Goal: Information Seeking & Learning: Learn about a topic

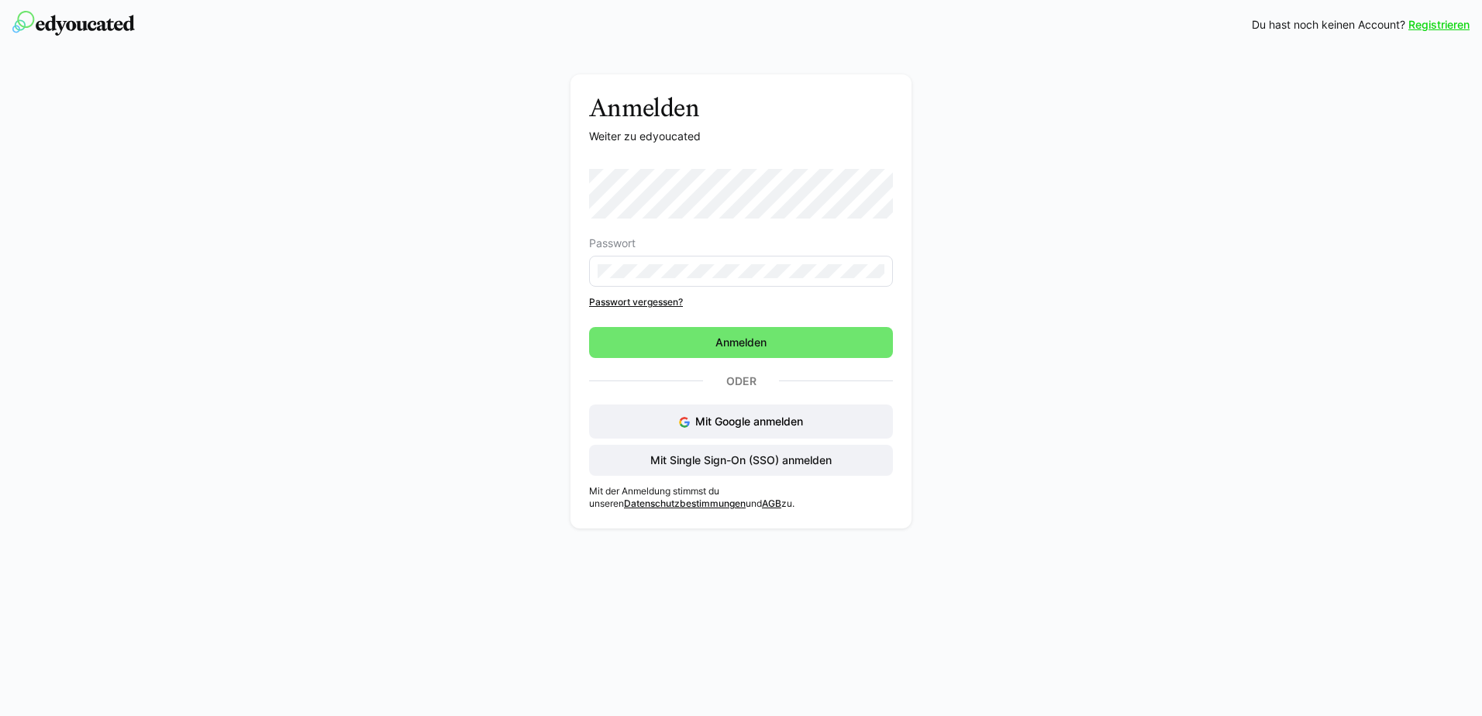
click at [699, 264] on eds-input at bounding box center [741, 271] width 304 height 31
drag, startPoint x: 801, startPoint y: 353, endPoint x: 916, endPoint y: 330, distance: 117.1
click at [801, 353] on span "Anmelden" at bounding box center [741, 342] width 304 height 31
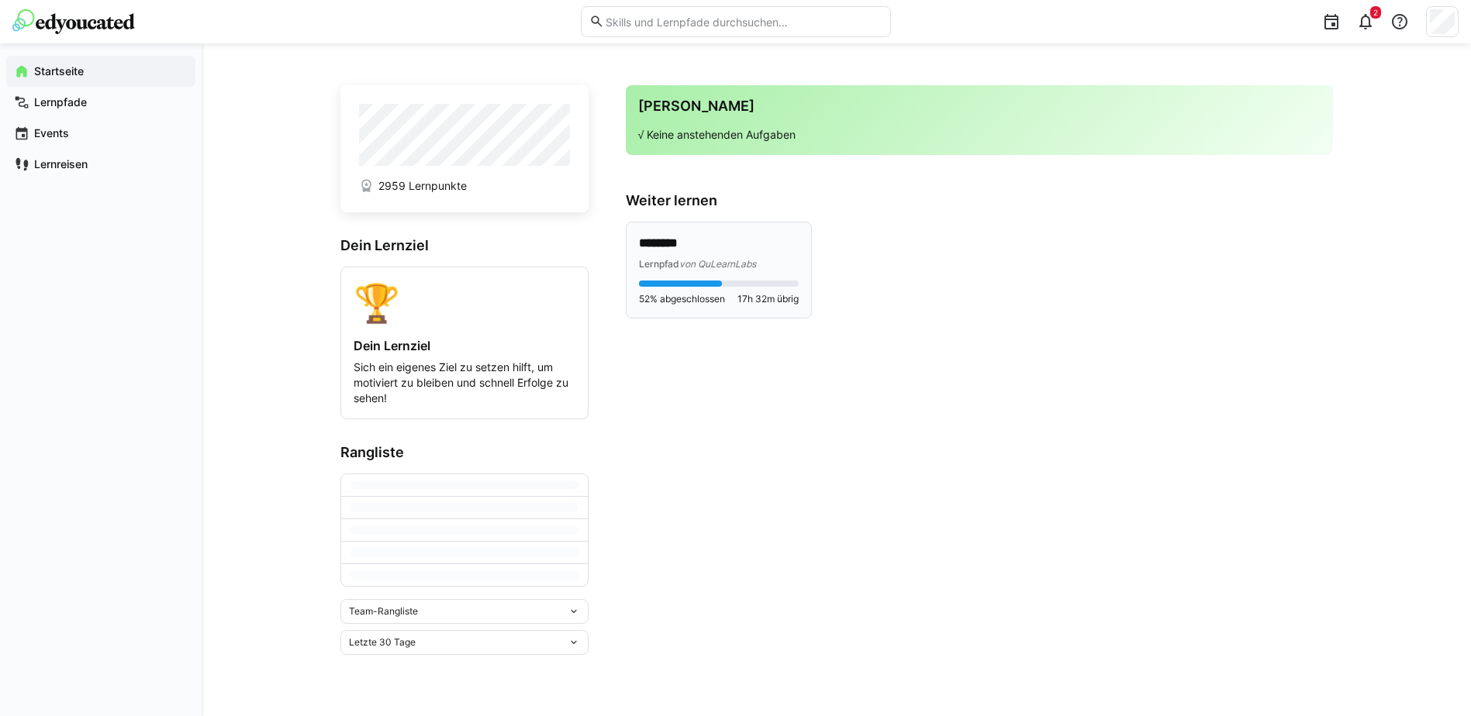
click at [665, 244] on p "********" at bounding box center [719, 244] width 160 height 18
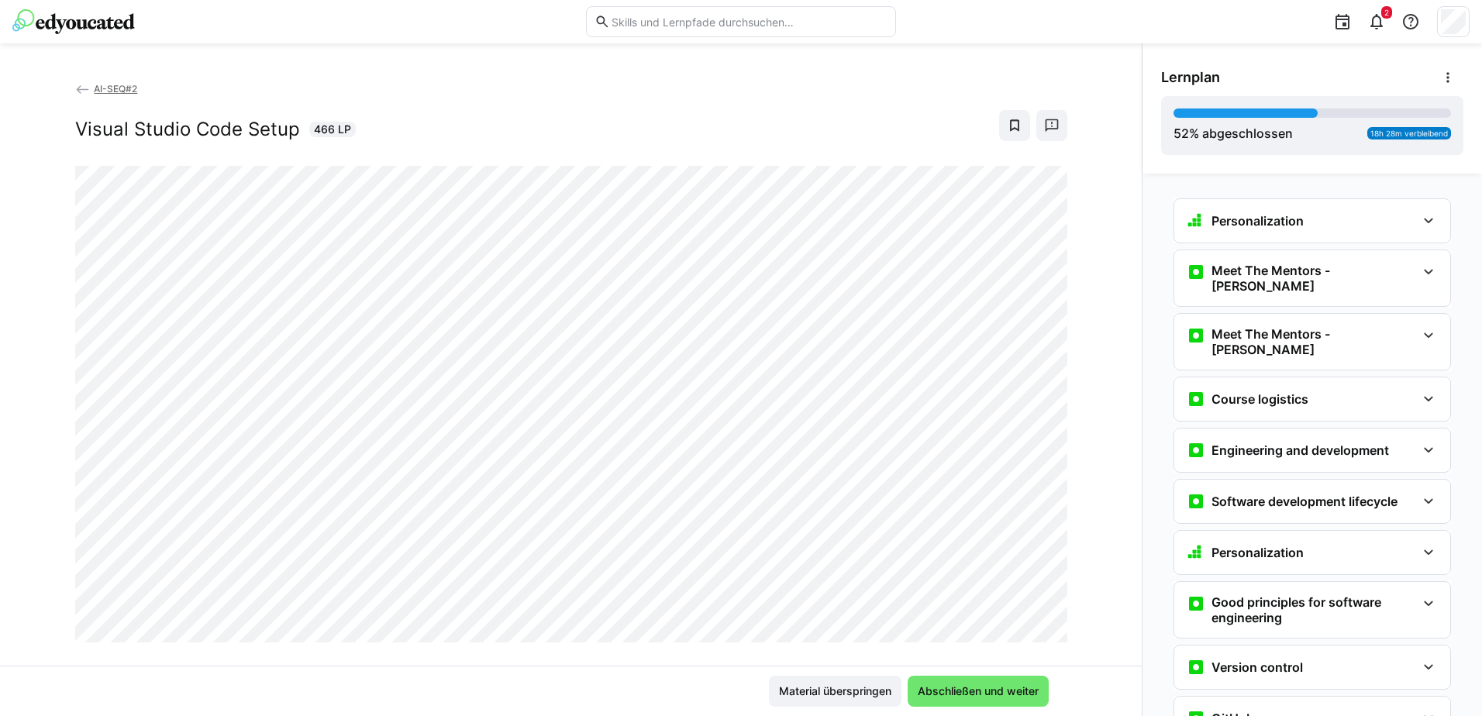
scroll to position [600, 0]
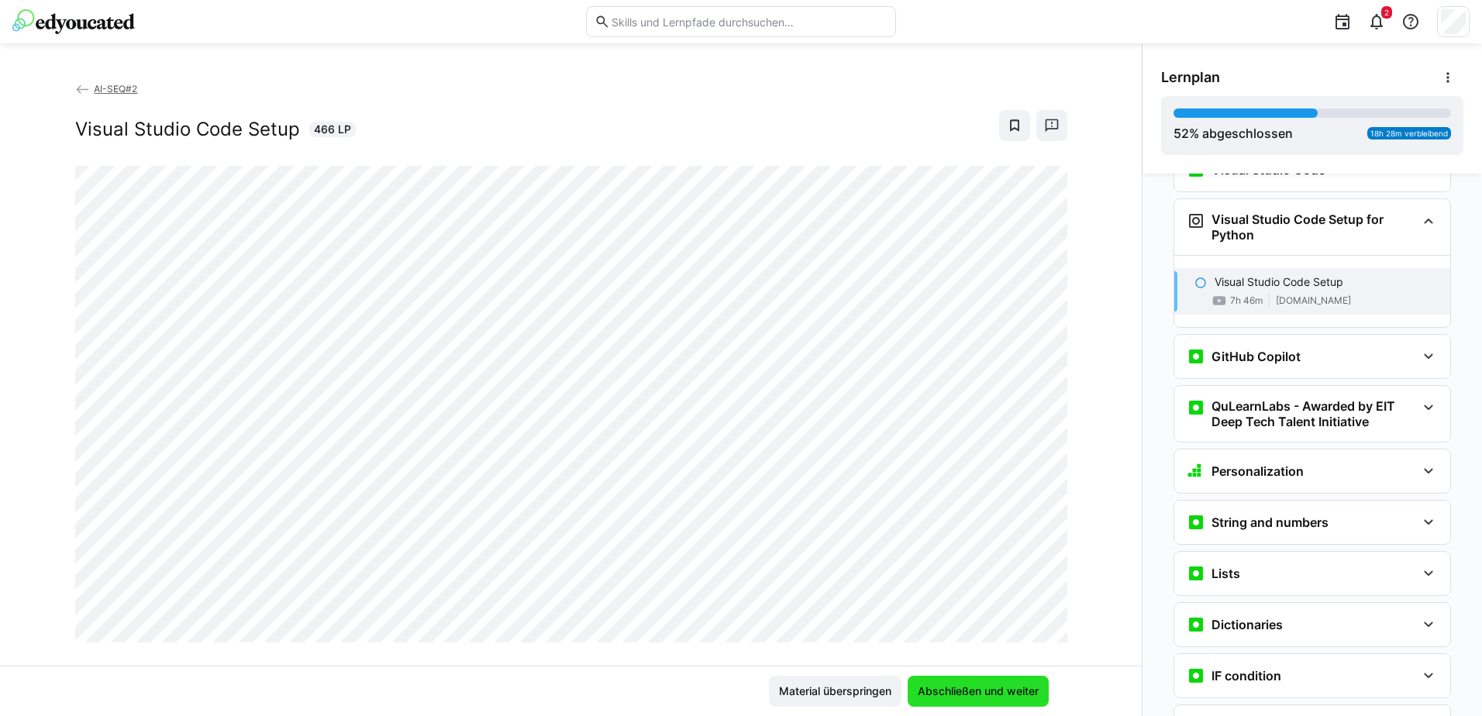
click at [929, 699] on span "Abschließen und weiter" at bounding box center [978, 691] width 141 height 31
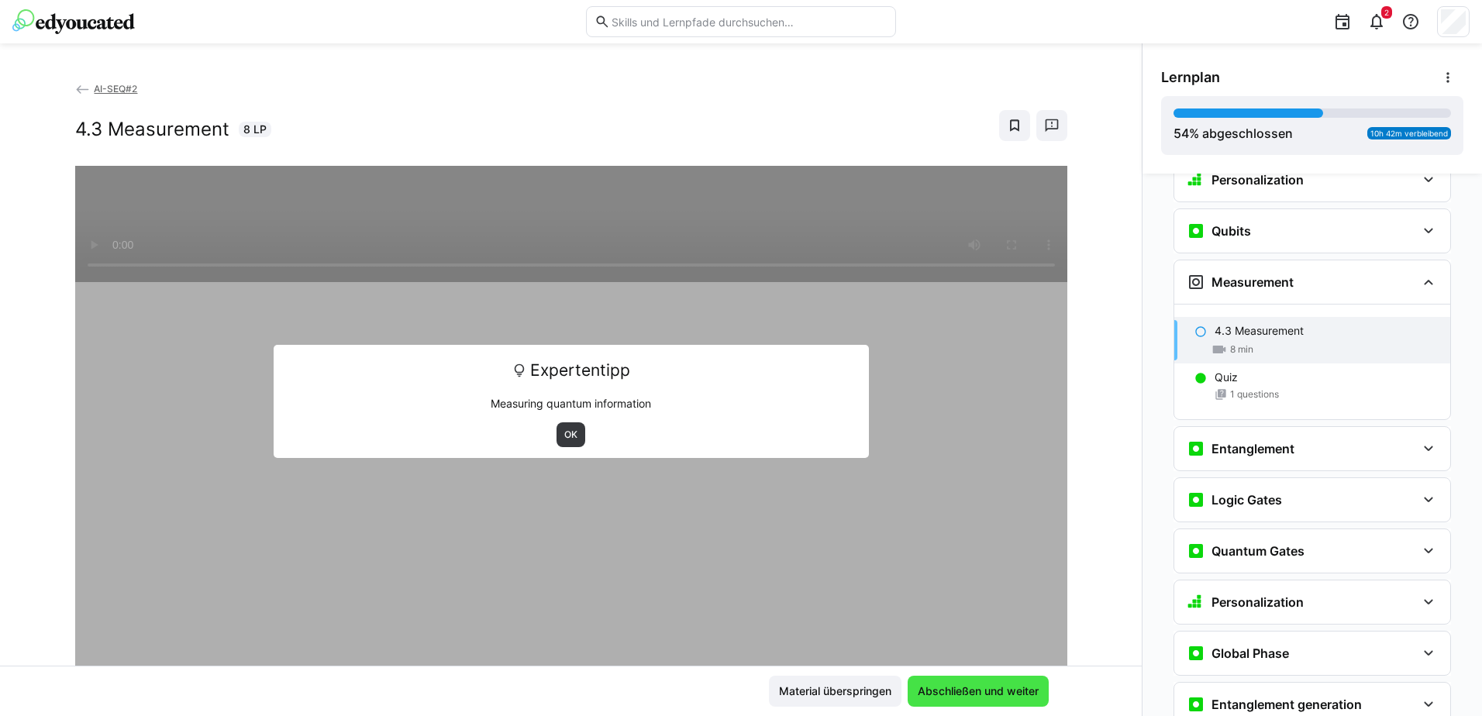
scroll to position [1925, 0]
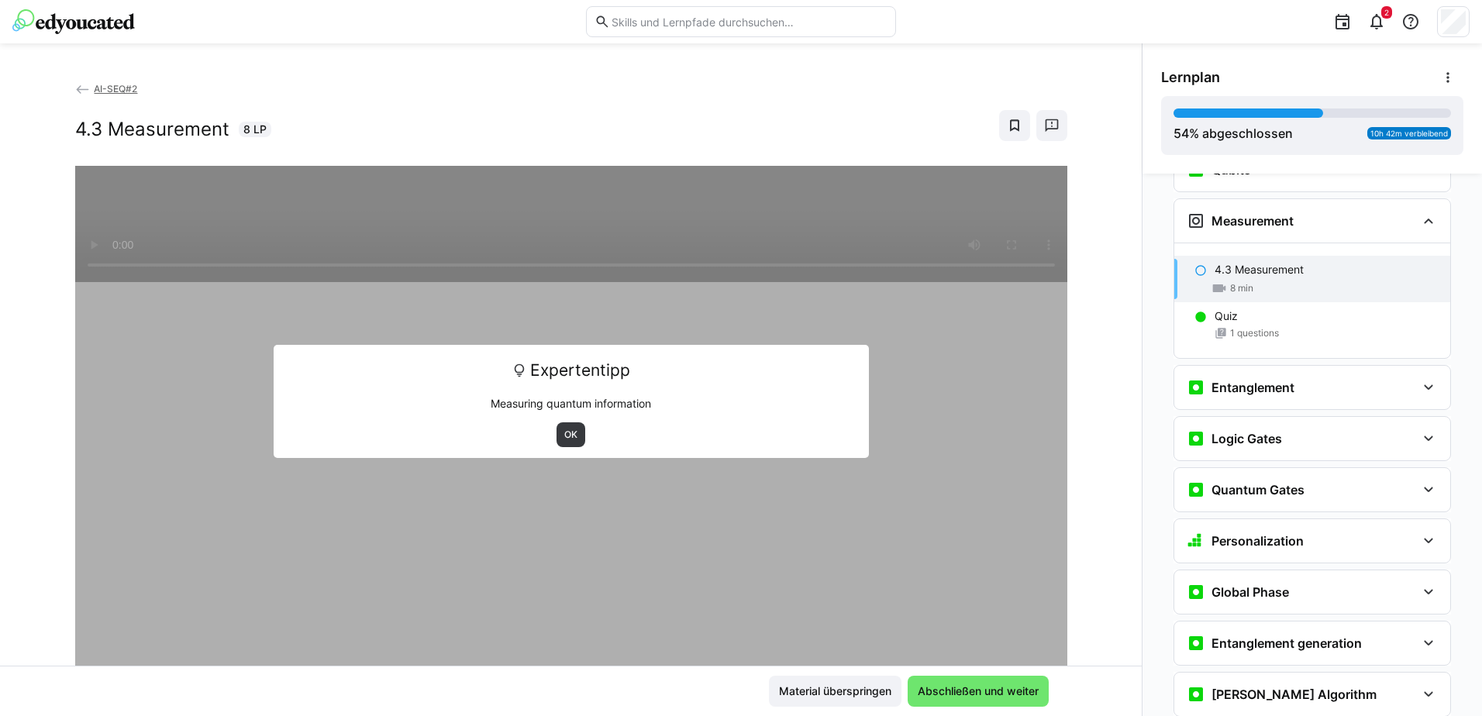
click at [1285, 281] on div "8 min" at bounding box center [1326, 289] width 223 height 16
click at [564, 440] on span "OK" at bounding box center [571, 435] width 16 height 12
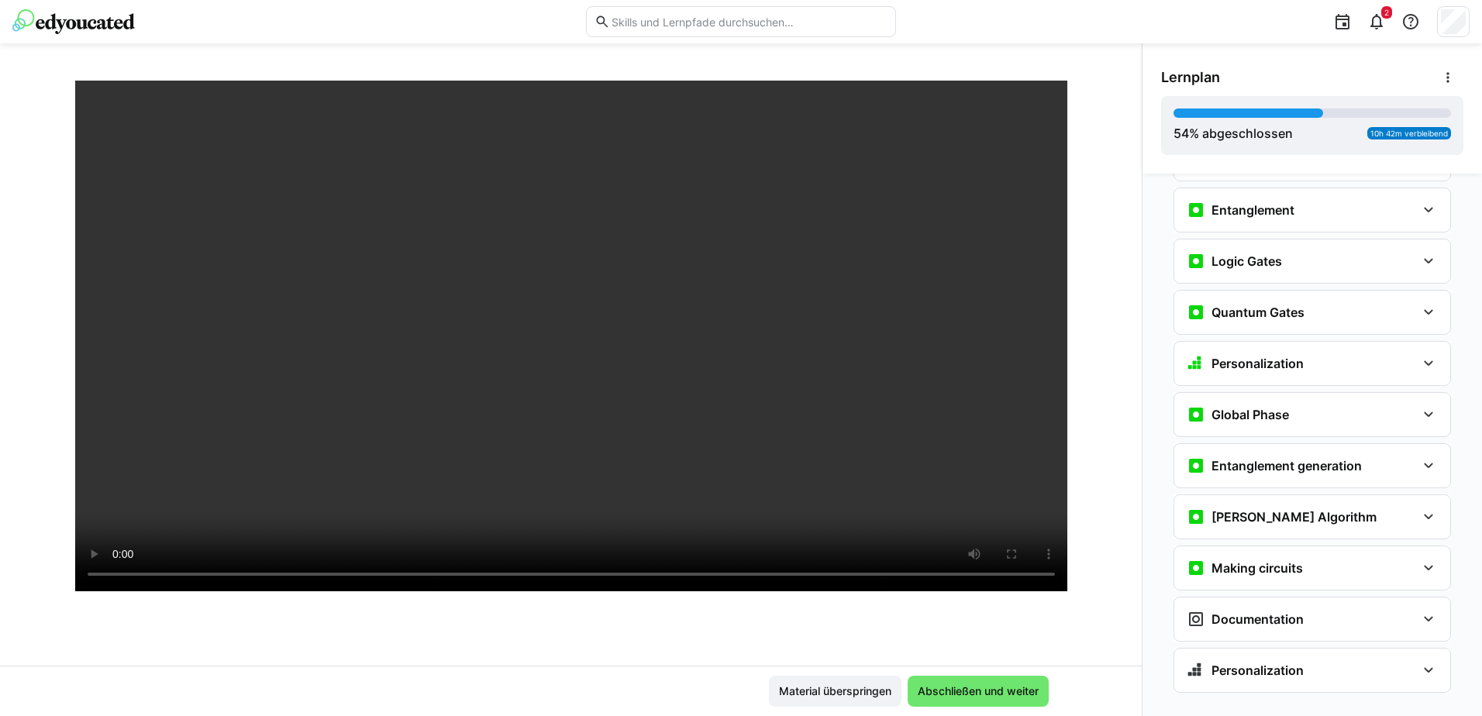
scroll to position [111, 0]
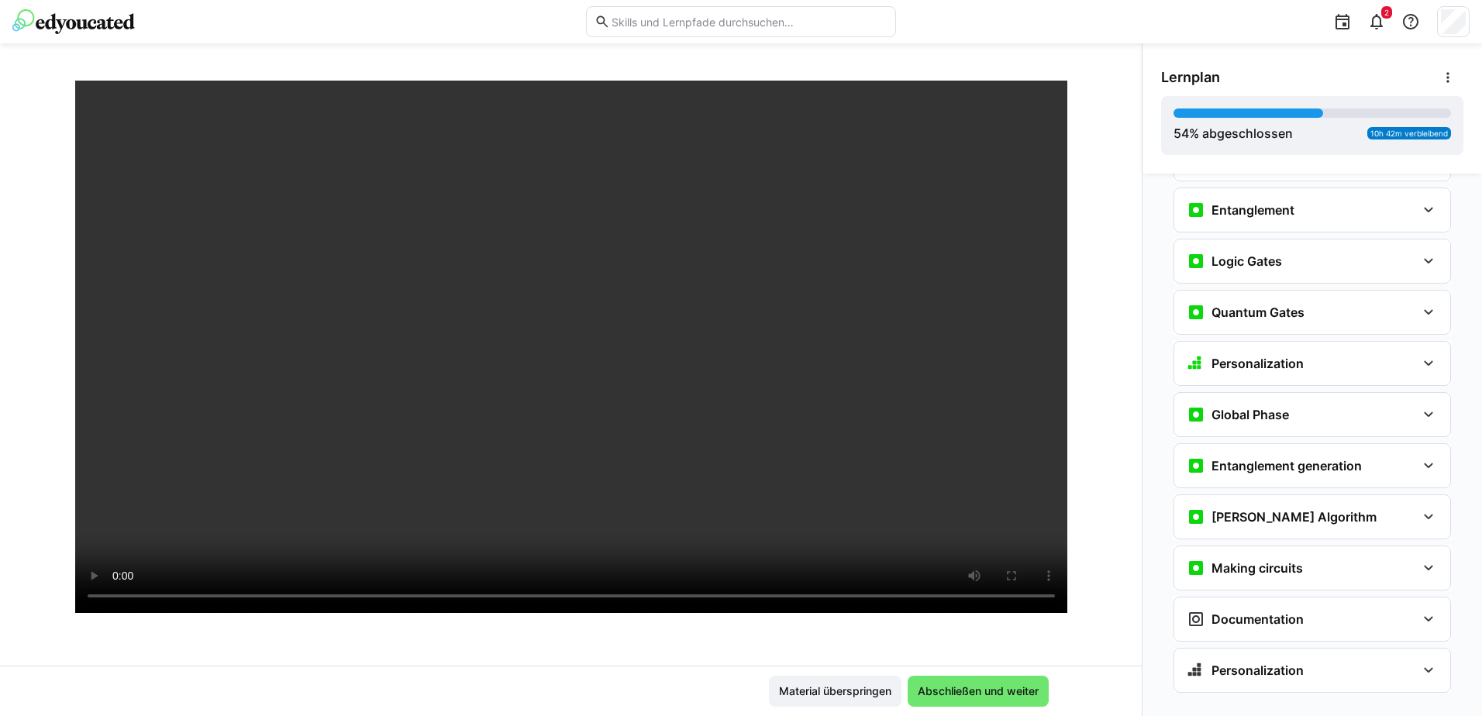
click at [647, 627] on div at bounding box center [571, 413] width 992 height 716
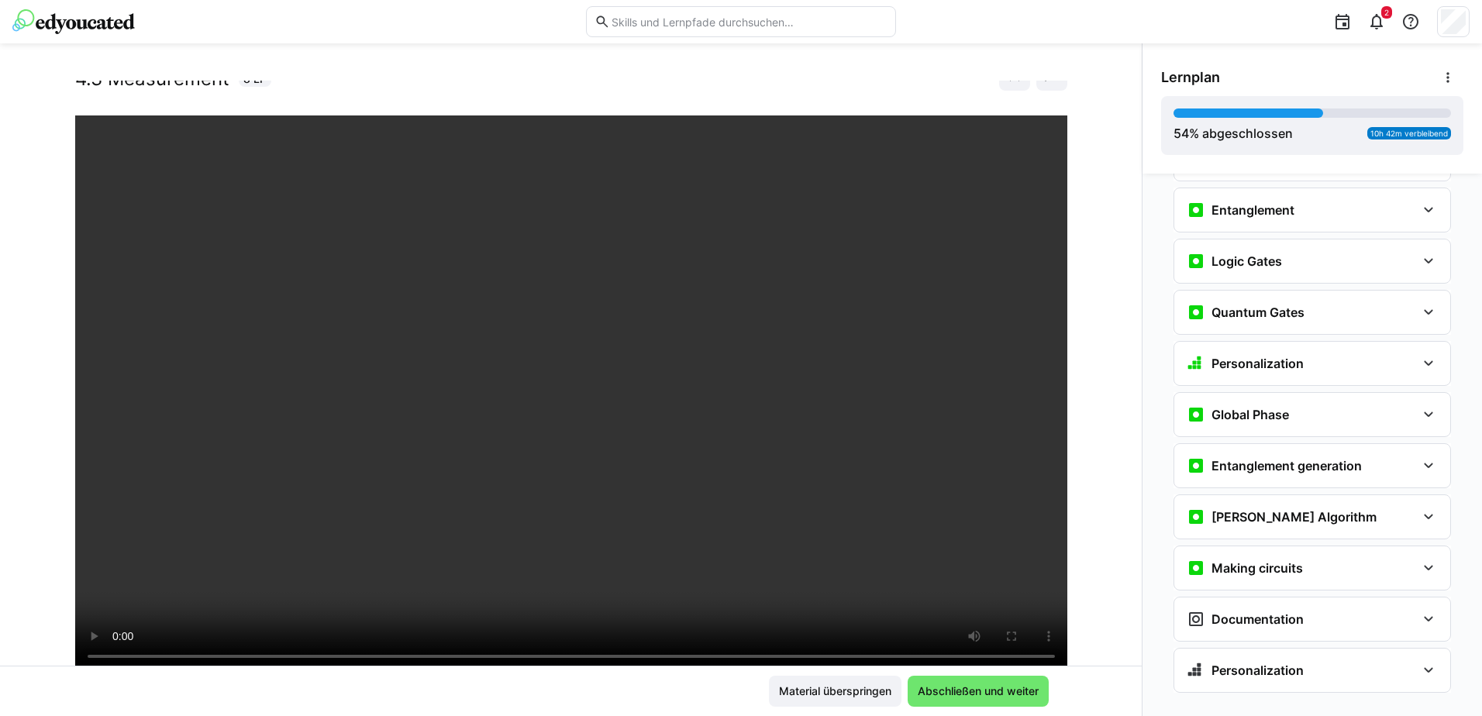
scroll to position [78, 0]
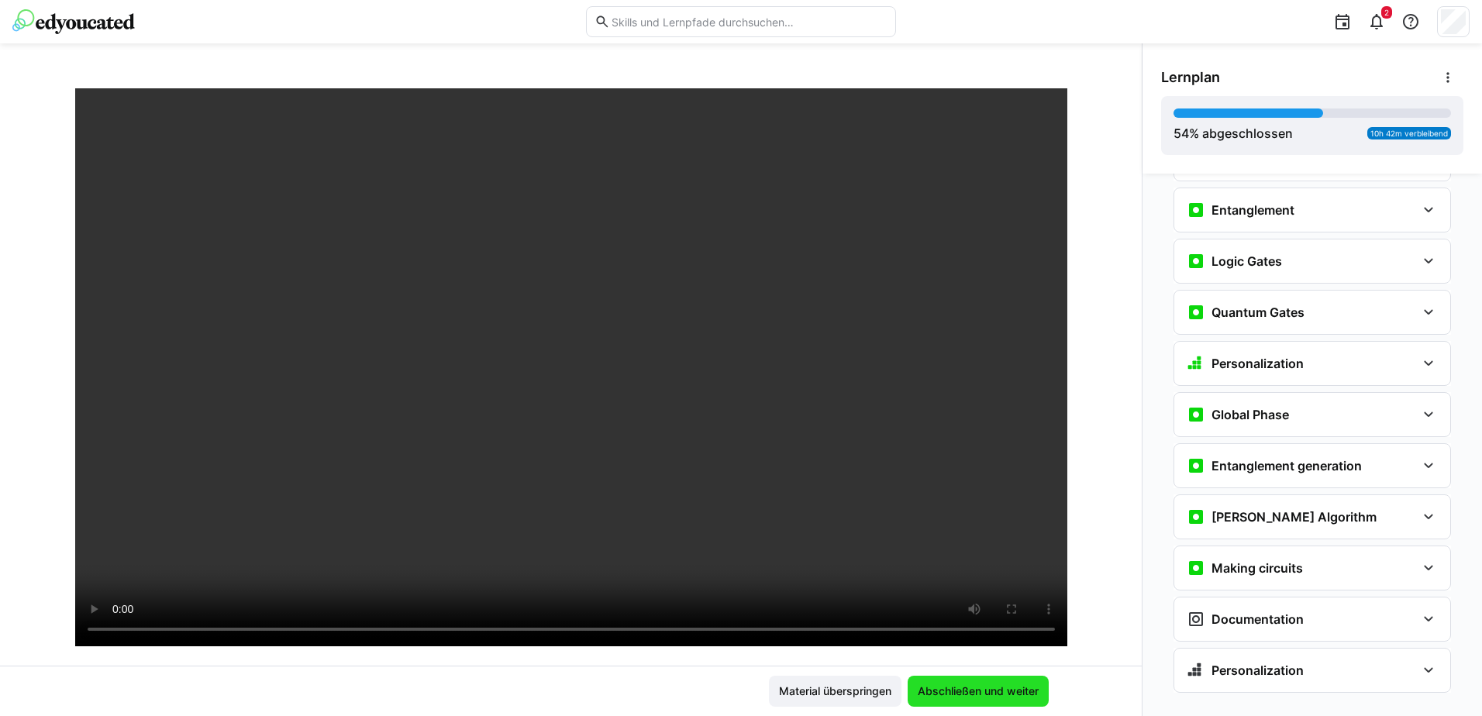
click at [974, 698] on span "Abschließen und weiter" at bounding box center [979, 692] width 126 height 16
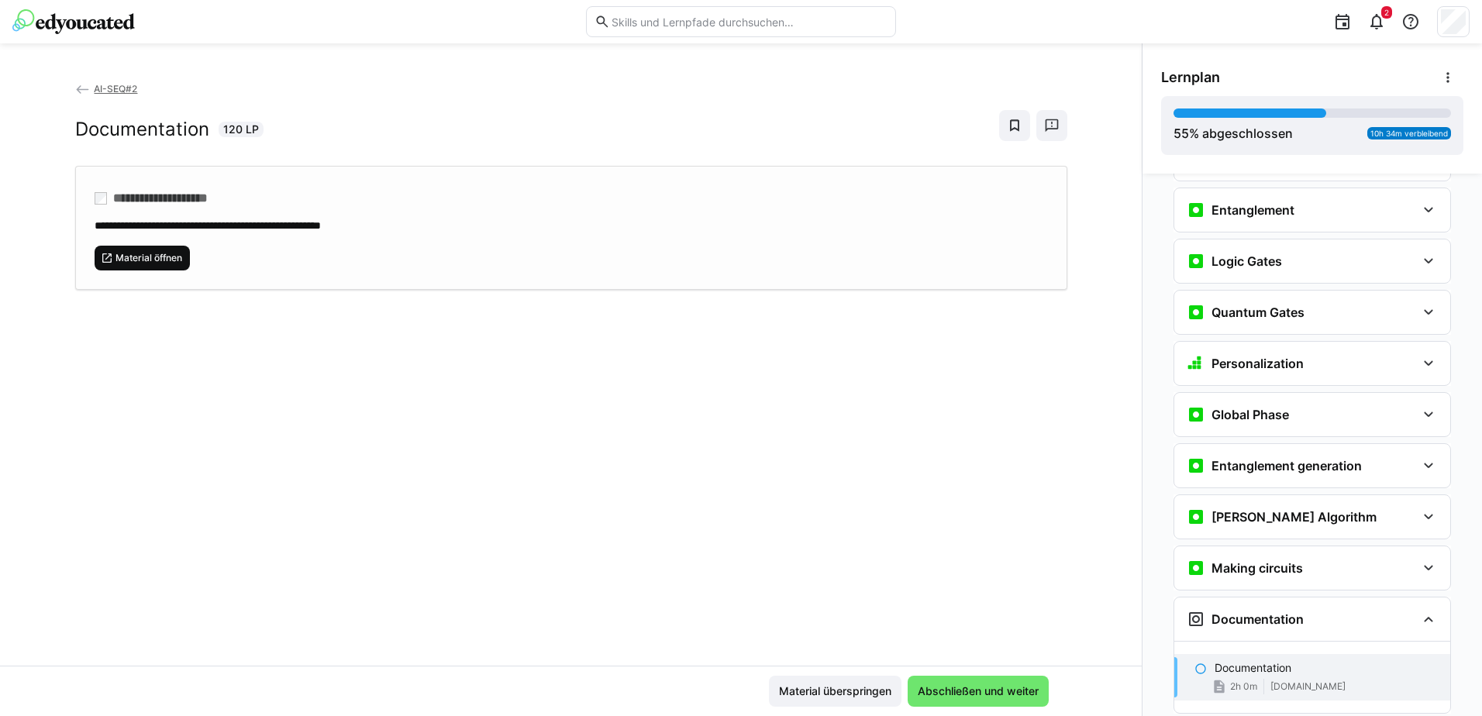
click at [144, 255] on span "Material öffnen" at bounding box center [149, 258] width 70 height 12
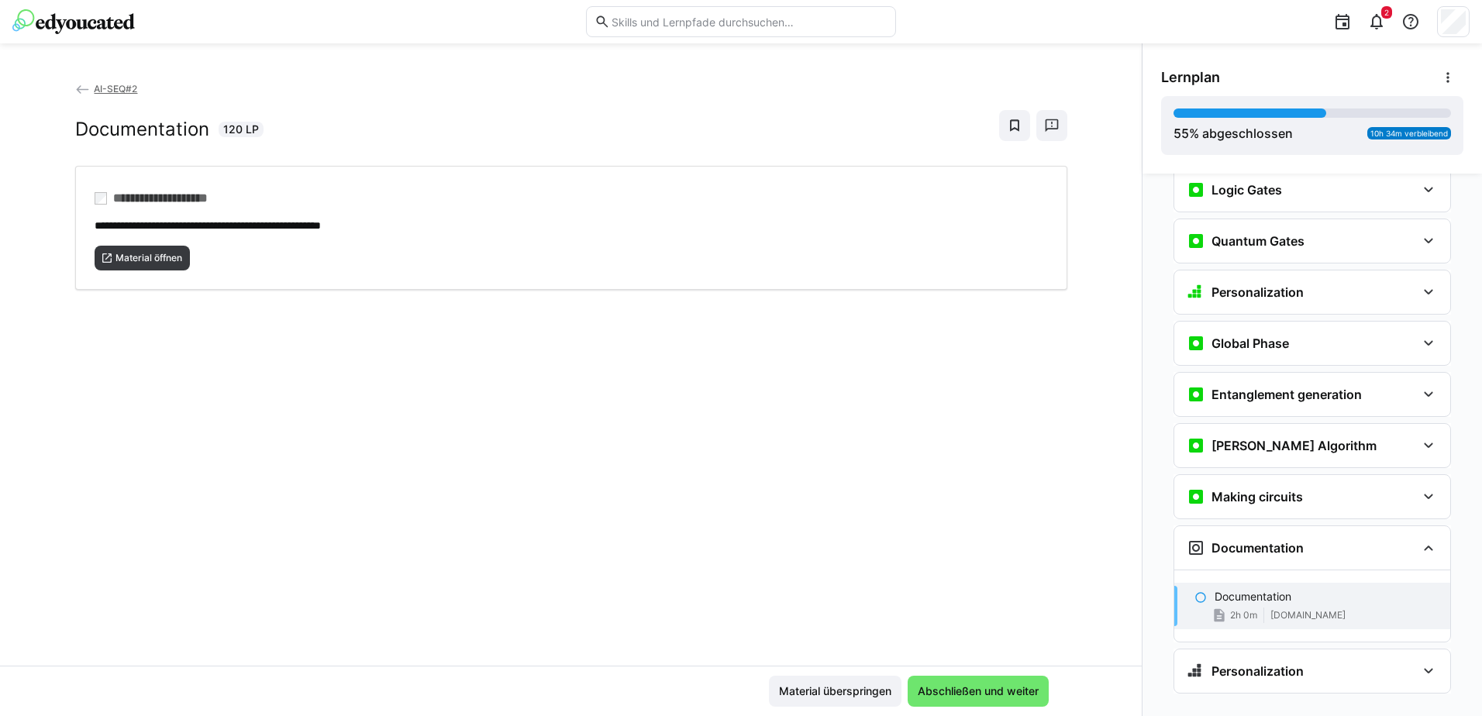
scroll to position [2174, 0]
click at [811, 691] on span "Material überspringen" at bounding box center [835, 692] width 117 height 16
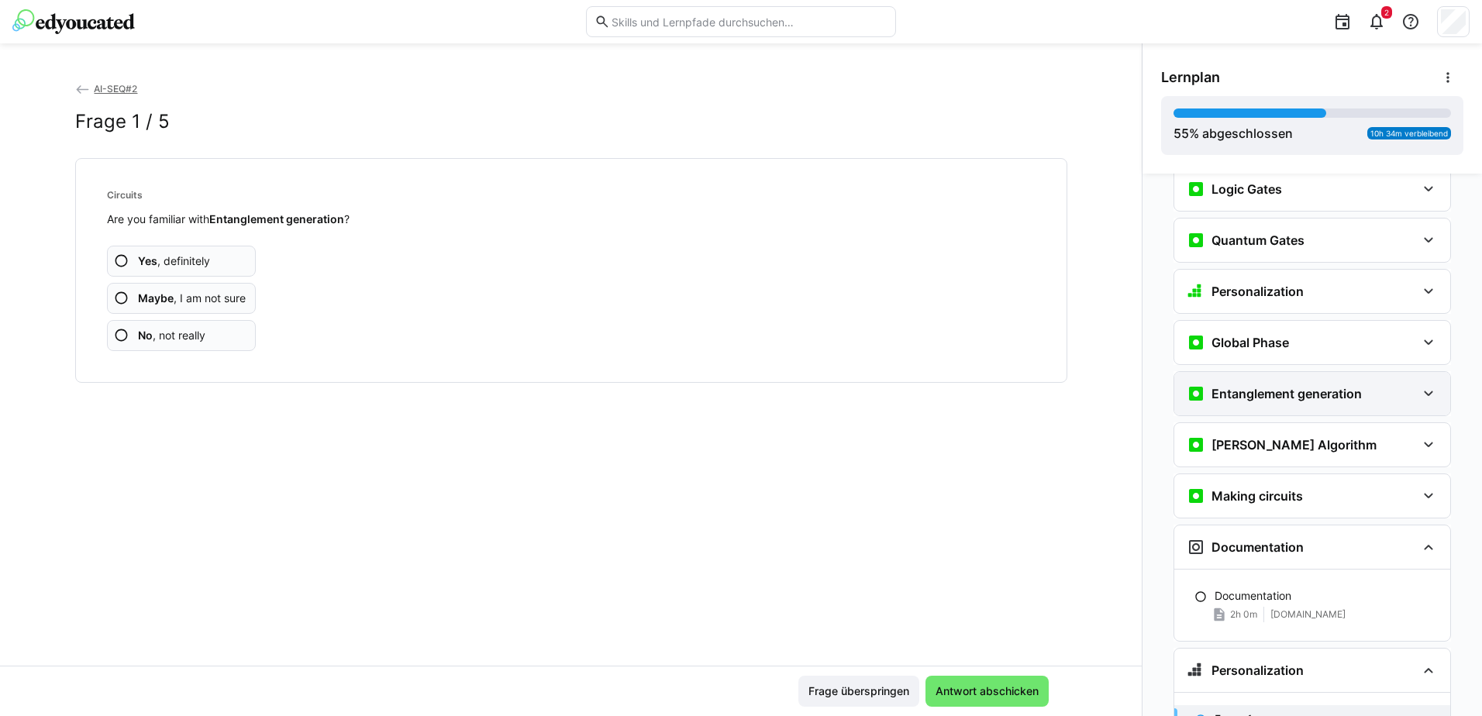
click at [1368, 384] on div "Entanglement generation" at bounding box center [1301, 393] width 229 height 19
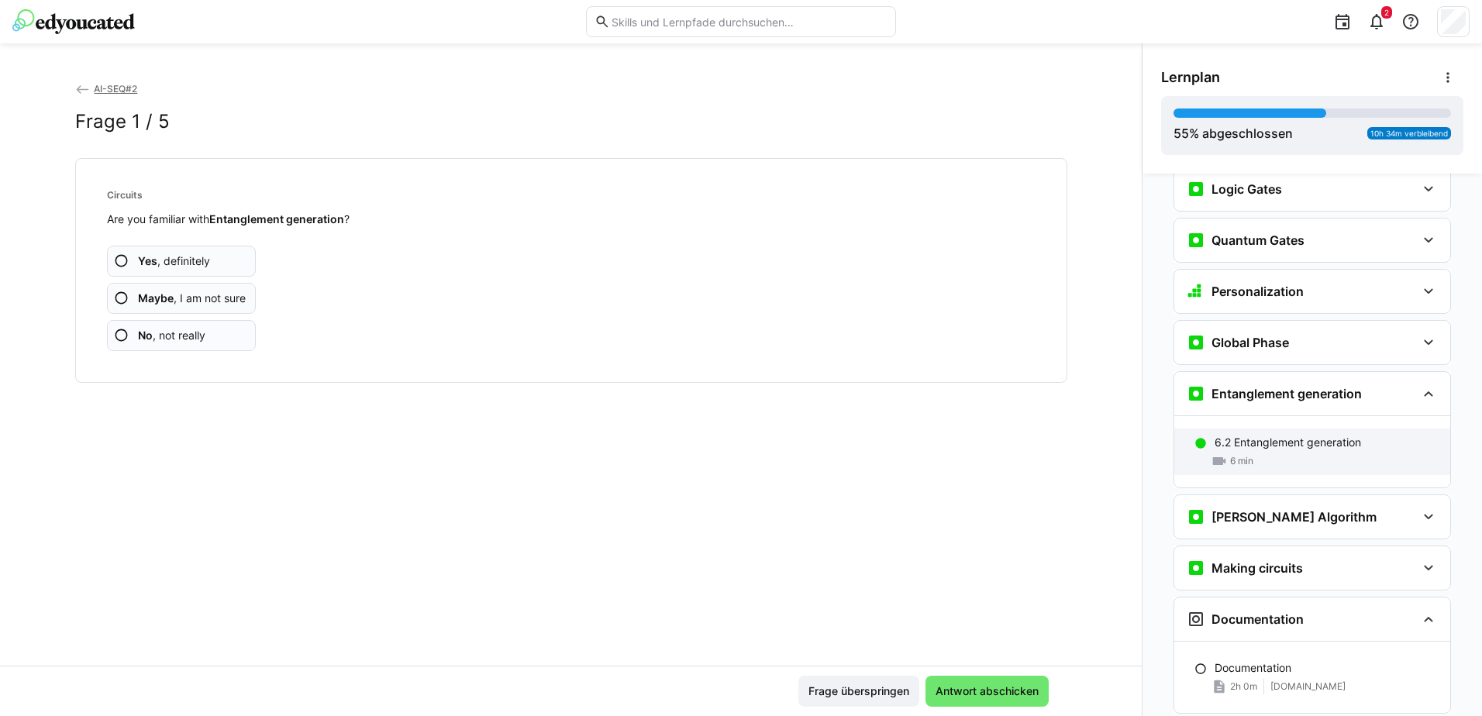
click at [1330, 435] on p "6.2 Entanglement generation" at bounding box center [1288, 443] width 147 height 16
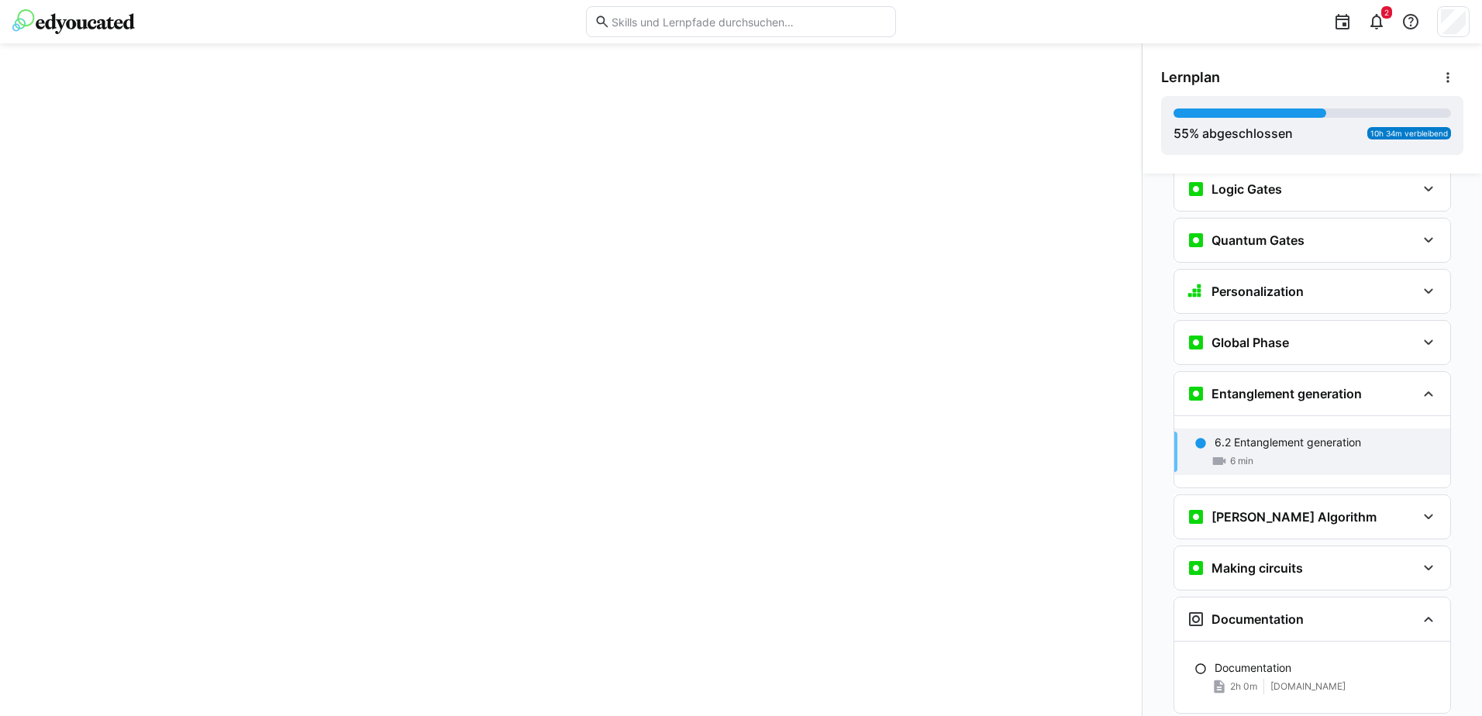
scroll to position [2347, 0]
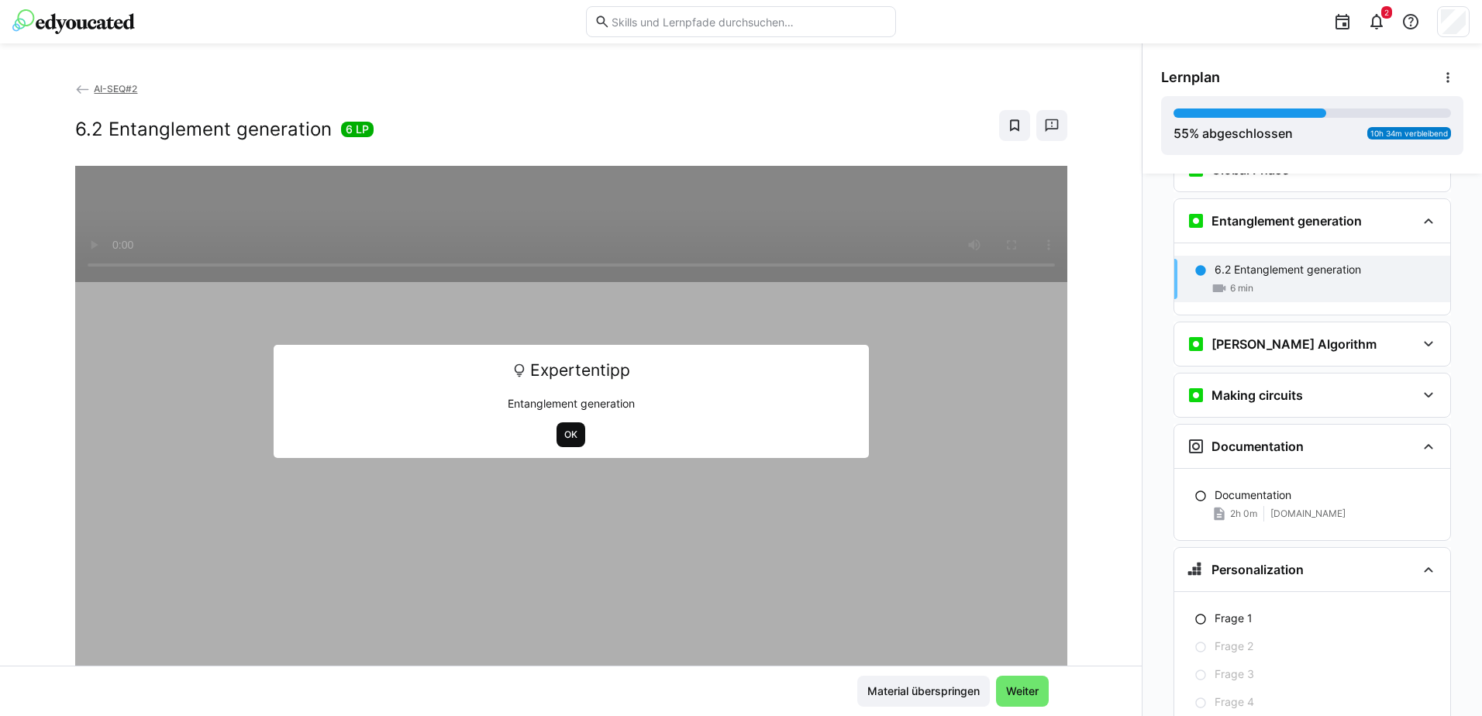
click at [571, 438] on span "OK" at bounding box center [571, 435] width 16 height 12
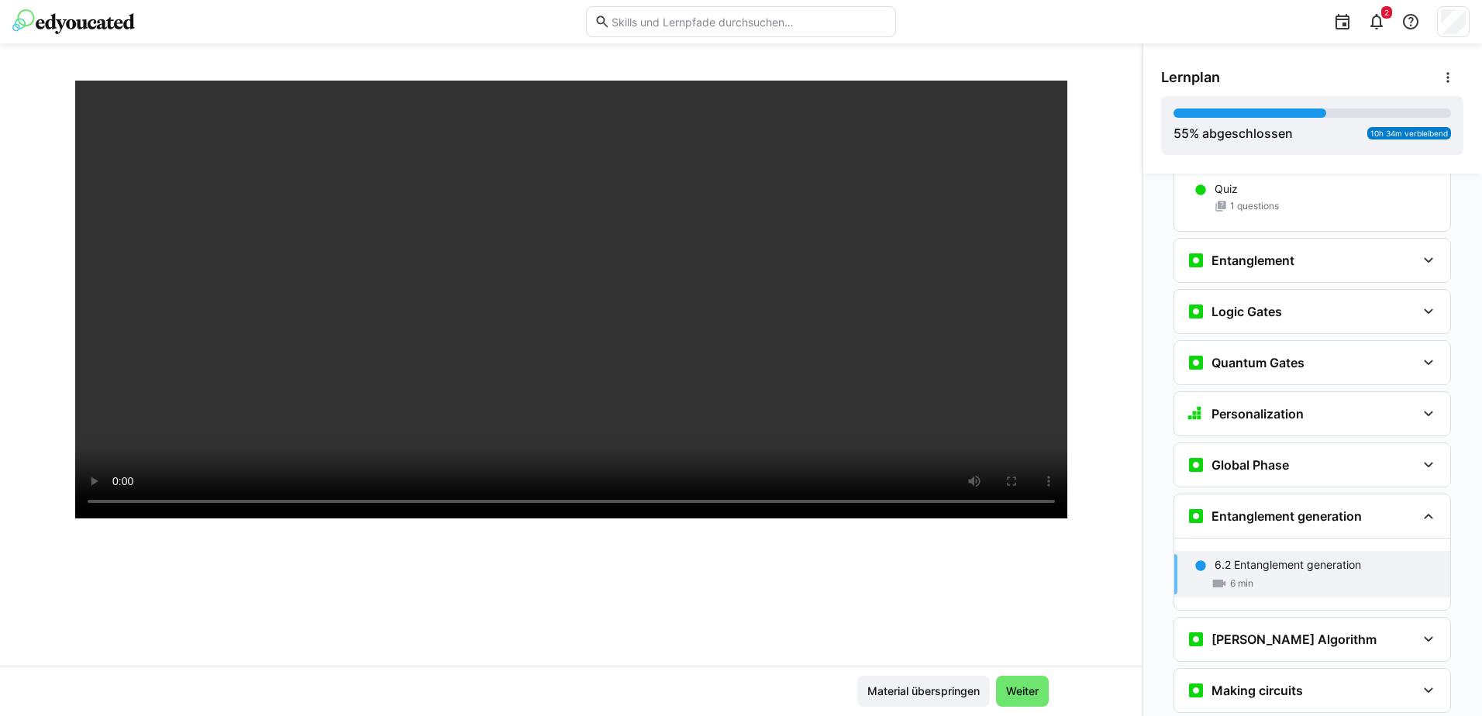
scroll to position [233, 0]
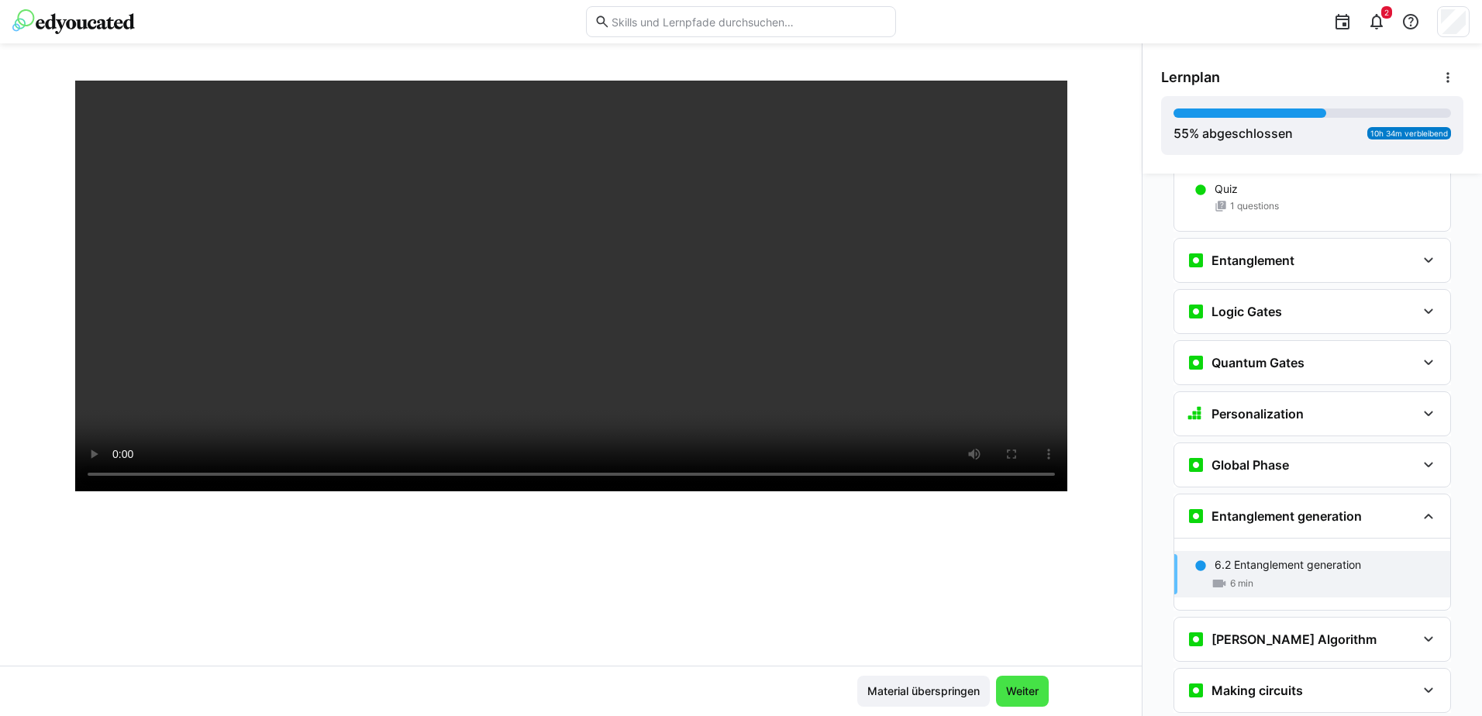
click at [1027, 691] on span "Weiter" at bounding box center [1022, 692] width 37 height 16
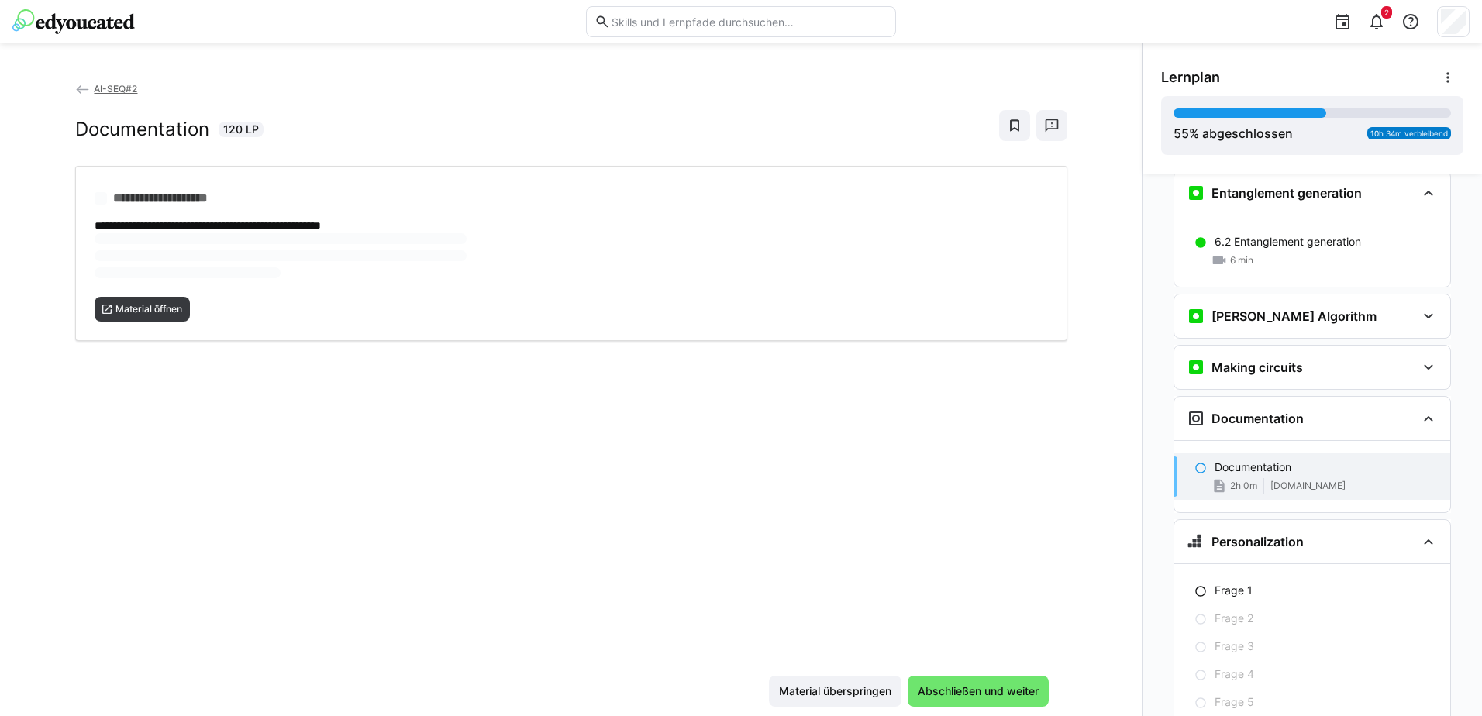
scroll to position [2440, 0]
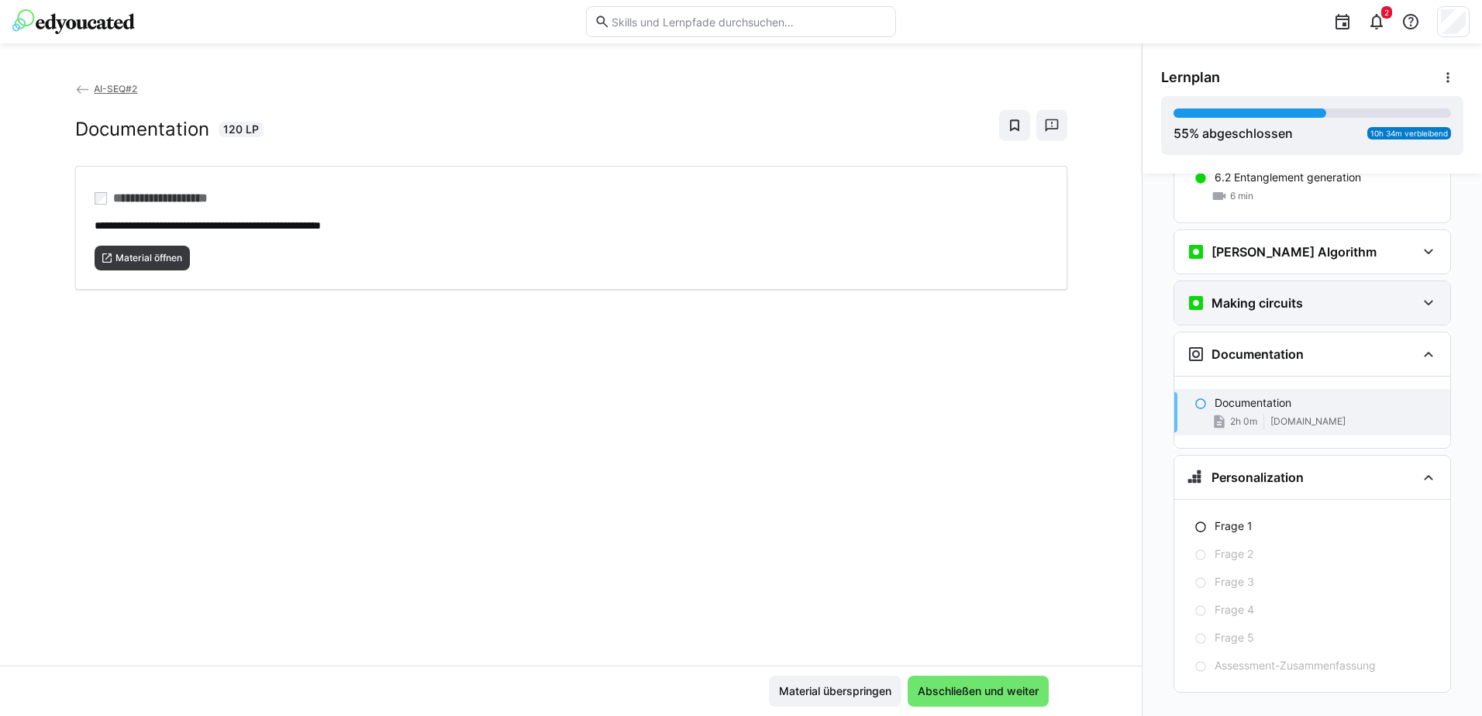
click at [1233, 294] on div "Making circuits" at bounding box center [1245, 303] width 116 height 19
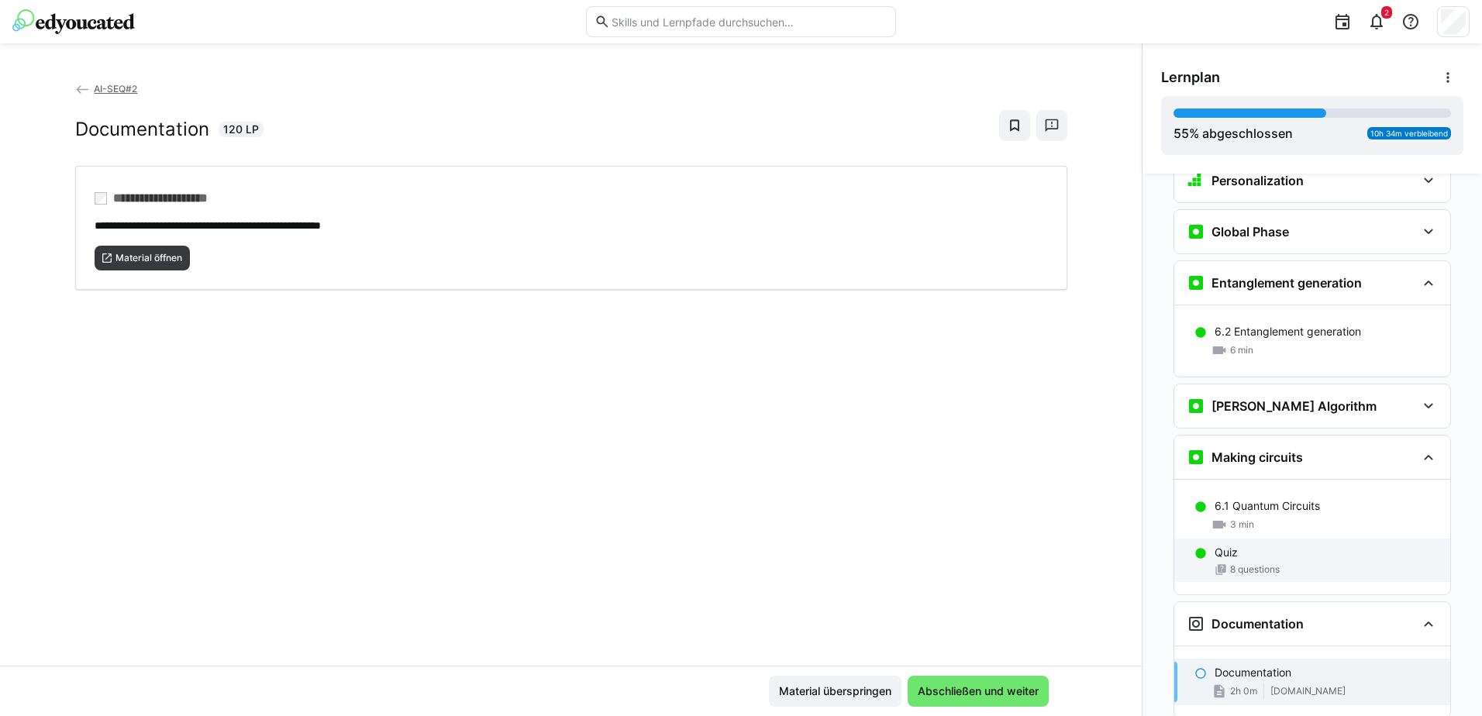
scroll to position [2285, 0]
click at [1286, 398] on div "[PERSON_NAME] Algorithm" at bounding box center [1282, 407] width 190 height 19
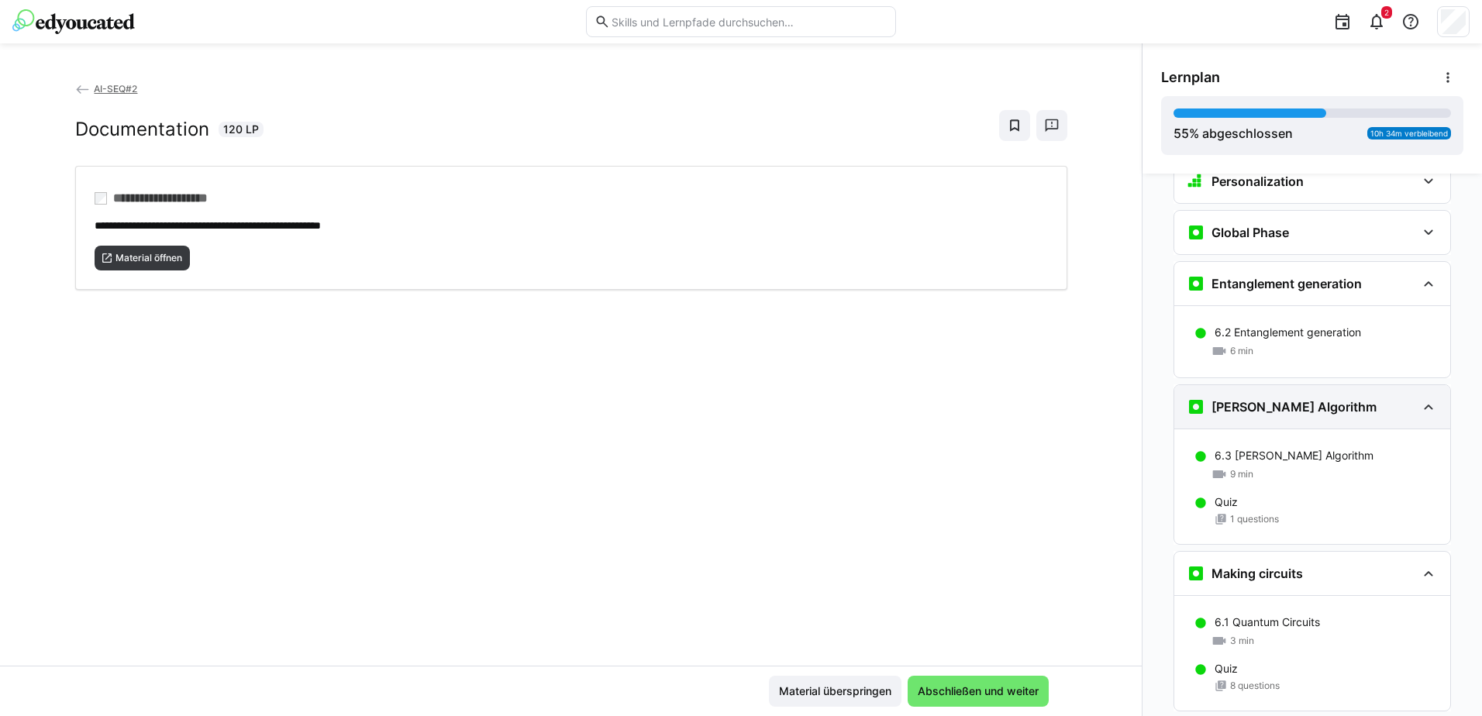
click at [1302, 399] on h3 "[PERSON_NAME] Algorithm" at bounding box center [1294, 407] width 165 height 16
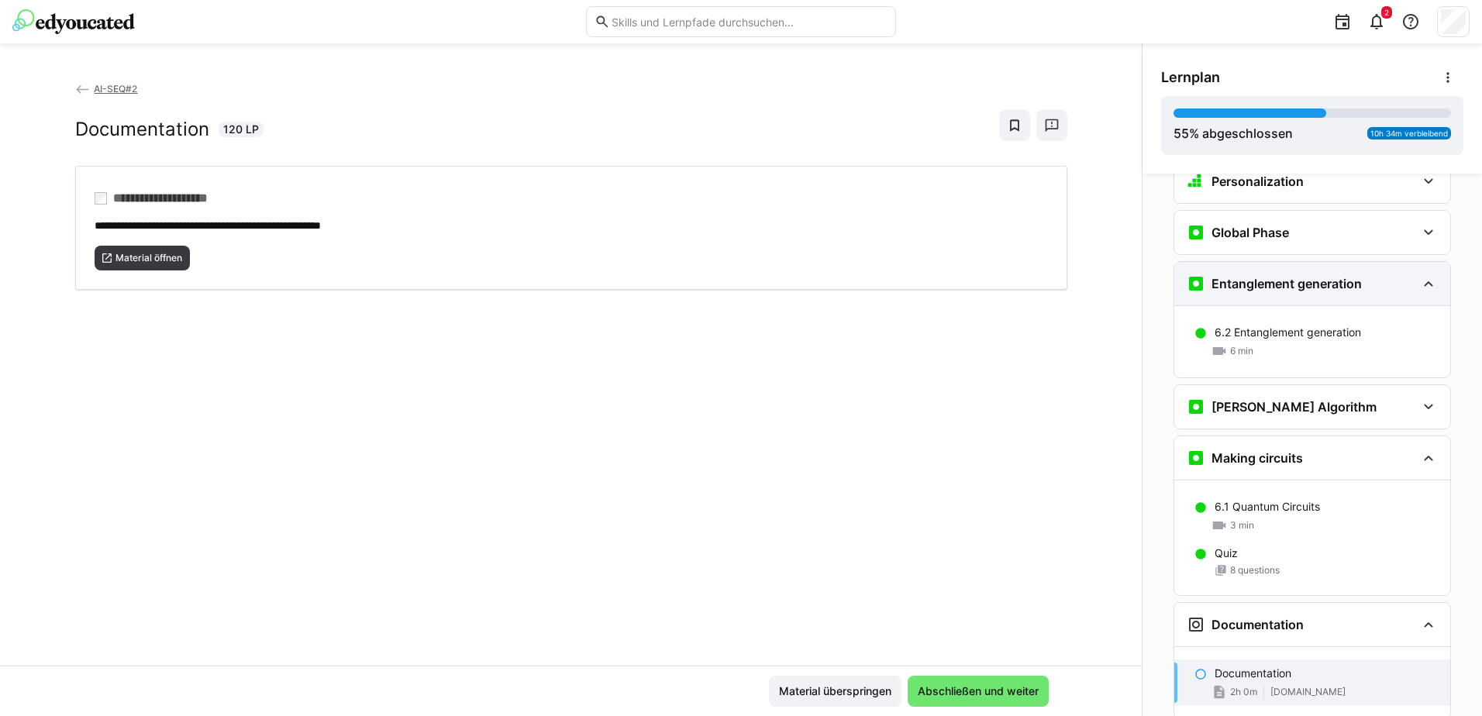
click at [1297, 276] on h3 "Entanglement generation" at bounding box center [1287, 284] width 150 height 16
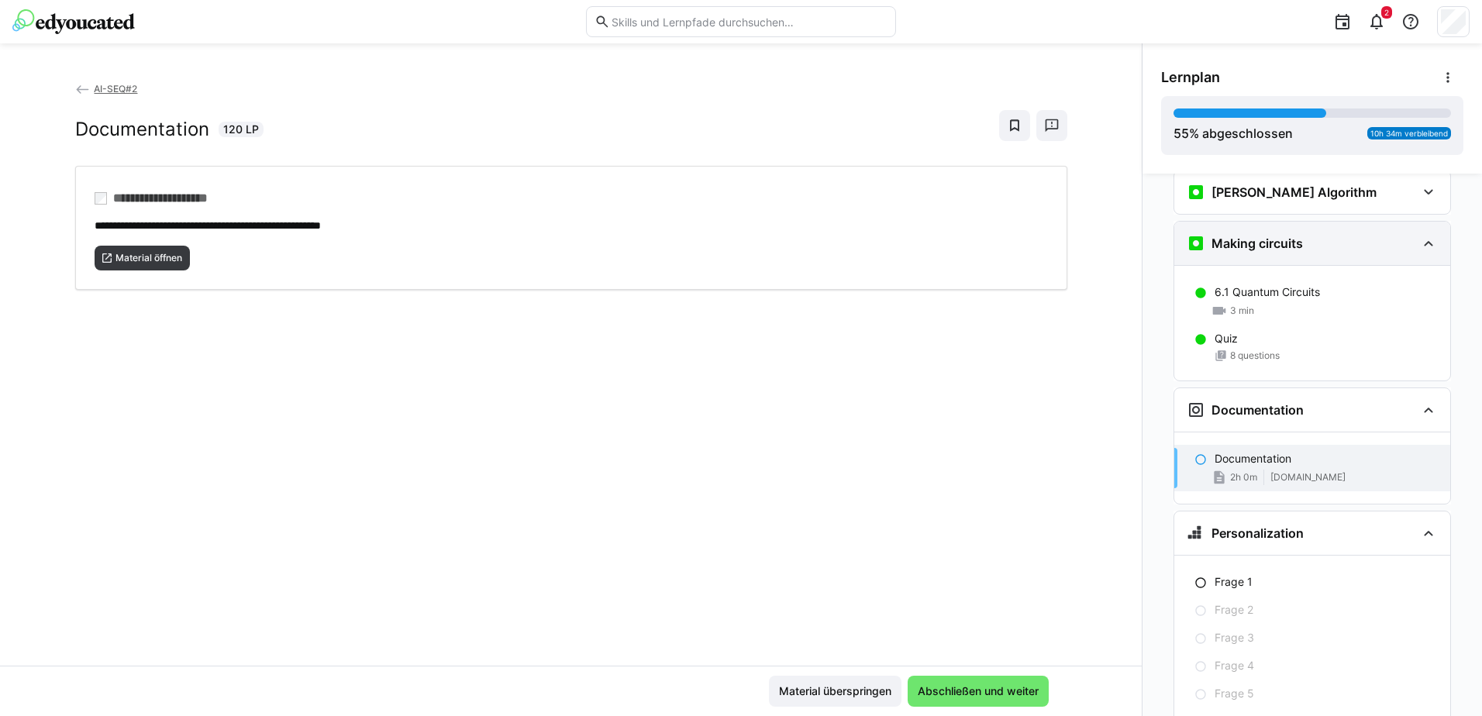
scroll to position [2483, 0]
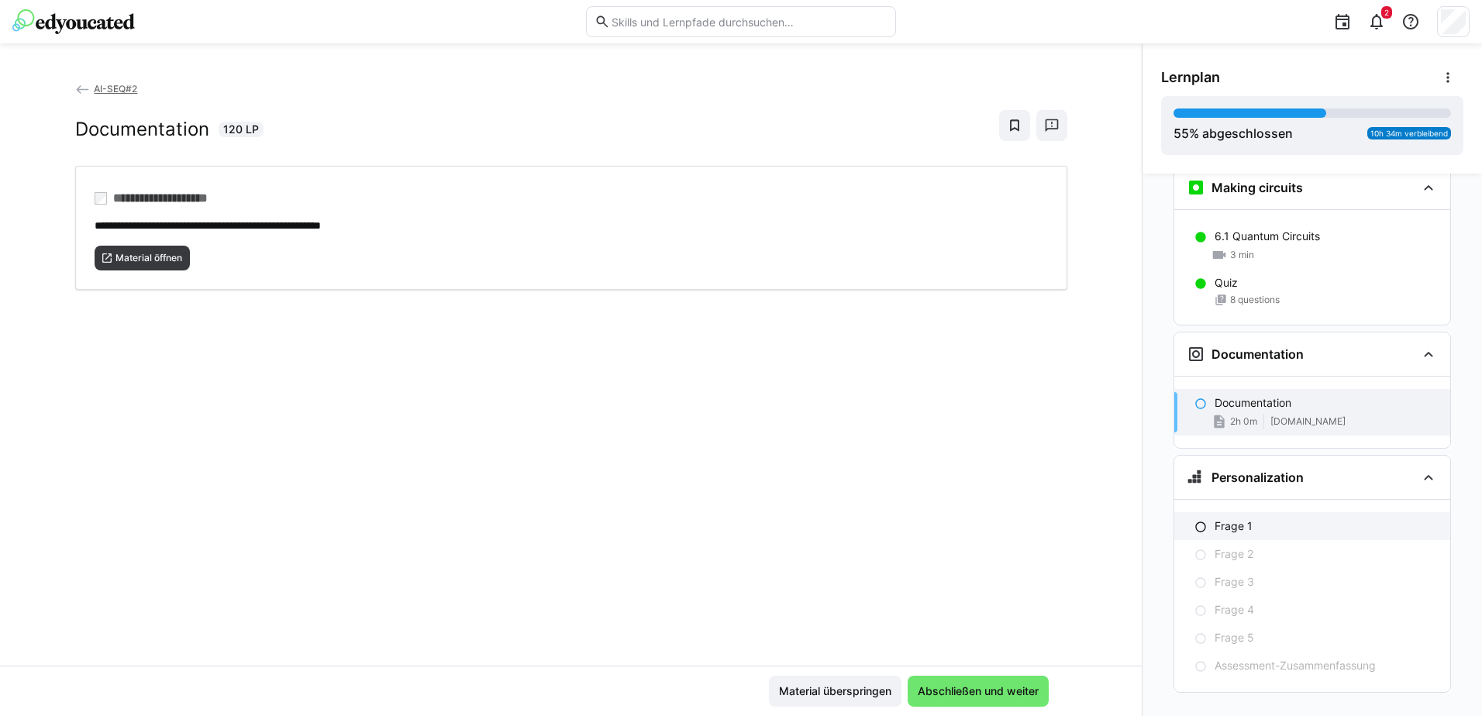
click at [1249, 519] on div "Frage 1" at bounding box center [1326, 527] width 223 height 16
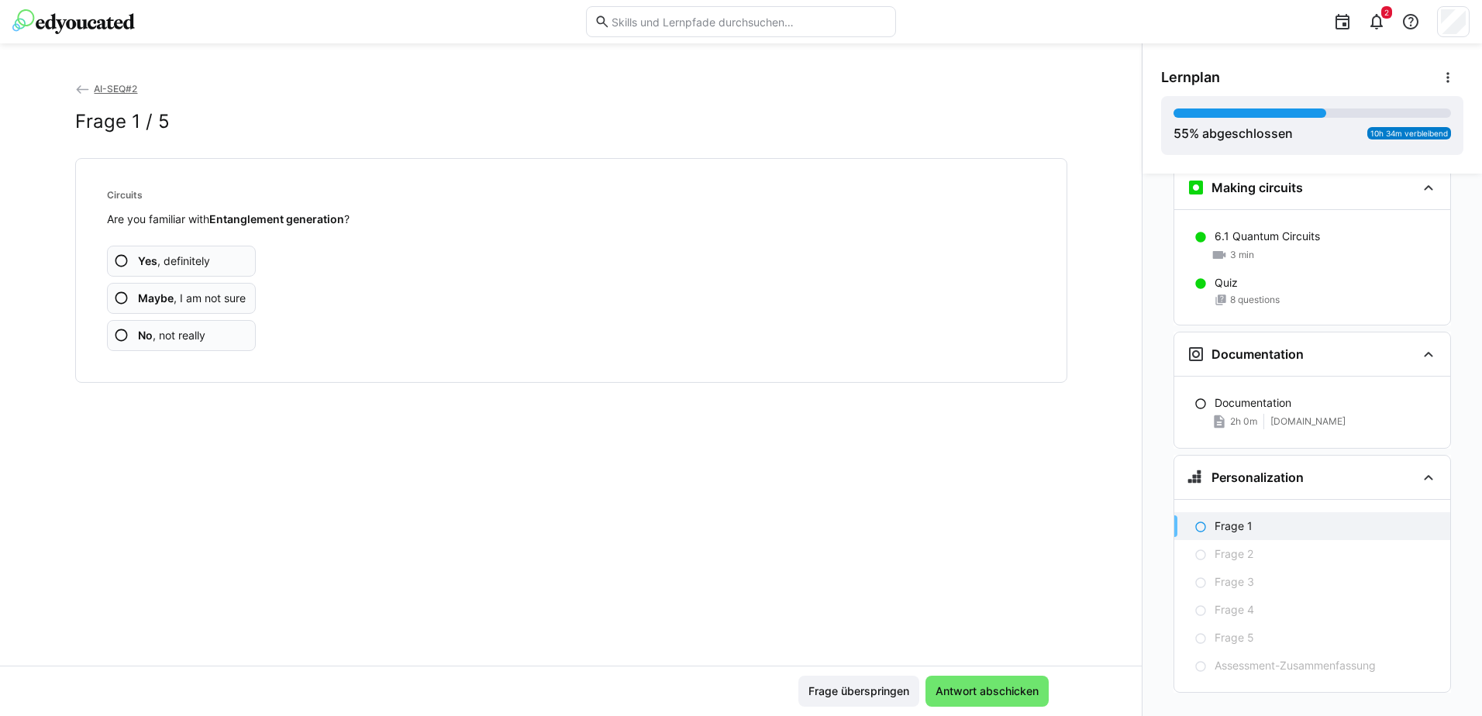
click at [179, 261] on span "Yes , definitely" at bounding box center [174, 261] width 72 height 16
click at [181, 301] on span "Maybe , I am not sure" at bounding box center [192, 299] width 108 height 16
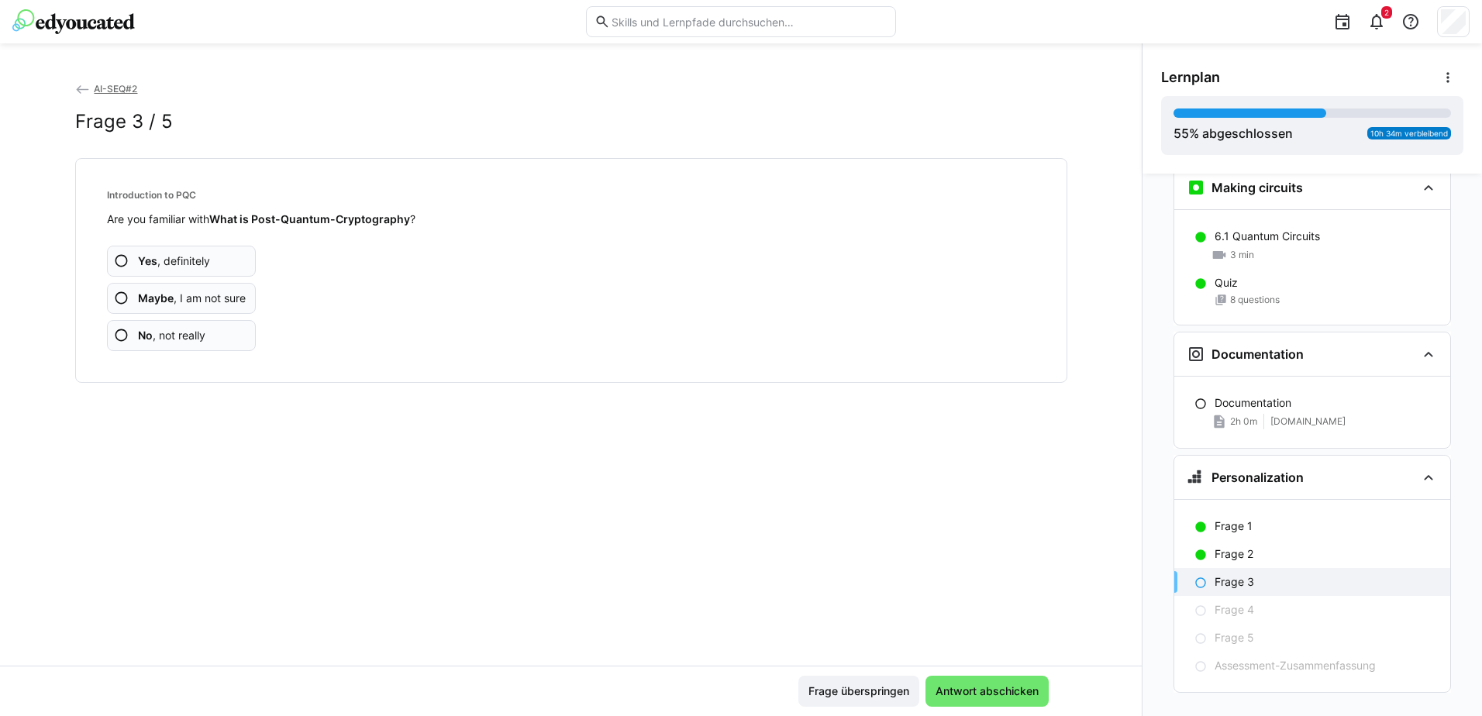
click at [210, 306] on app-assessment-question-radio "Maybe , I am not sure" at bounding box center [182, 298] width 150 height 31
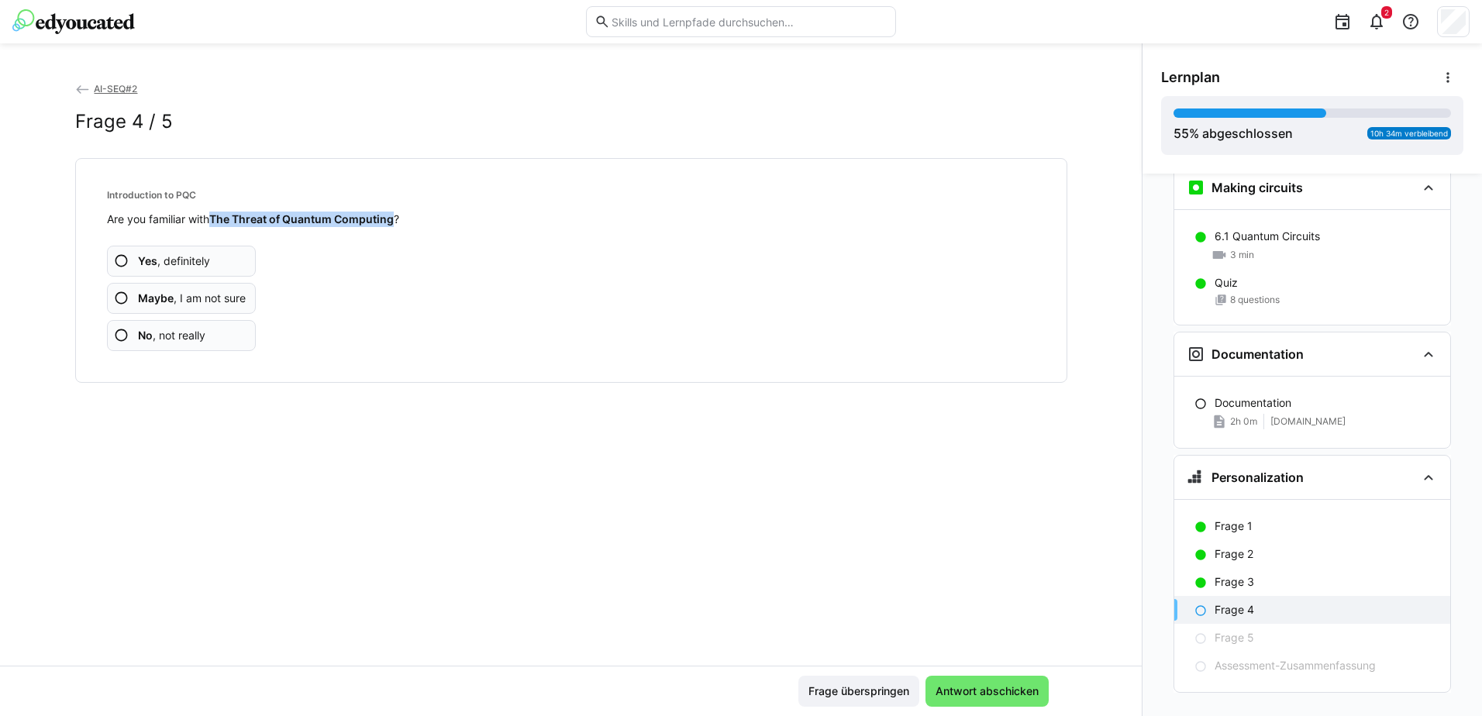
drag, startPoint x: 208, startPoint y: 216, endPoint x: 395, endPoint y: 219, distance: 187.6
click at [395, 219] on span "Are you familiar with The Threat of Quantum Computing ?" at bounding box center [253, 218] width 292 height 13
copy span "The Threat of Quantum Computing"
drag, startPoint x: 202, startPoint y: 265, endPoint x: 284, endPoint y: 336, distance: 108.8
click at [202, 265] on span "Yes , definitely" at bounding box center [174, 261] width 72 height 16
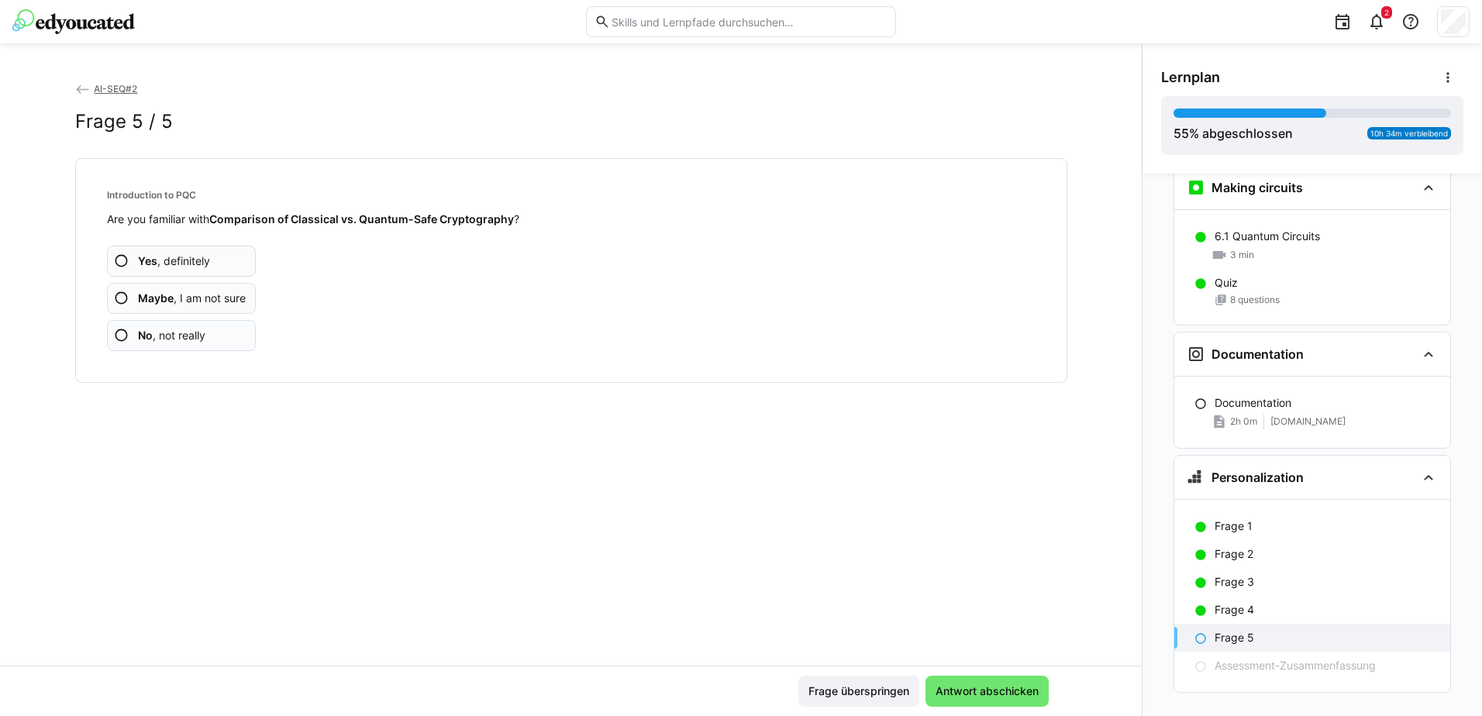
click at [196, 254] on span "Yes , definitely" at bounding box center [174, 261] width 72 height 16
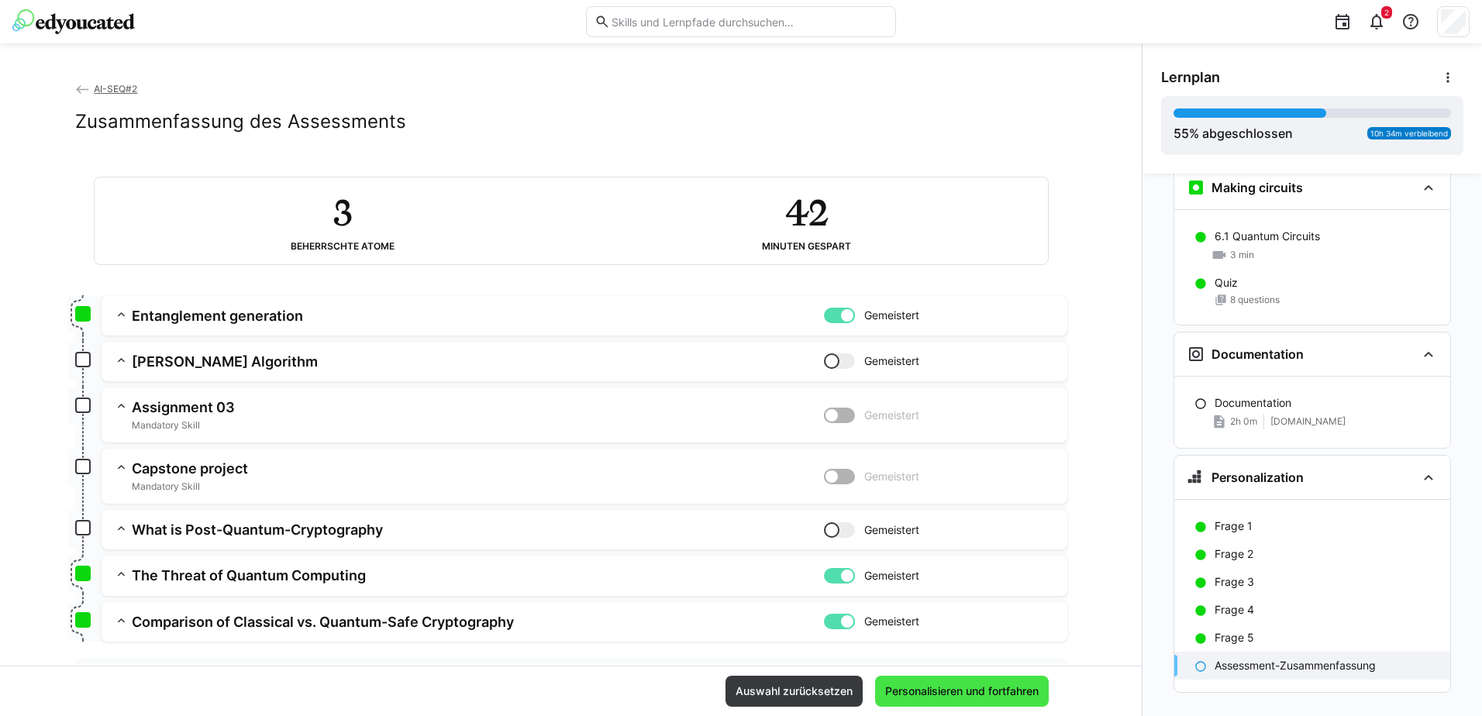
click at [1002, 693] on span "Personalisieren und fortfahren" at bounding box center [962, 692] width 158 height 16
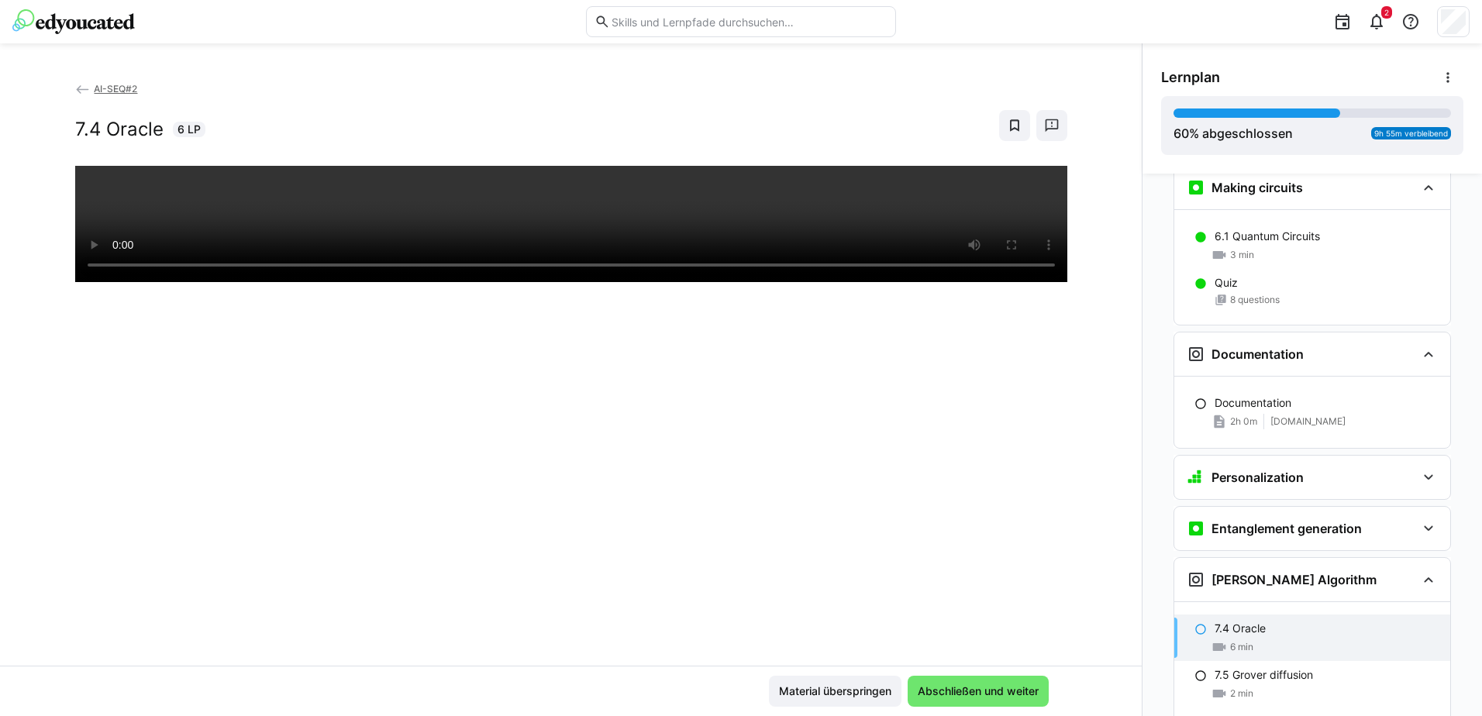
scroll to position [2848, 0]
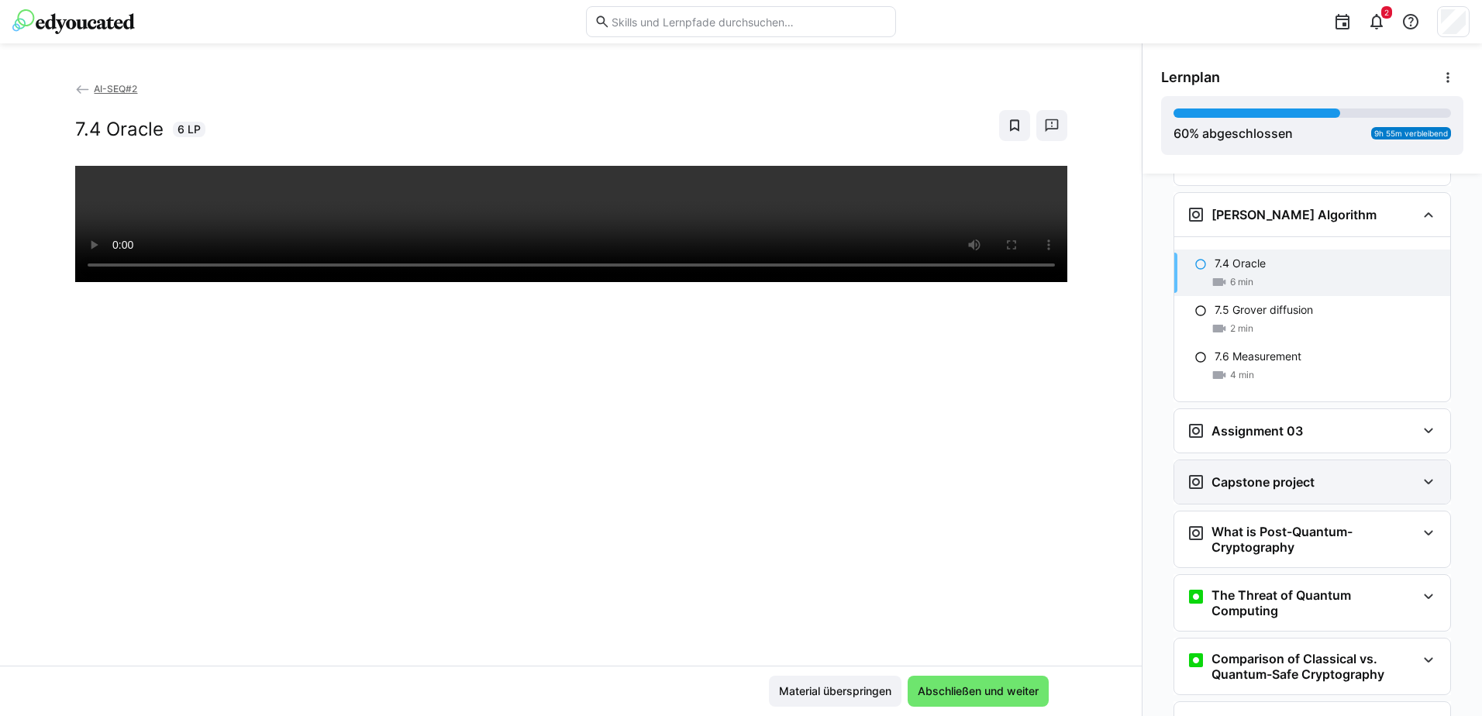
click at [1360, 473] on div "Capstone project" at bounding box center [1301, 482] width 229 height 19
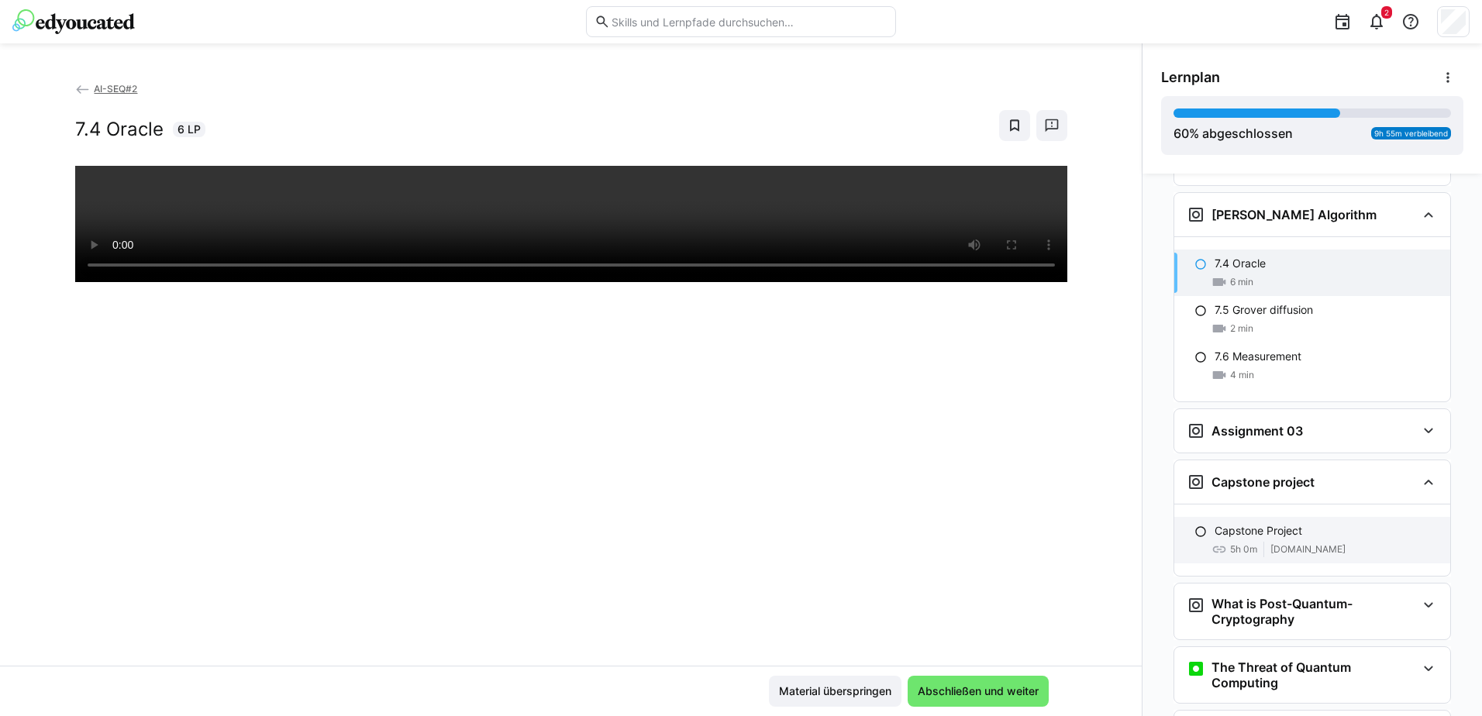
click at [1305, 543] on span "[DOMAIN_NAME]" at bounding box center [1308, 549] width 75 height 12
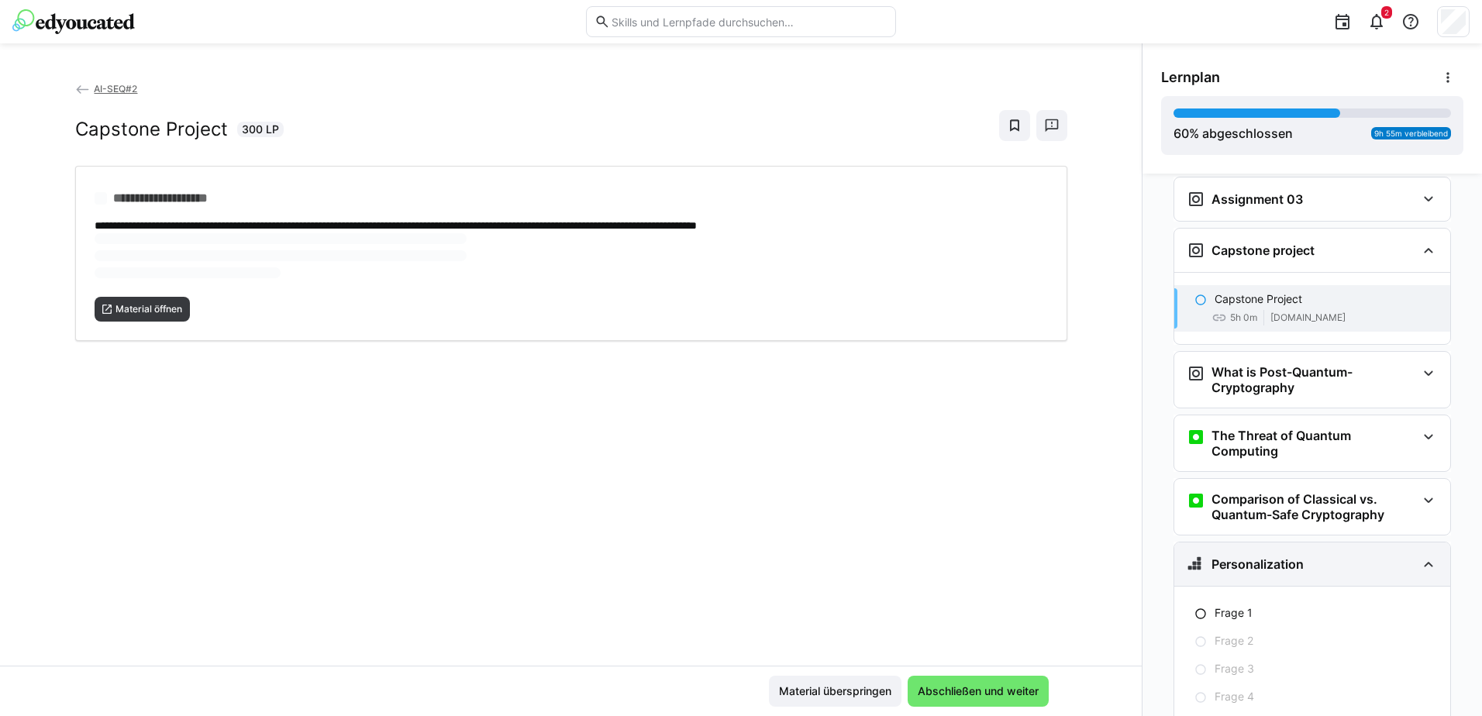
scroll to position [3109, 0]
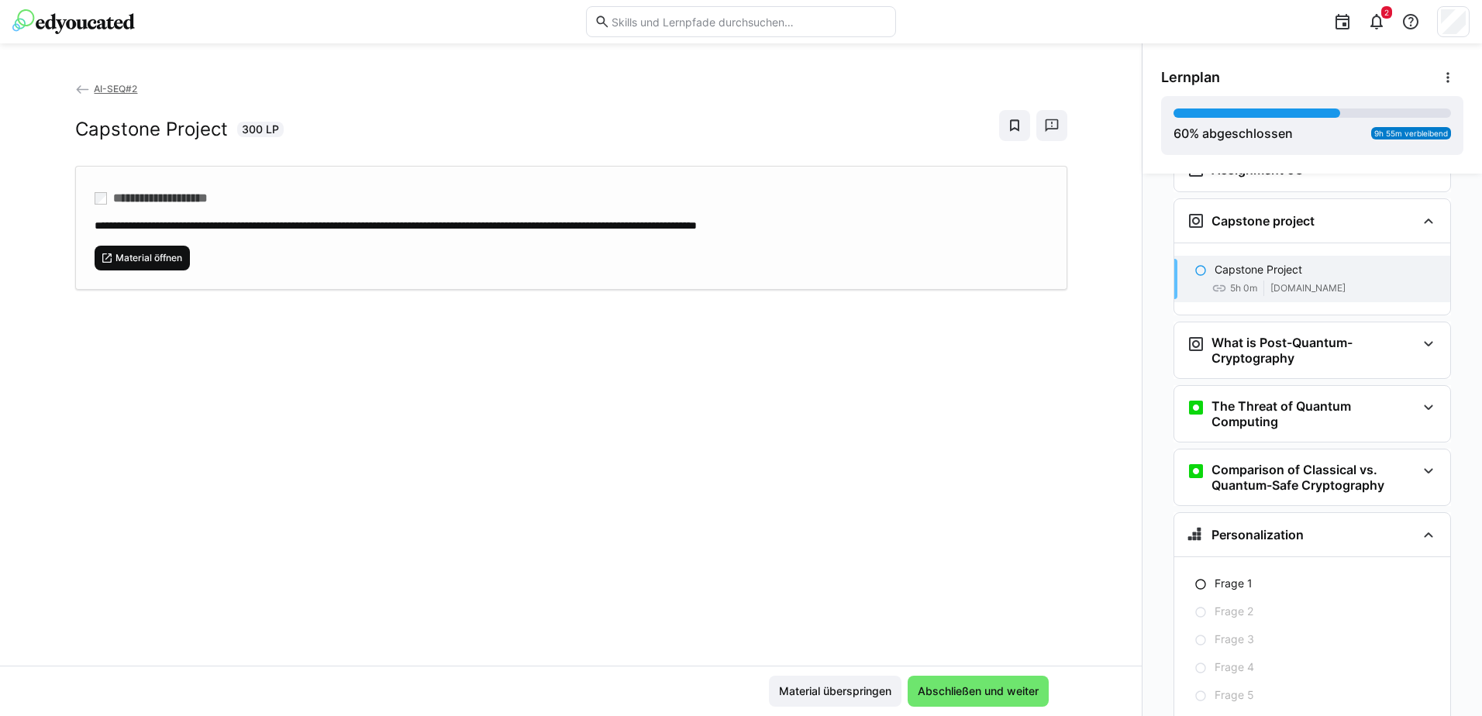
click at [136, 248] on span "Material öffnen" at bounding box center [143, 258] width 96 height 25
click at [991, 700] on span "Abschließen und weiter" at bounding box center [978, 691] width 141 height 31
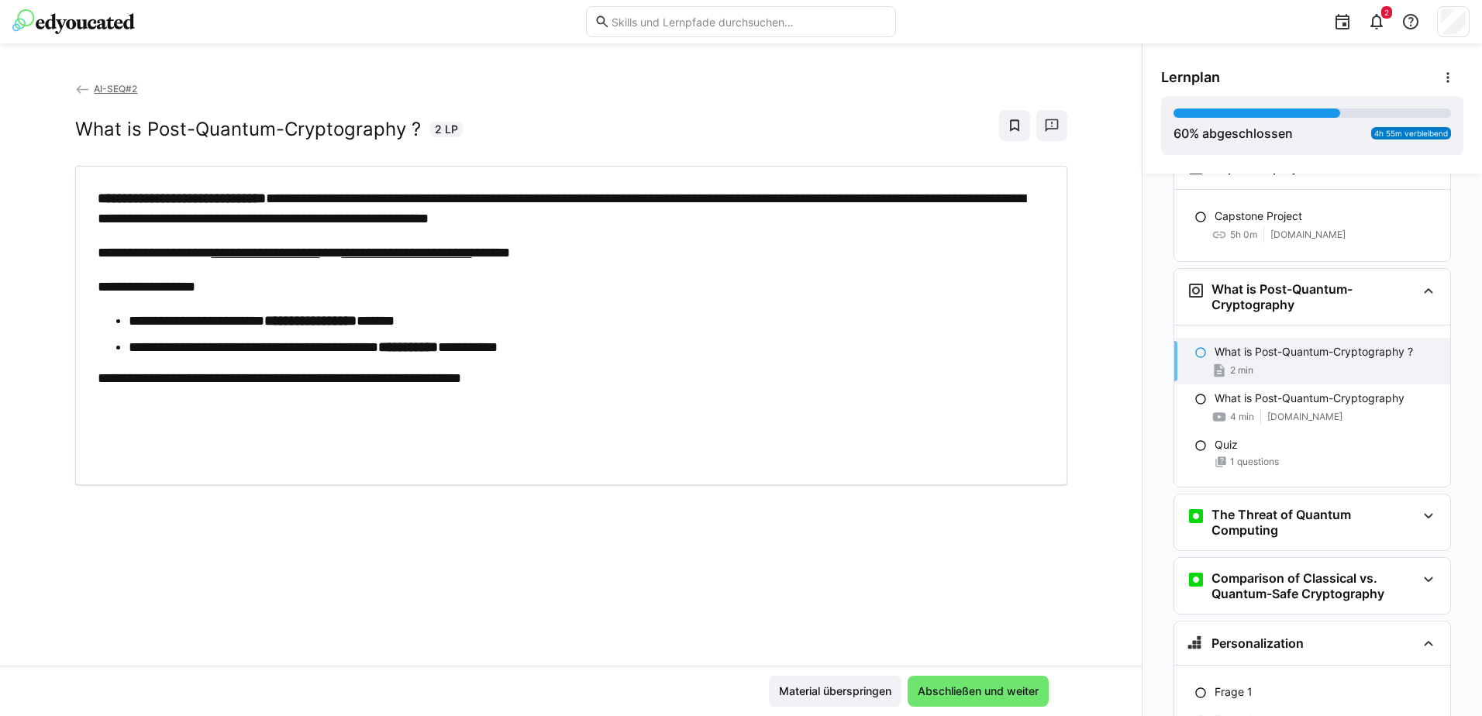
scroll to position [3167, 0]
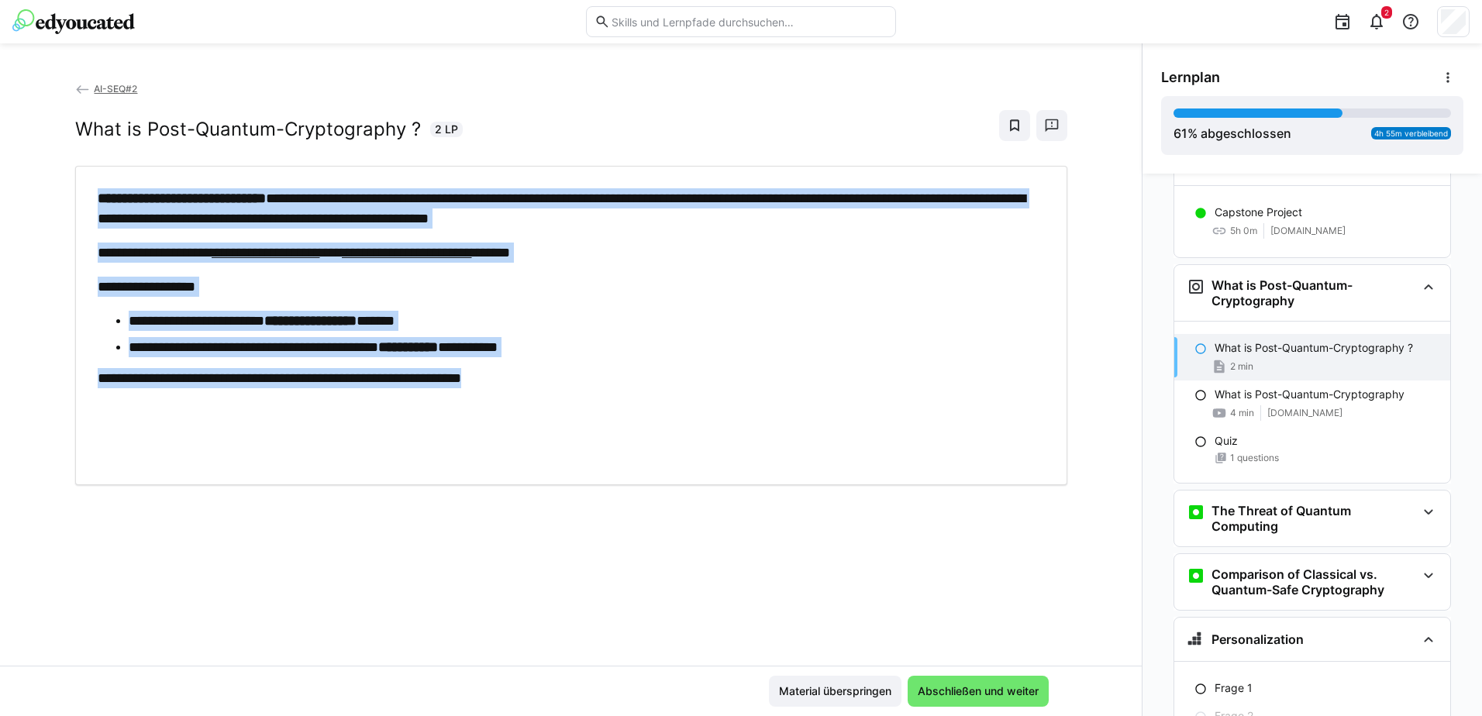
drag, startPoint x: 95, startPoint y: 192, endPoint x: 576, endPoint y: 371, distance: 513.6
click at [576, 371] on div "**********" at bounding box center [571, 325] width 947 height 274
copy div "**********"
click at [973, 691] on span "Abschließen und weiter" at bounding box center [979, 692] width 126 height 16
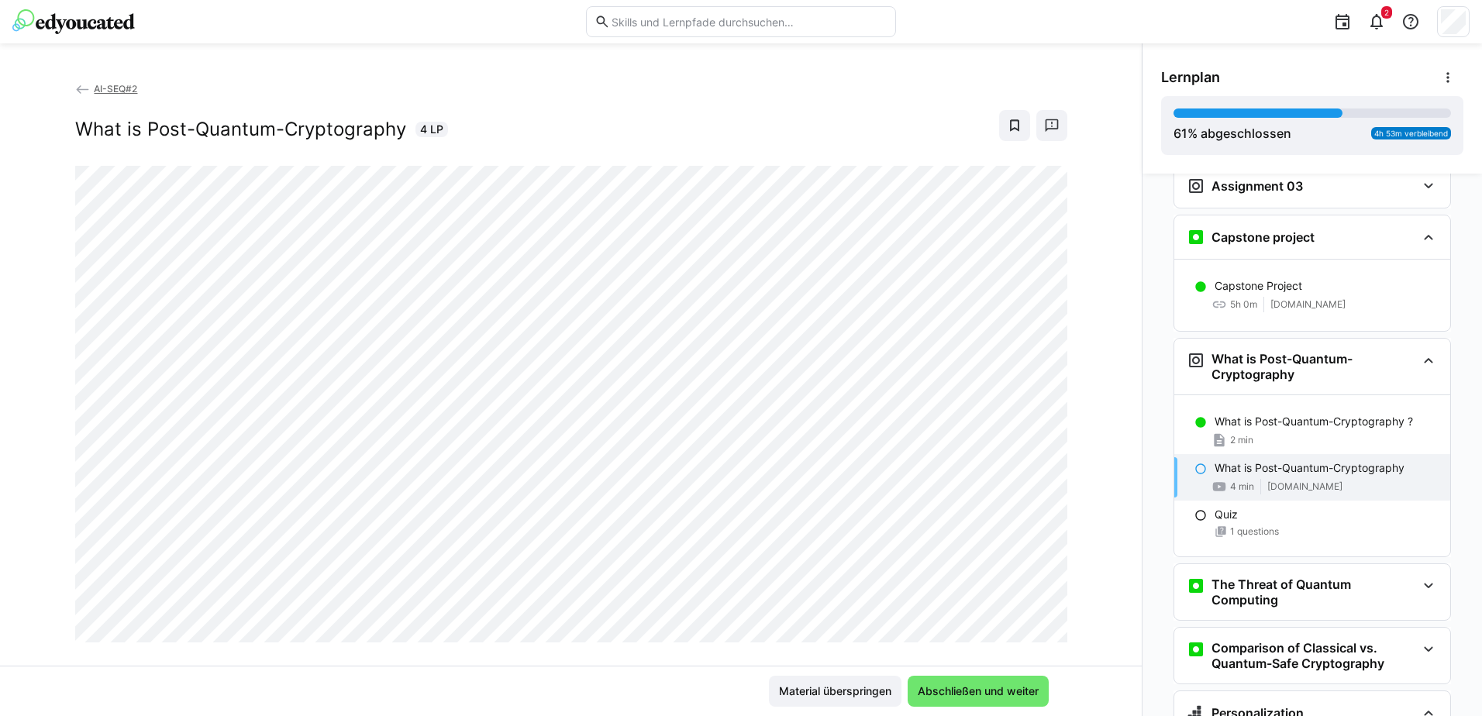
scroll to position [3096, 0]
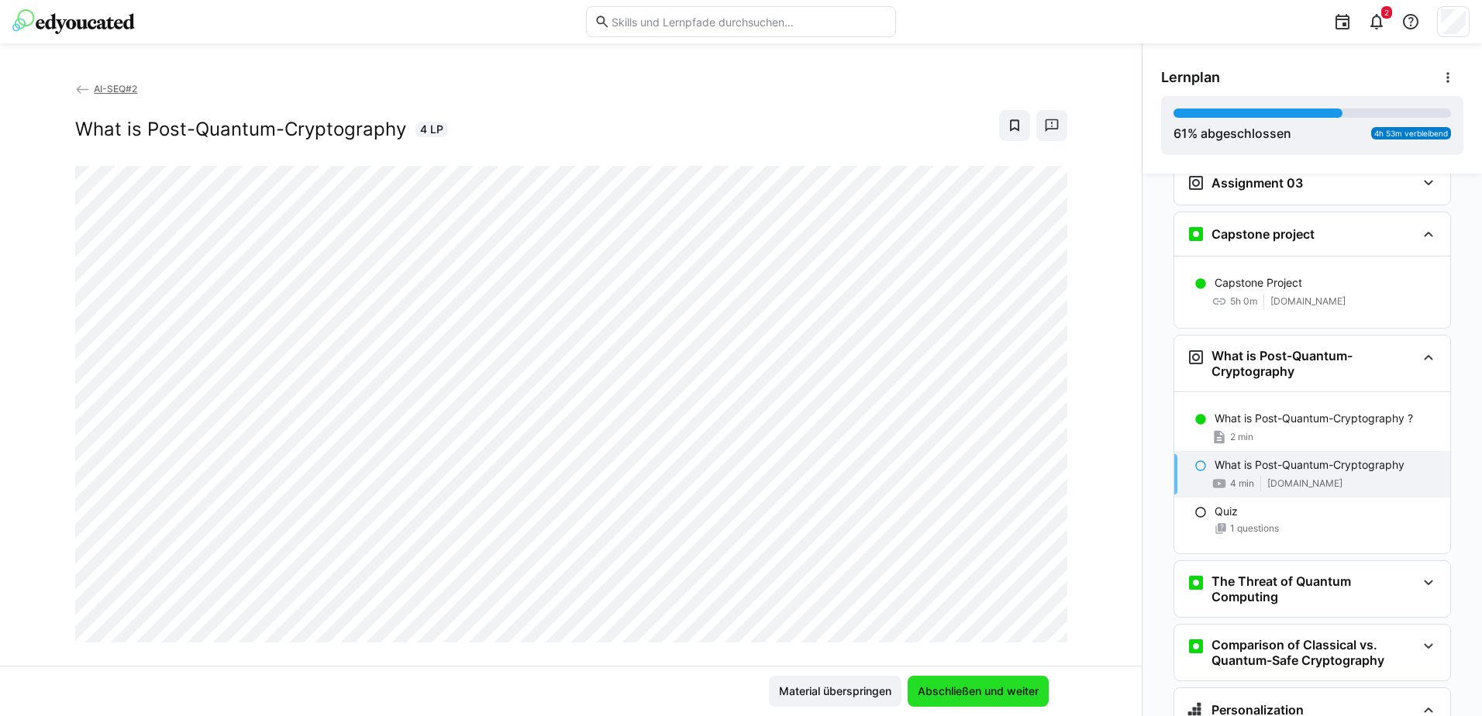
click at [967, 700] on span "Abschließen und weiter" at bounding box center [978, 691] width 141 height 31
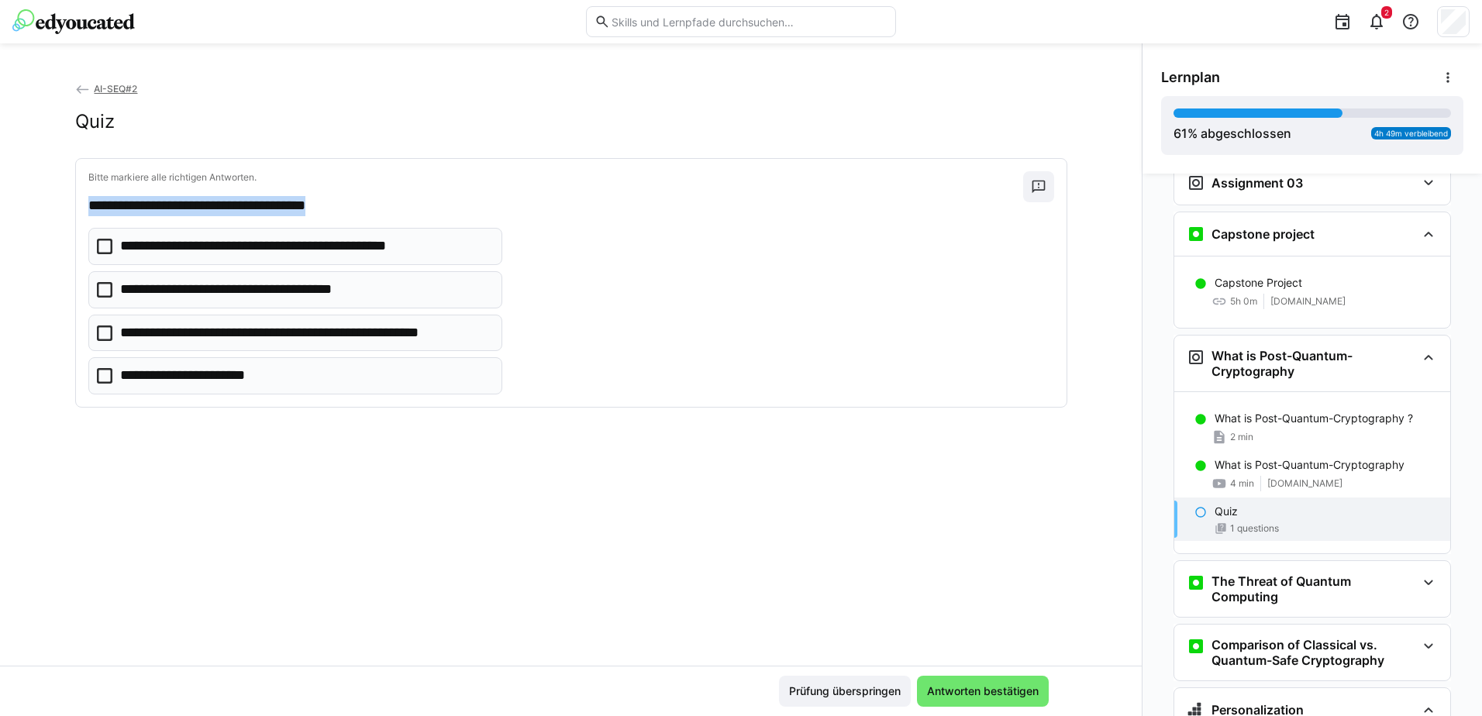
drag, startPoint x: 84, startPoint y: 206, endPoint x: 388, endPoint y: 205, distance: 303.1
click at [388, 205] on p "**********" at bounding box center [555, 206] width 935 height 20
copy p "**********"
click at [530, 196] on p "**********" at bounding box center [555, 206] width 935 height 20
drag, startPoint x: 88, startPoint y: 207, endPoint x: 314, endPoint y: 404, distance: 300.0
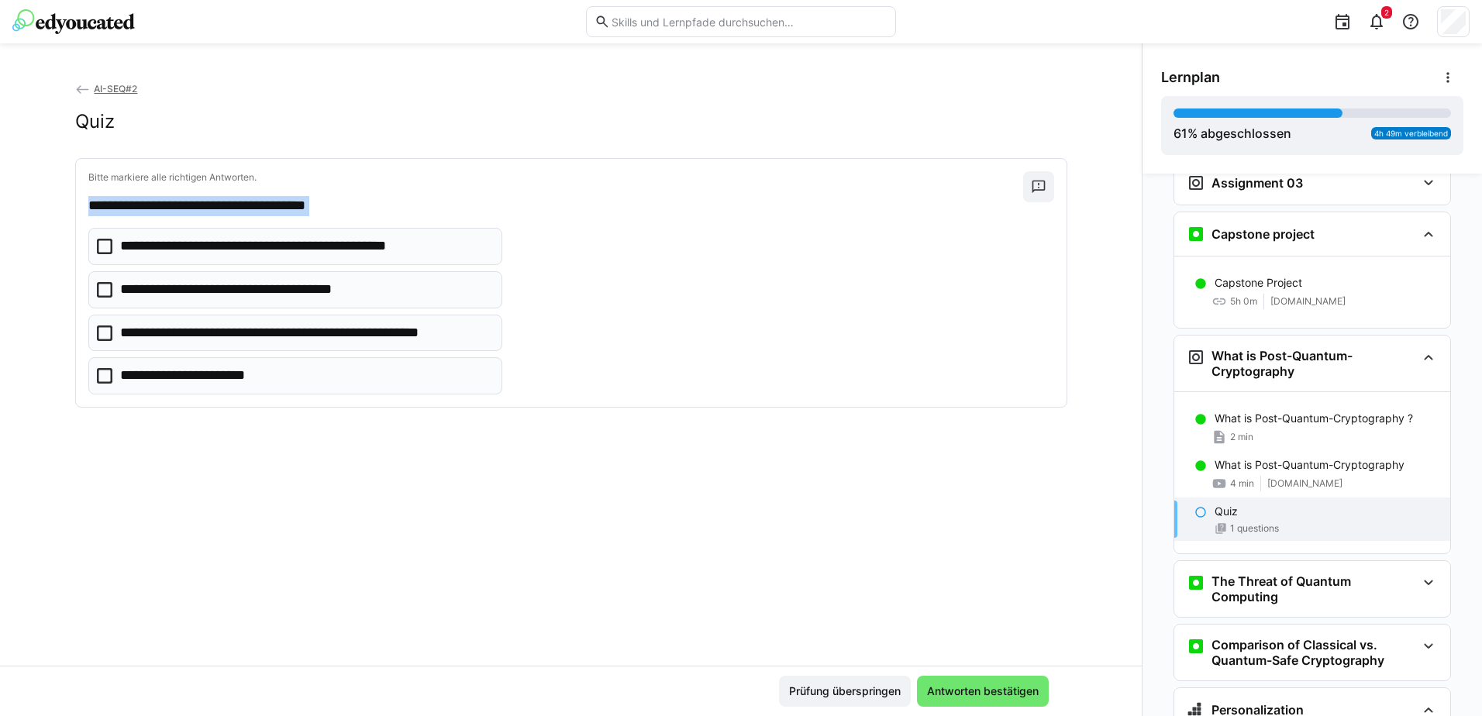
click at [314, 404] on div "**********" at bounding box center [571, 283] width 991 height 248
click at [1033, 189] on eds-icon at bounding box center [1039, 187] width 16 height 16
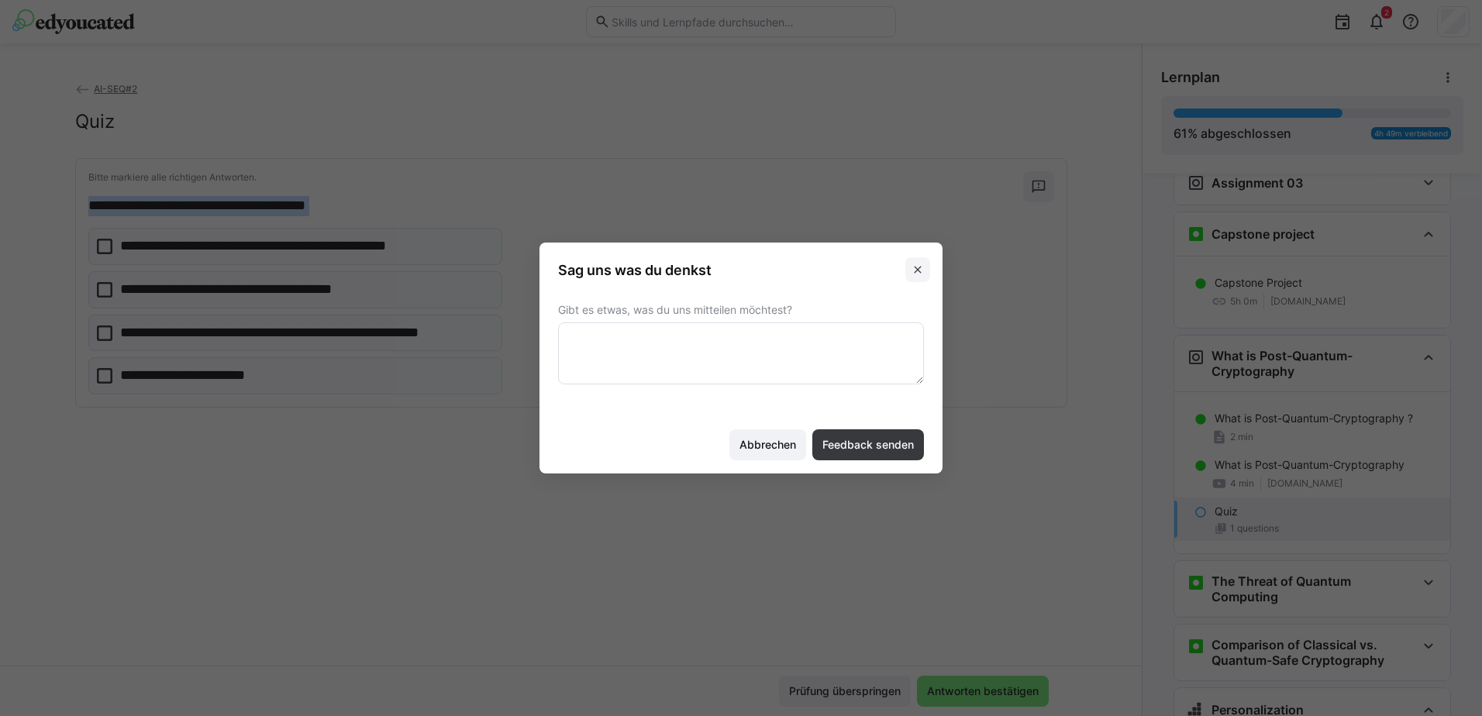
click at [916, 271] on eds-icon at bounding box center [918, 270] width 12 height 12
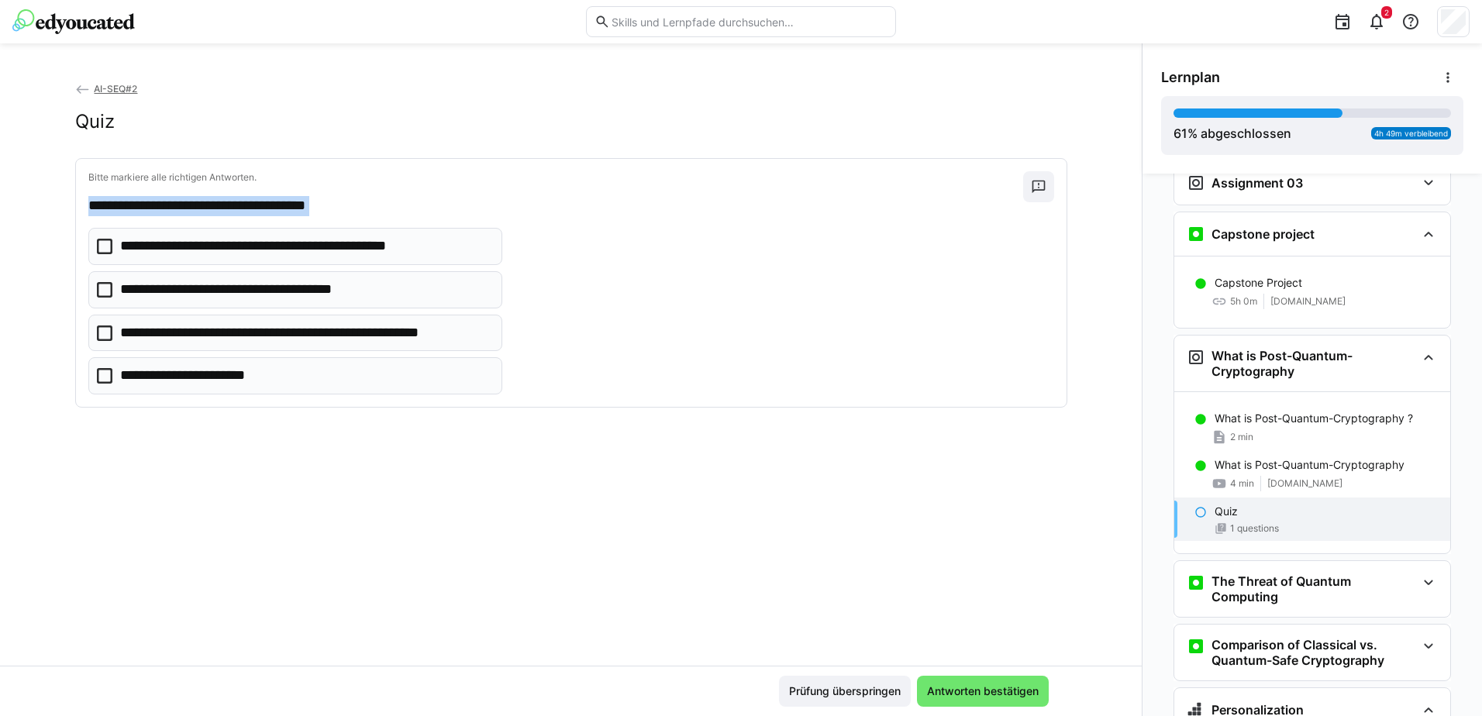
click at [510, 464] on div "**********" at bounding box center [571, 373] width 1142 height 585
drag, startPoint x: 87, startPoint y: 207, endPoint x: 426, endPoint y: 199, distance: 339.6
click at [426, 199] on p "**********" at bounding box center [555, 206] width 935 height 20
copy p "**********"
click at [460, 547] on div "**********" at bounding box center [571, 373] width 1142 height 585
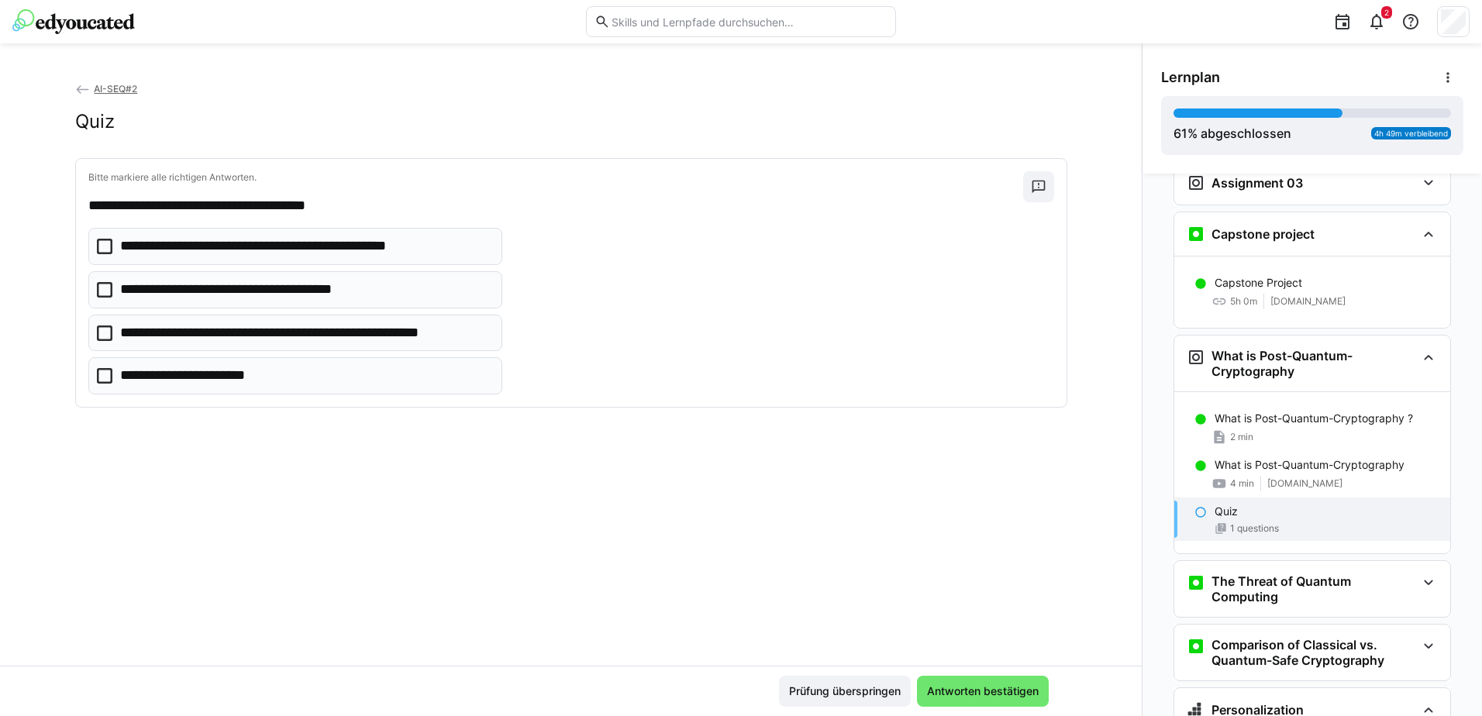
click at [100, 332] on icon at bounding box center [105, 334] width 16 height 16
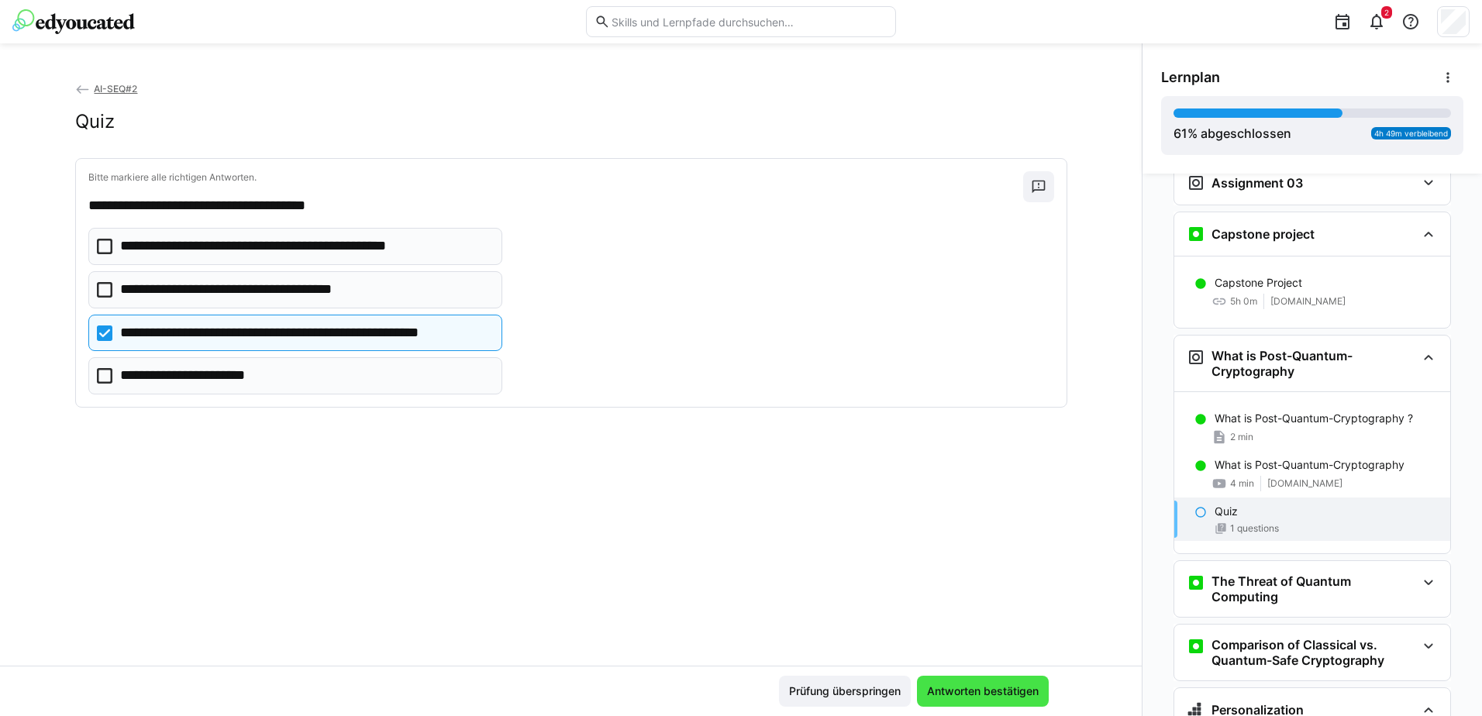
click at [971, 691] on span "Antworten bestätigen" at bounding box center [983, 692] width 116 height 16
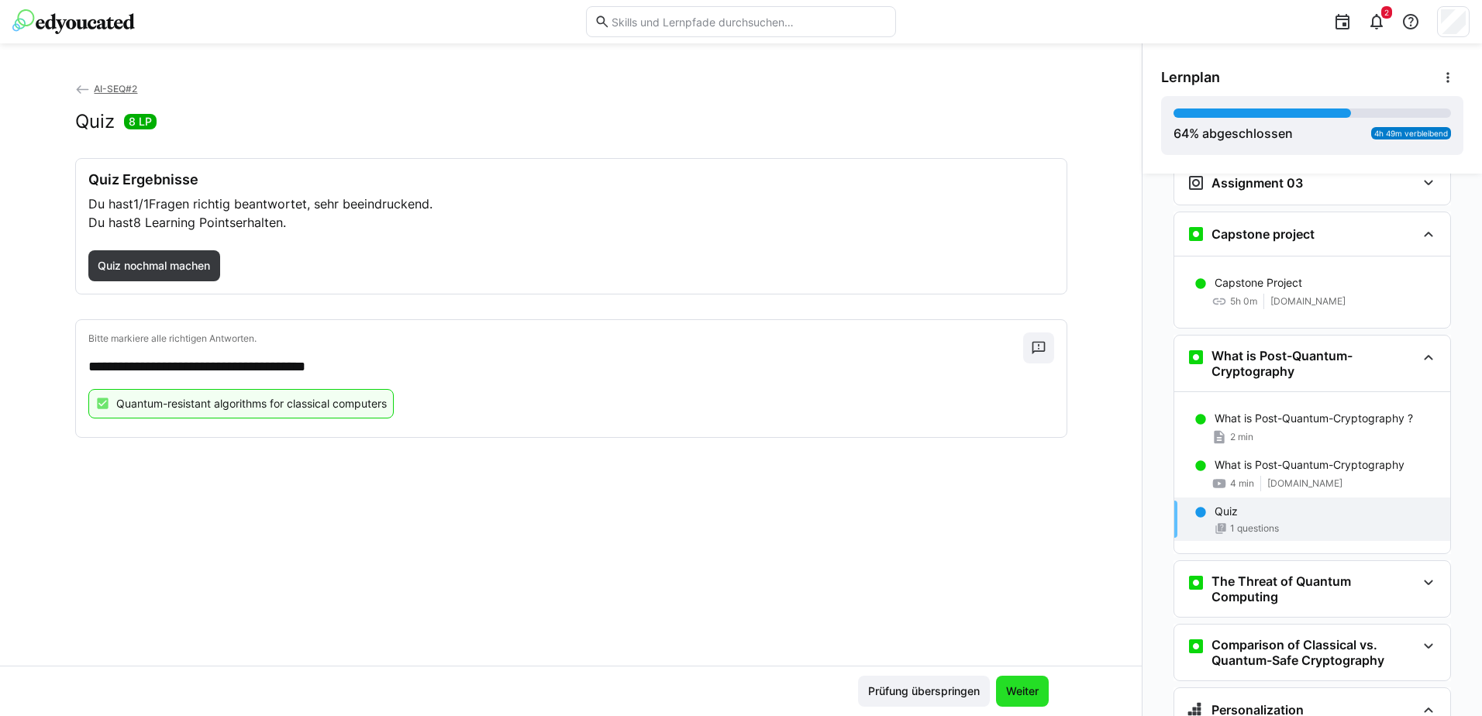
click at [1011, 693] on span "Weiter" at bounding box center [1022, 692] width 37 height 16
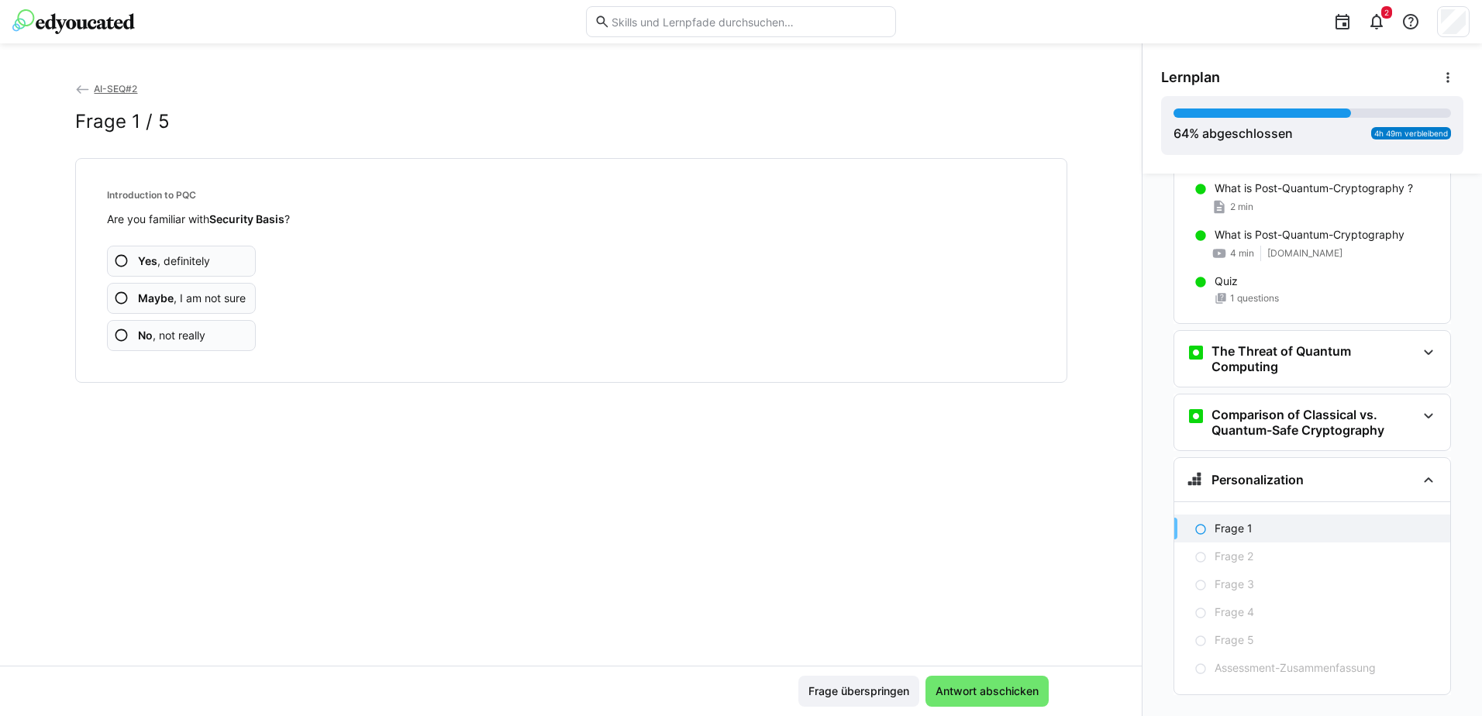
scroll to position [3329, 0]
click at [1022, 695] on span "Antwort abschicken" at bounding box center [987, 692] width 108 height 16
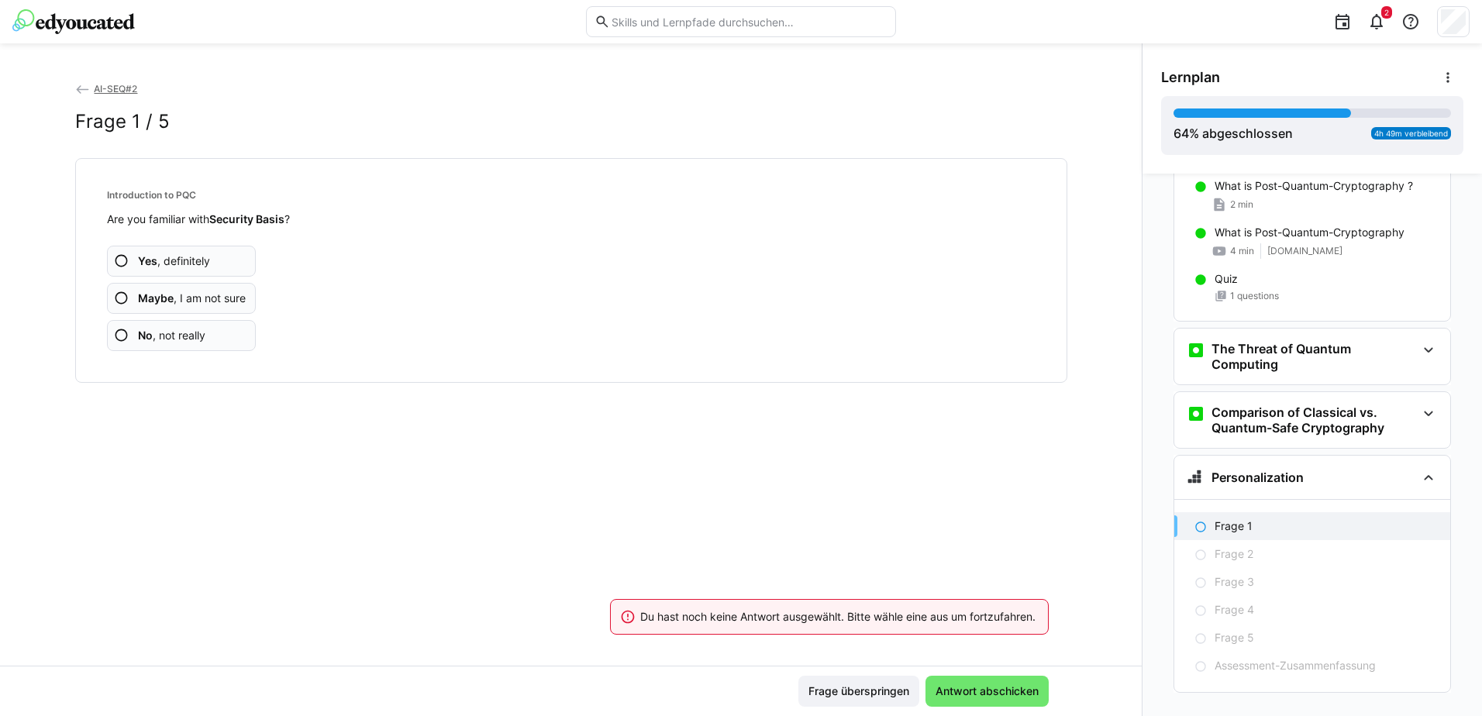
click at [204, 257] on span "Yes , definitely" at bounding box center [174, 261] width 72 height 16
click at [191, 294] on span "Maybe , I am not sure" at bounding box center [192, 299] width 108 height 16
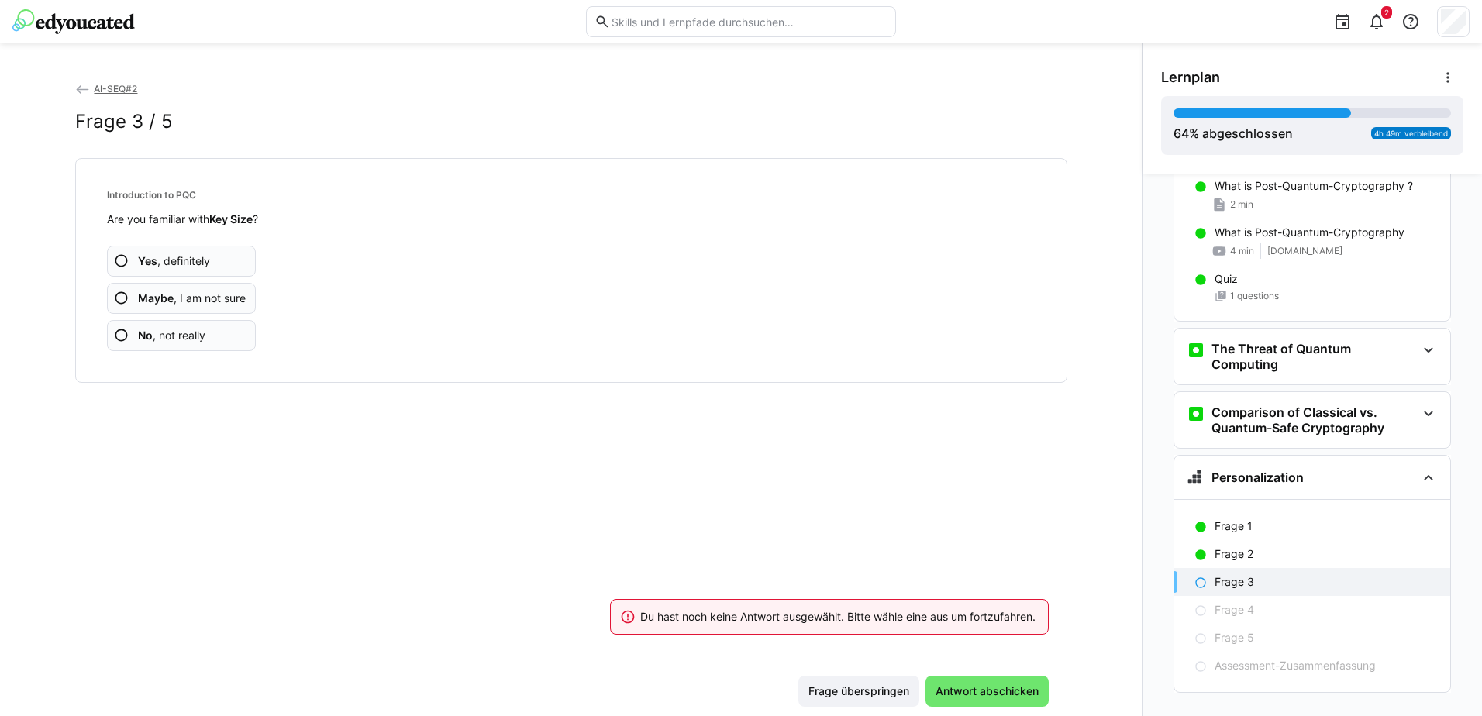
click at [196, 307] on app-assessment-question-radio "Maybe , I am not sure" at bounding box center [182, 298] width 150 height 31
drag, startPoint x: 225, startPoint y: 297, endPoint x: 566, endPoint y: 368, distance: 348.5
click at [225, 297] on span "Maybe , I am not sure" at bounding box center [192, 299] width 108 height 16
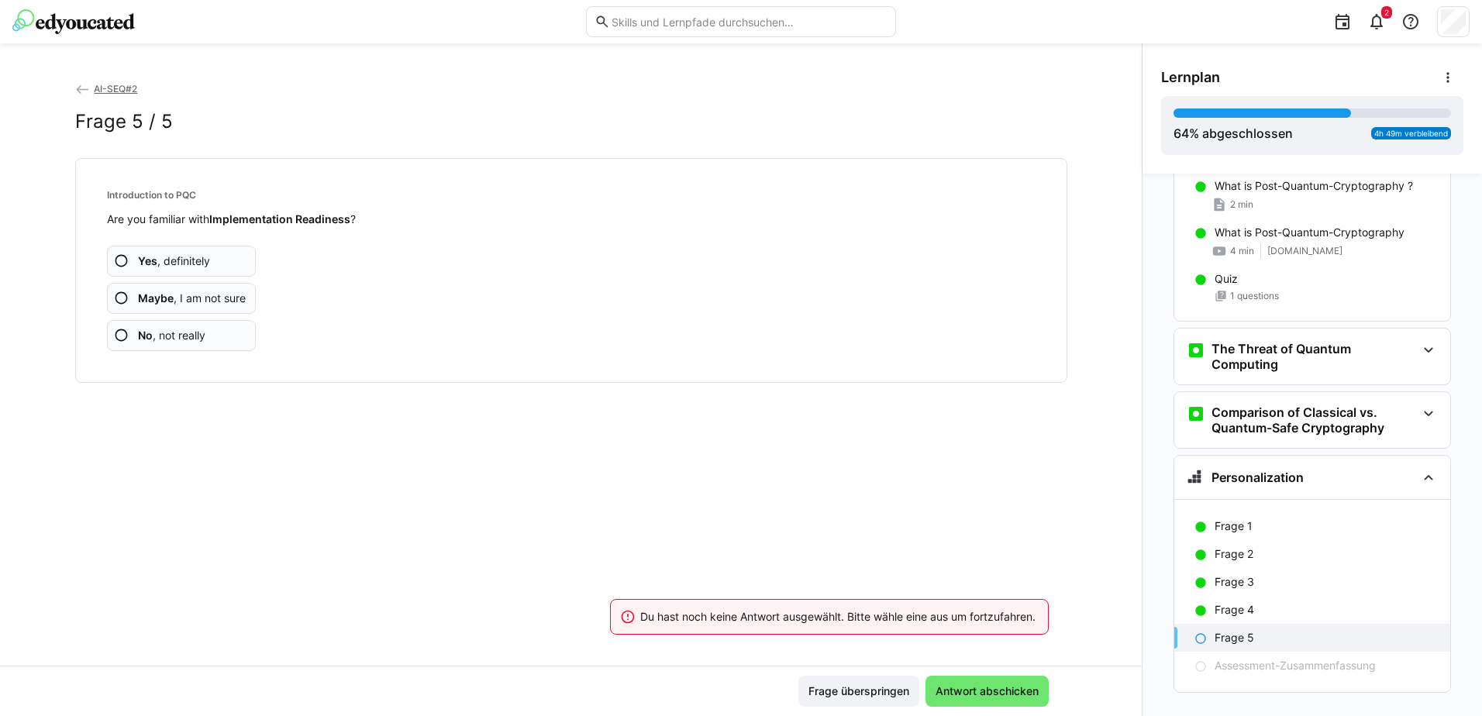
click at [215, 302] on span "Maybe , I am not sure" at bounding box center [192, 299] width 108 height 16
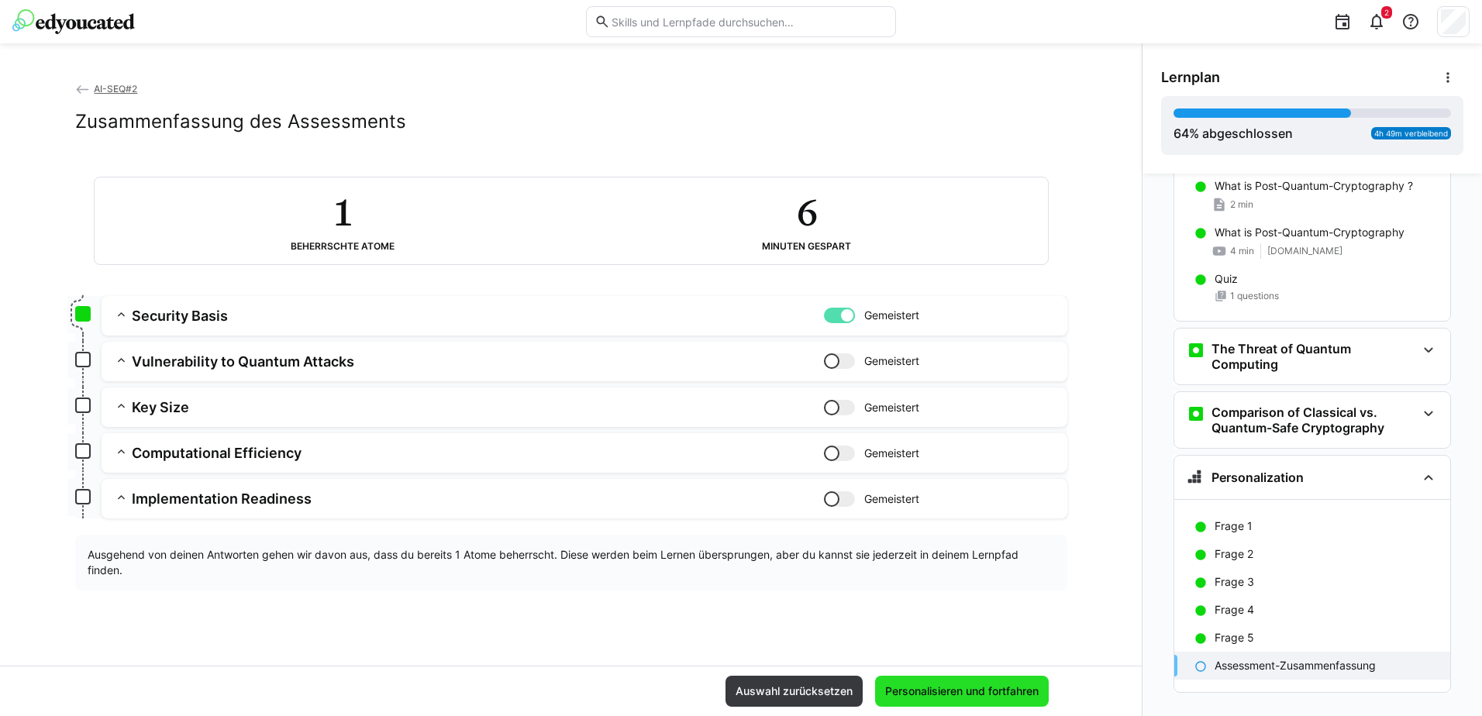
click at [978, 687] on span "Personalisieren und fortfahren" at bounding box center [962, 692] width 158 height 16
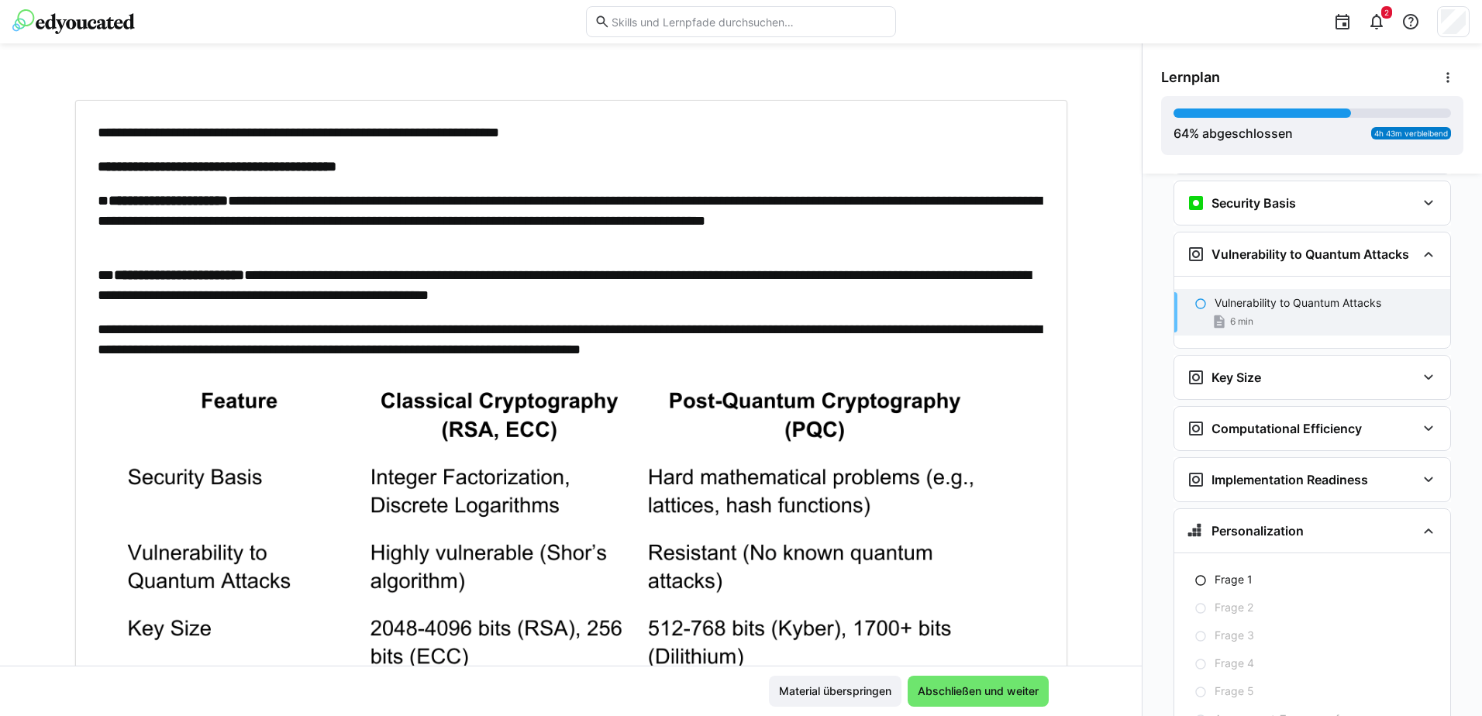
scroll to position [0, 0]
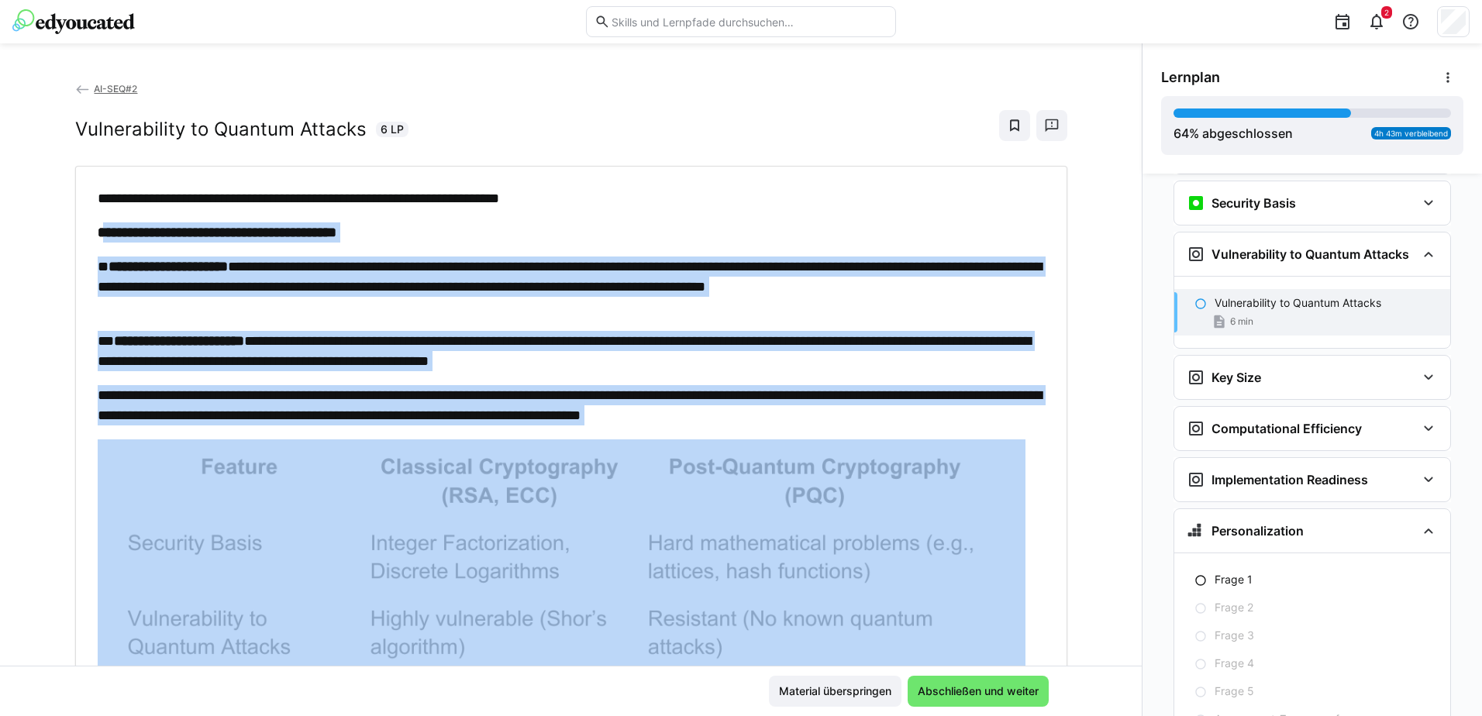
drag, startPoint x: 94, startPoint y: 229, endPoint x: 947, endPoint y: 427, distance: 875.3
click at [947, 427] on div "**********" at bounding box center [571, 579] width 947 height 782
copy div "**********"
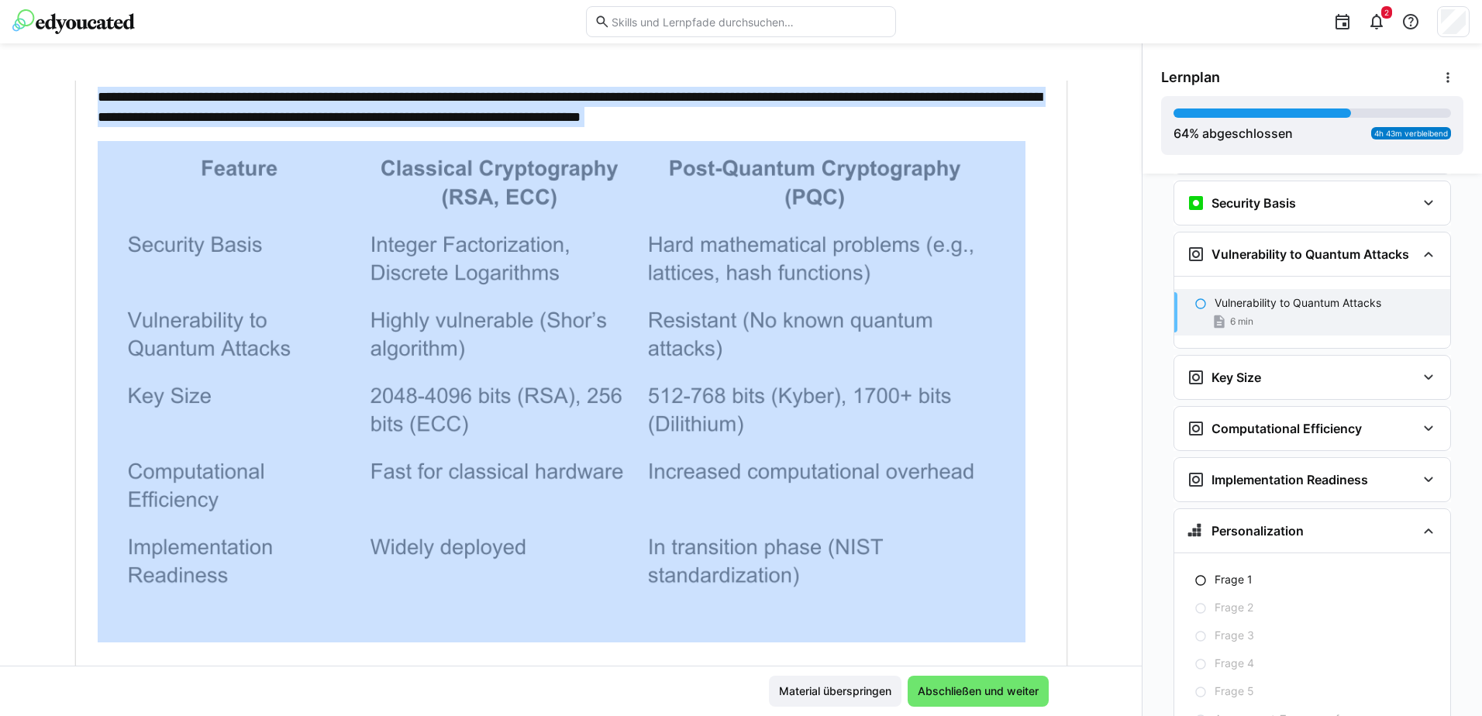
scroll to position [376, 0]
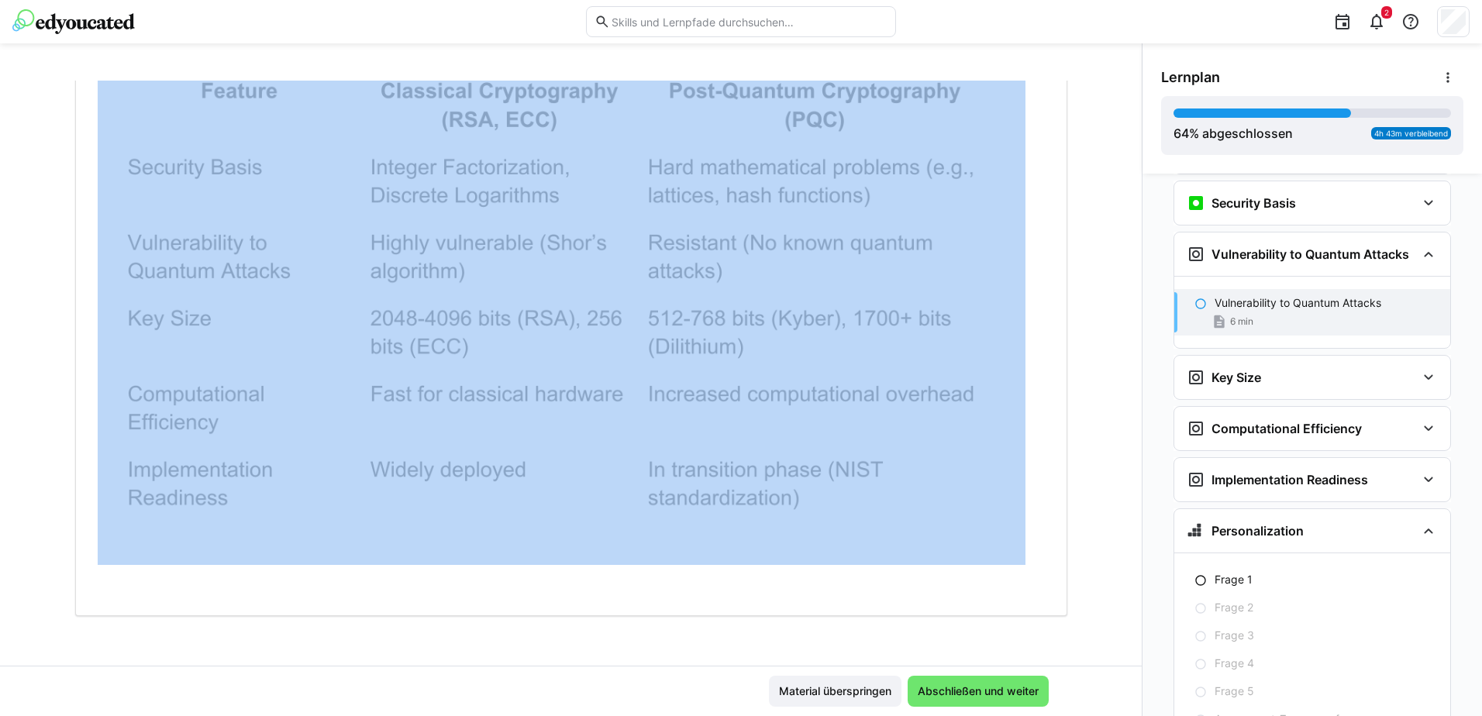
drag, startPoint x: 960, startPoint y: 685, endPoint x: 952, endPoint y: 598, distance: 87.2
click at [960, 685] on span "Abschließen und weiter" at bounding box center [979, 692] width 126 height 16
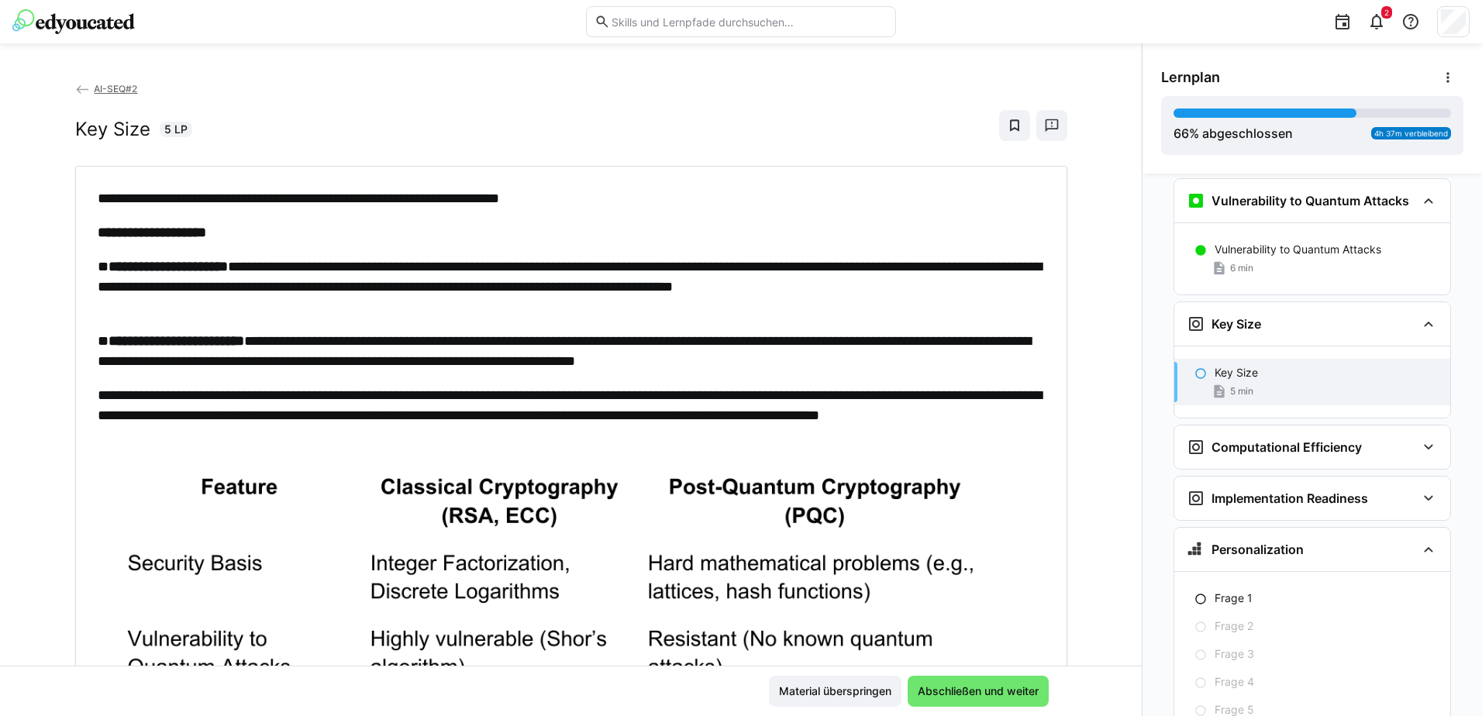
scroll to position [78, 0]
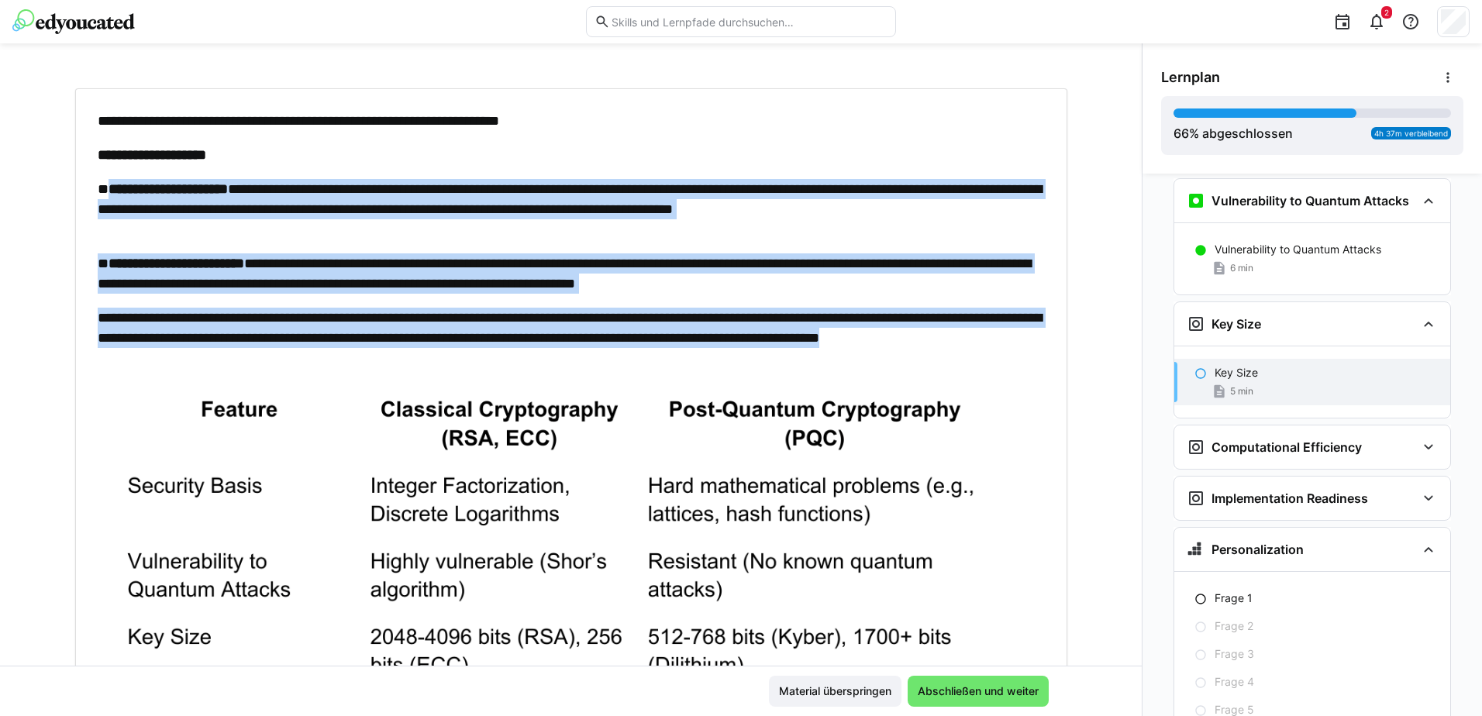
drag, startPoint x: 102, startPoint y: 188, endPoint x: 450, endPoint y: 350, distance: 384.3
click at [450, 350] on div "**********" at bounding box center [571, 497] width 947 height 773
copy div "**********"
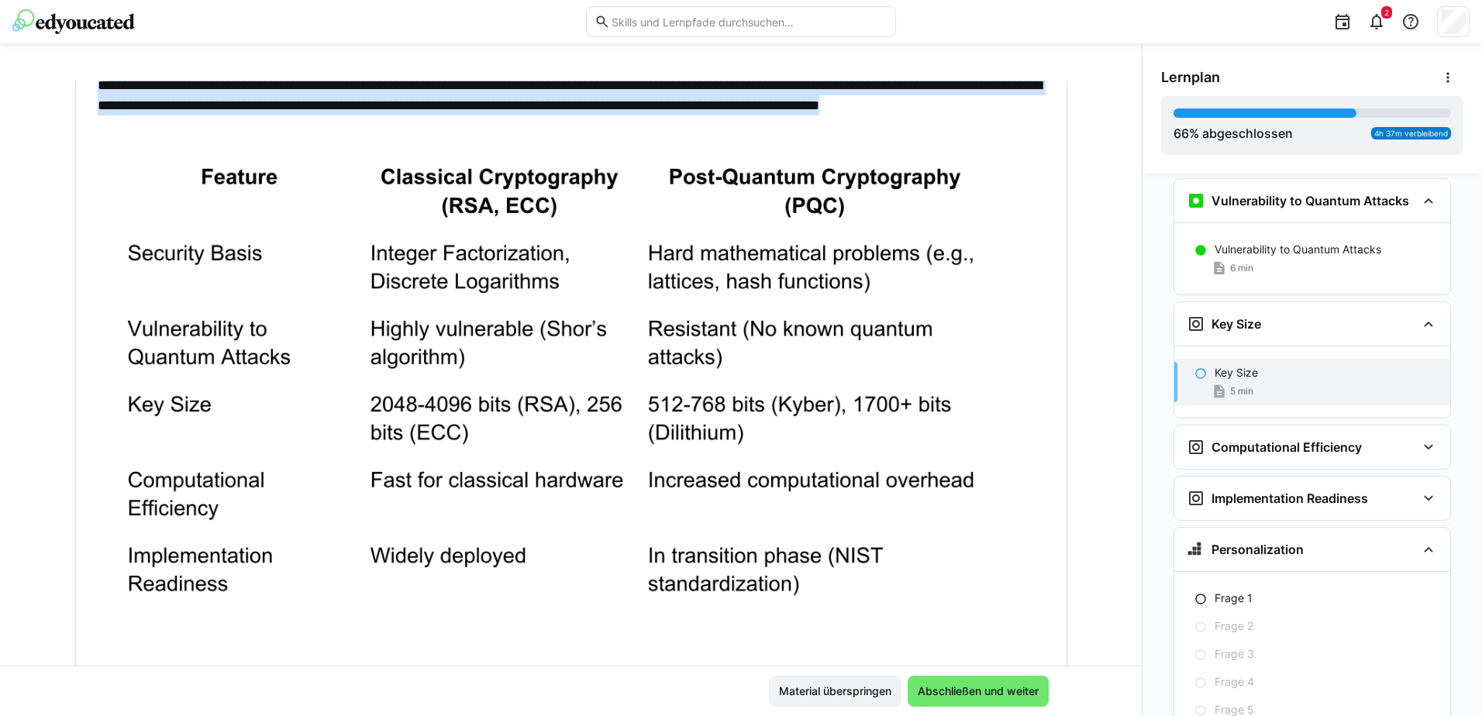
scroll to position [367, 0]
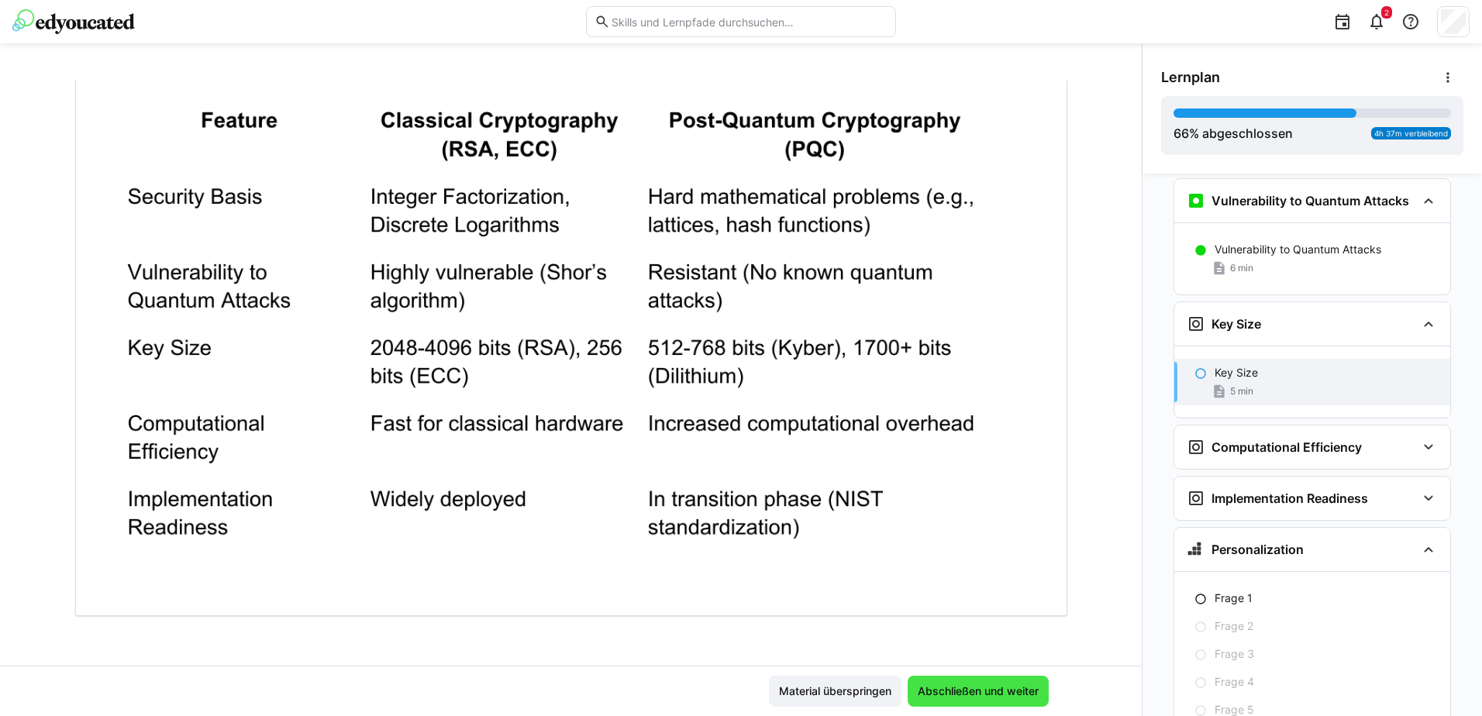
drag, startPoint x: 965, startPoint y: 691, endPoint x: 918, endPoint y: 647, distance: 64.2
click at [965, 691] on span "Abschließen und weiter" at bounding box center [979, 692] width 126 height 16
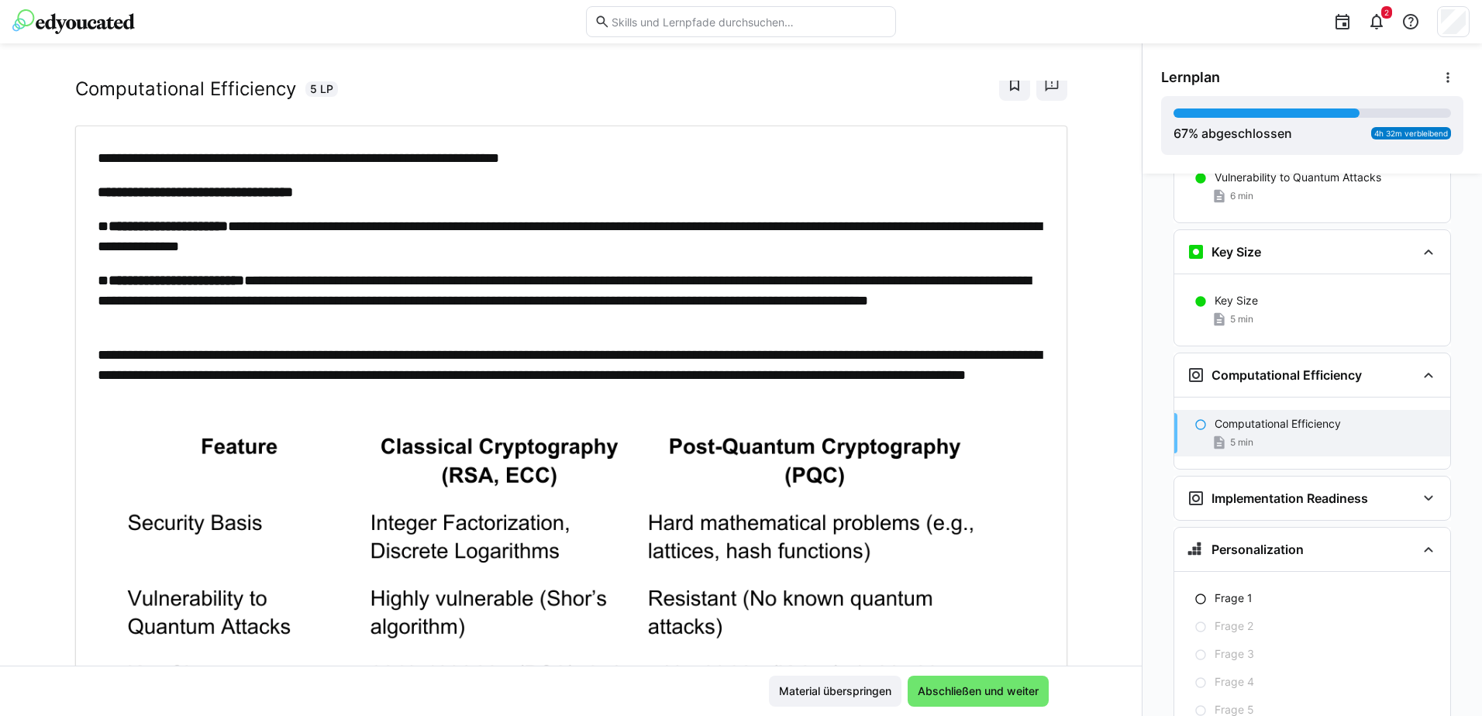
scroll to position [78, 0]
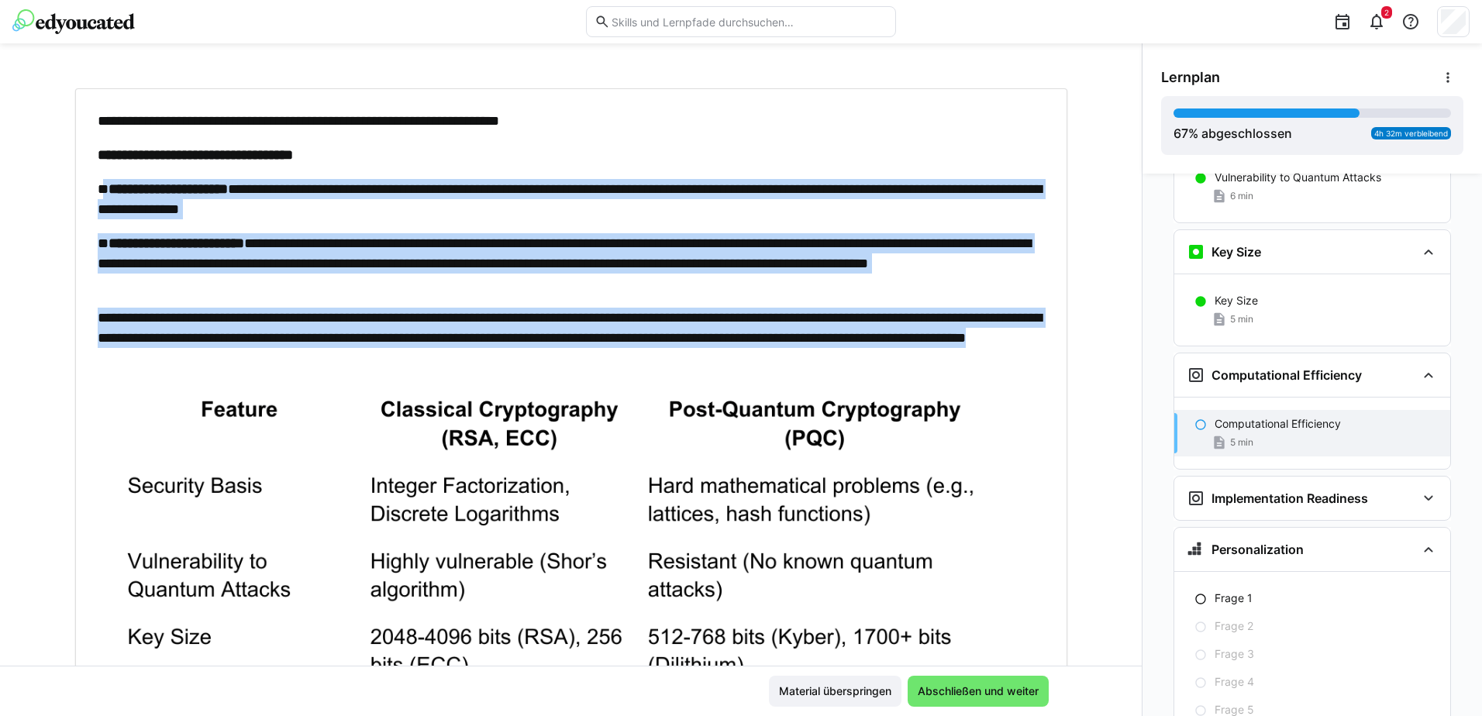
drag, startPoint x: 98, startPoint y: 188, endPoint x: 809, endPoint y: 366, distance: 732.7
click at [809, 366] on div "**********" at bounding box center [571, 497] width 947 height 773
copy div "**********"
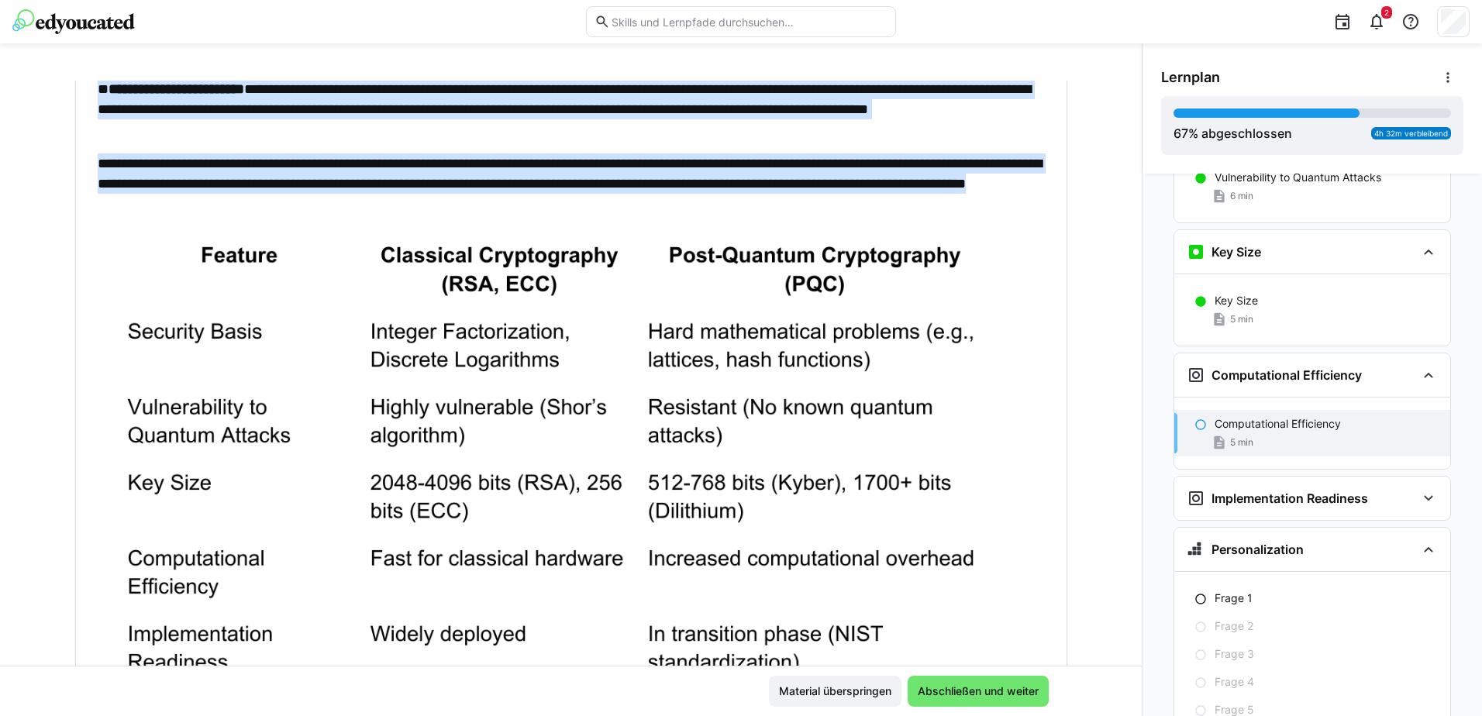
scroll to position [367, 0]
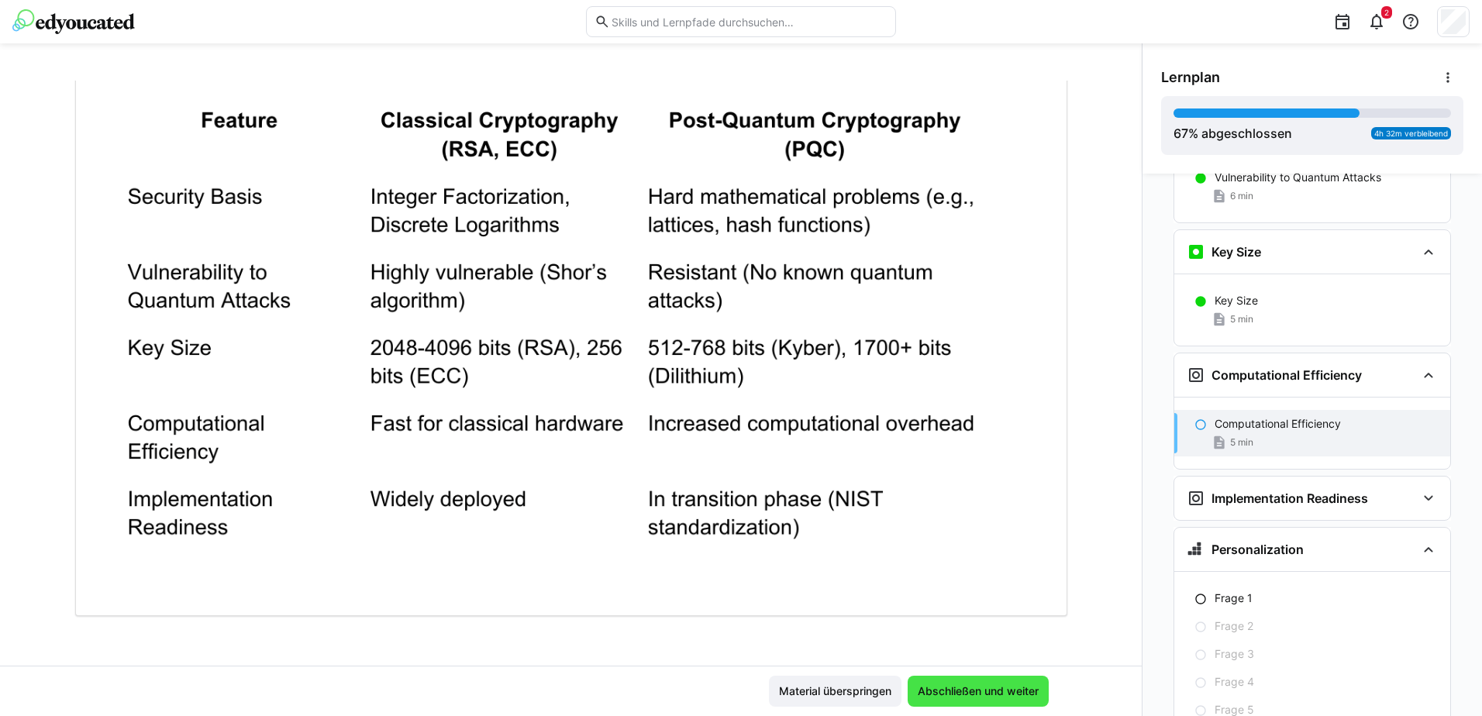
click at [994, 705] on span "Abschließen und weiter" at bounding box center [978, 691] width 141 height 31
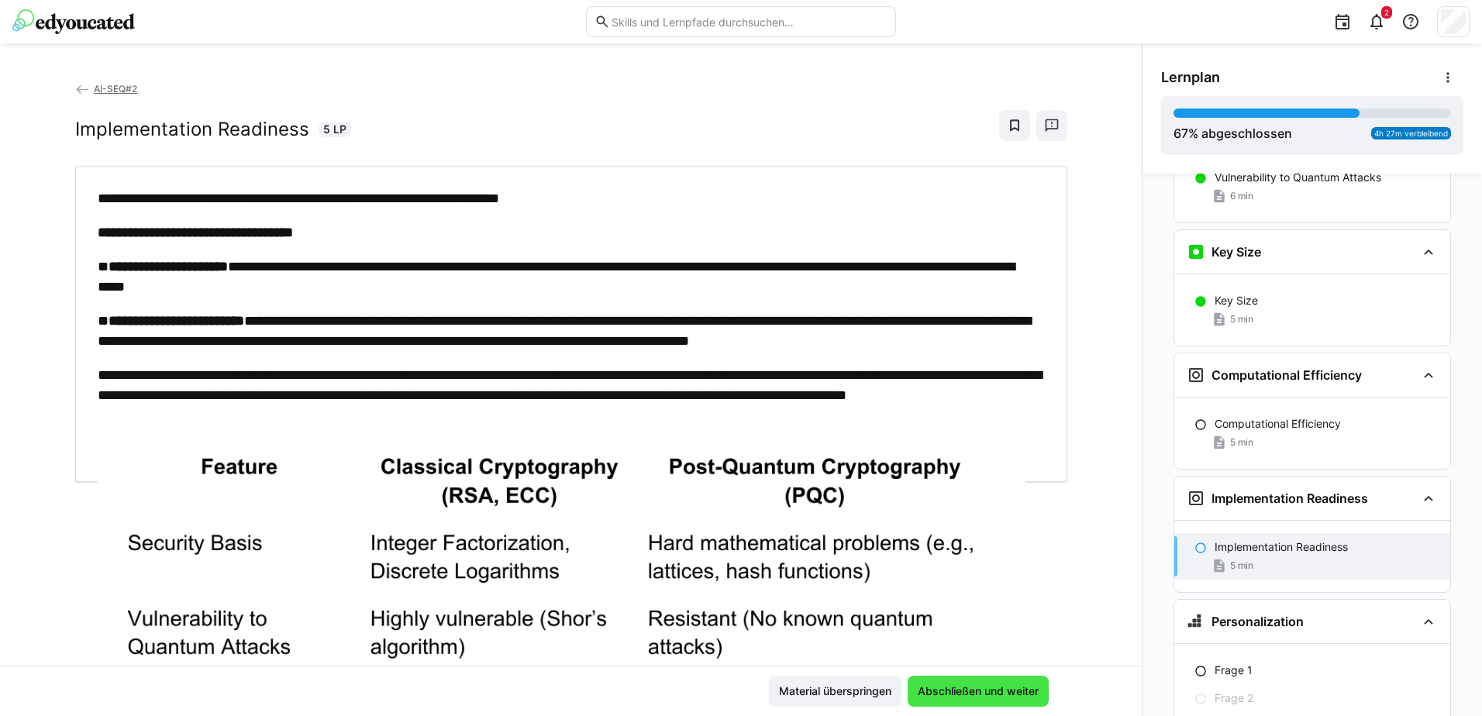
scroll to position [3852, 0]
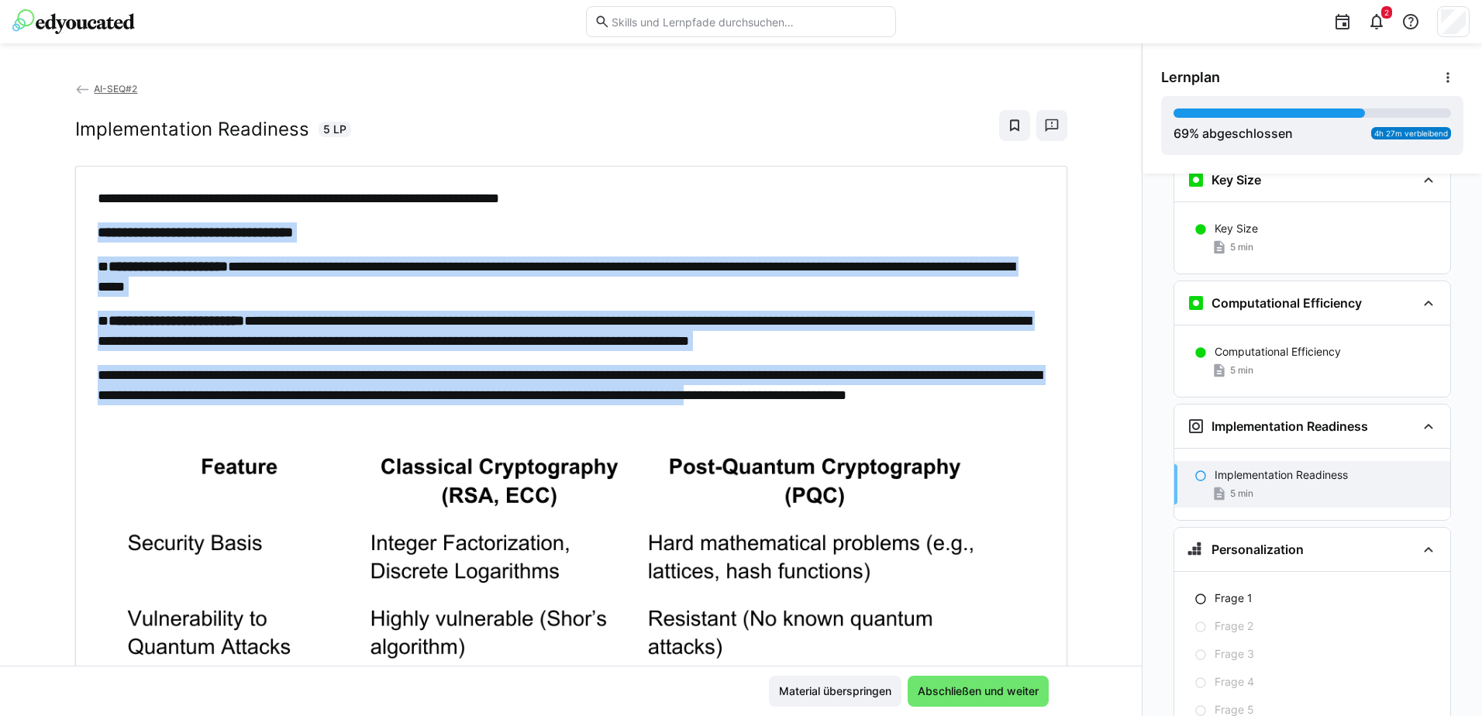
drag, startPoint x: 93, startPoint y: 225, endPoint x: 1047, endPoint y: 402, distance: 970.5
click at [1047, 402] on div "**********" at bounding box center [571, 564] width 969 height 753
copy div "**********"
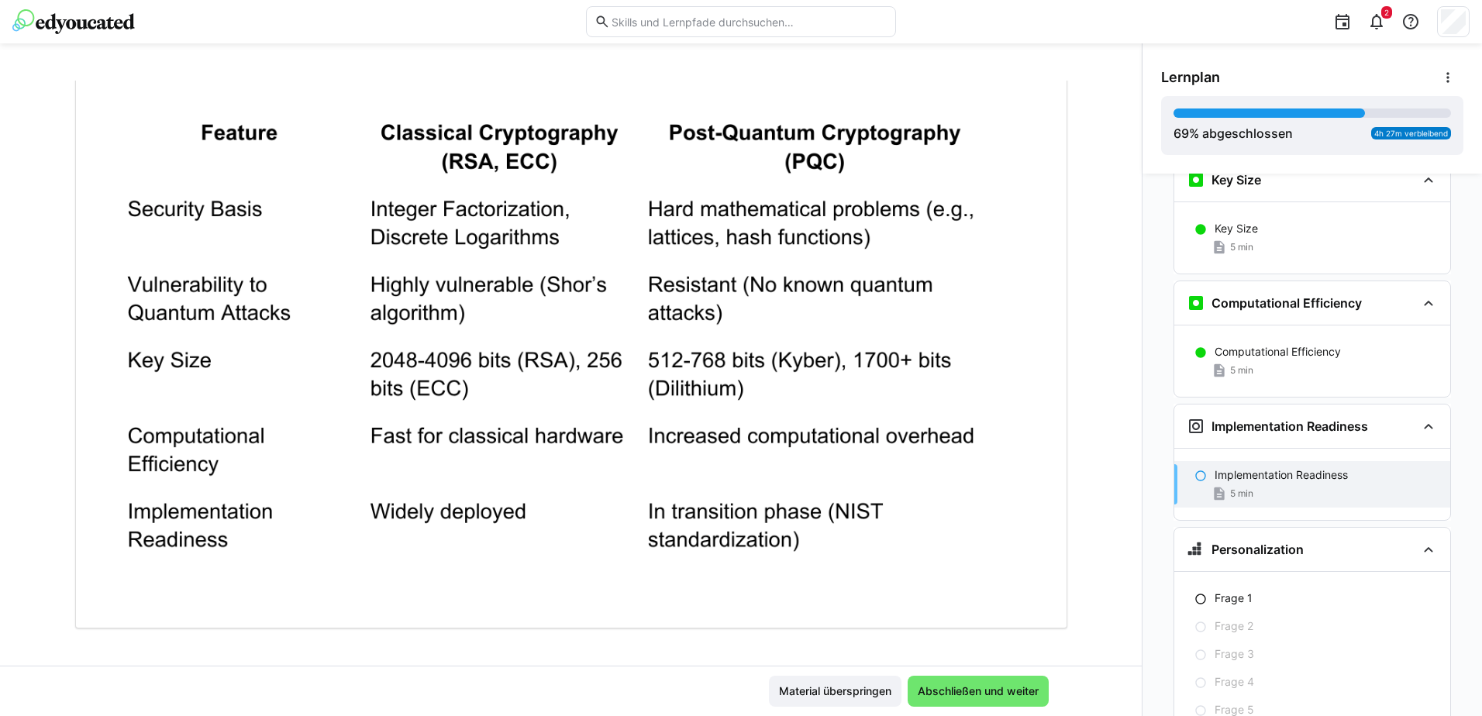
scroll to position [347, 0]
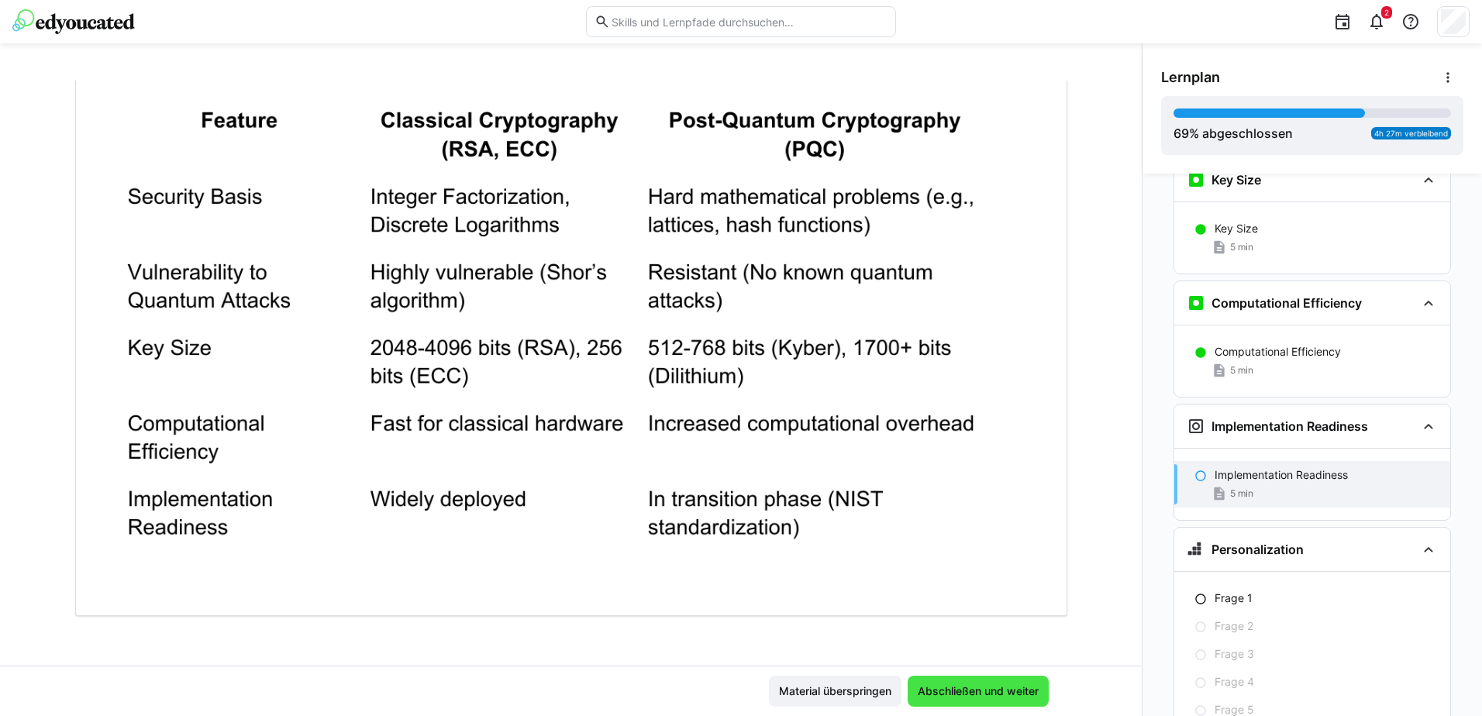
click at [1006, 686] on span "Abschließen und weiter" at bounding box center [979, 692] width 126 height 16
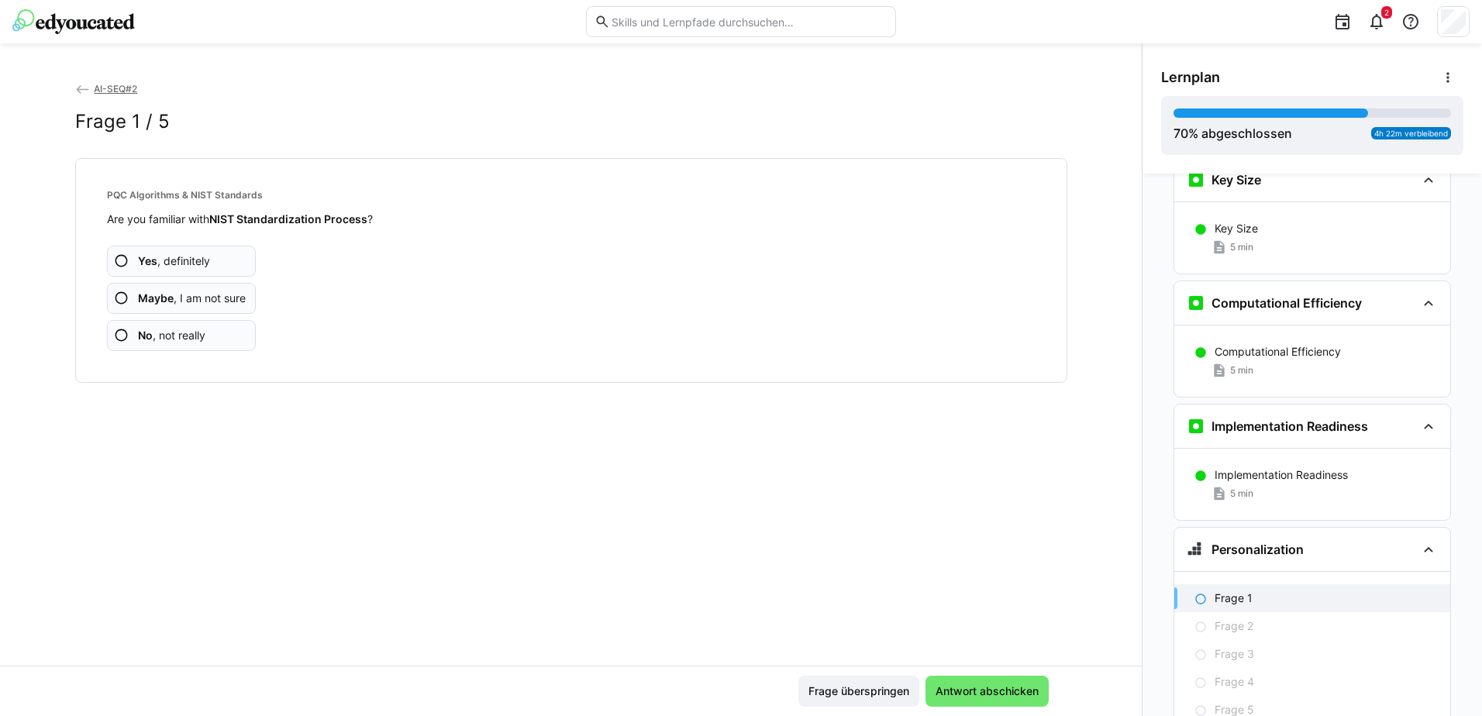
scroll to position [3924, 0]
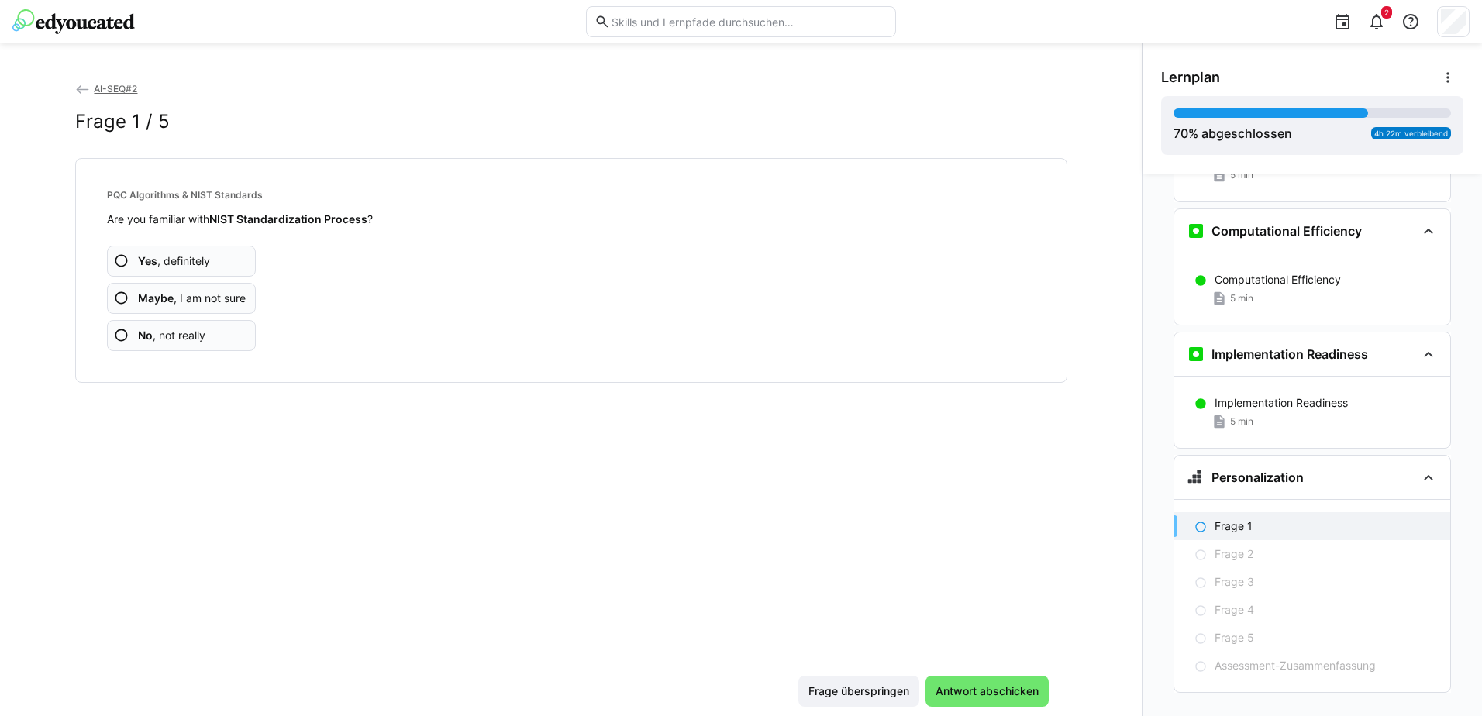
click at [179, 298] on span "Maybe , I am not sure" at bounding box center [192, 299] width 108 height 16
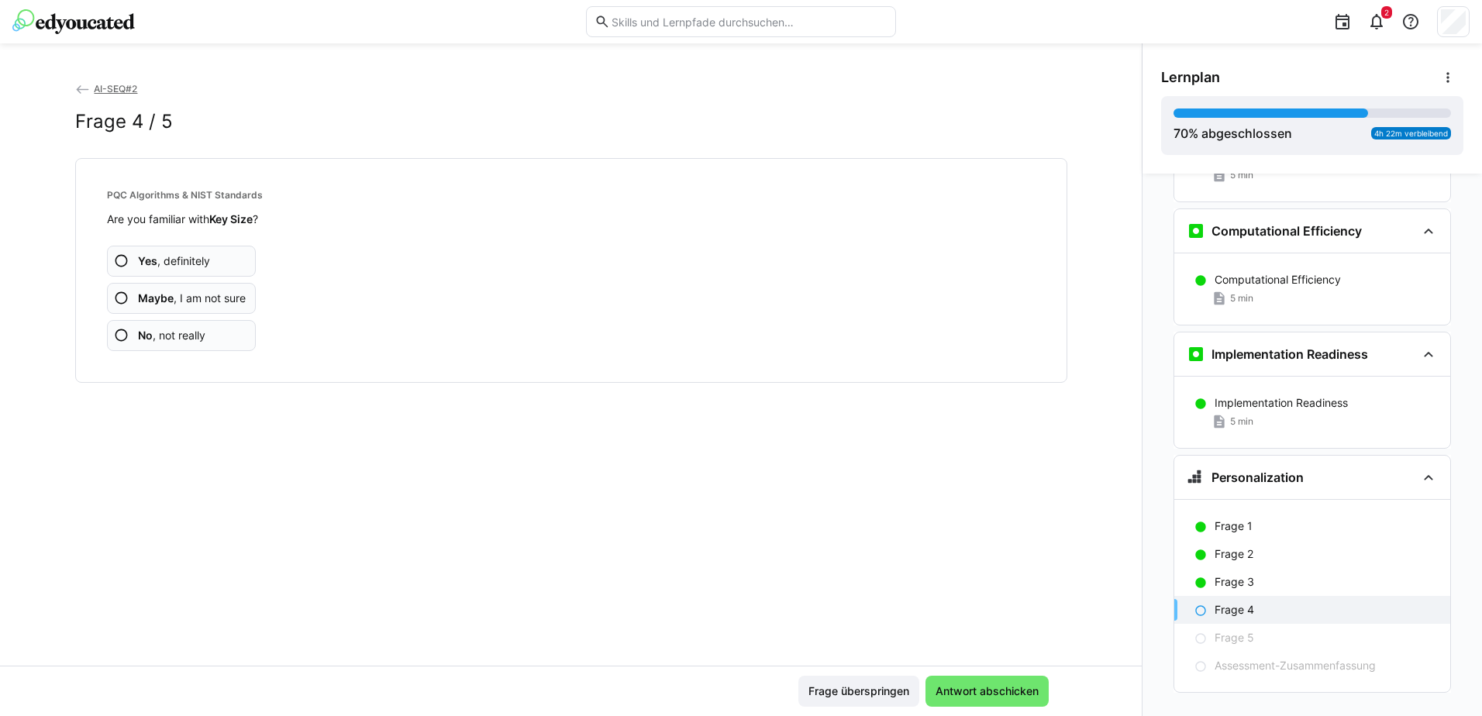
click at [198, 257] on span "Yes , definitely" at bounding box center [174, 261] width 72 height 16
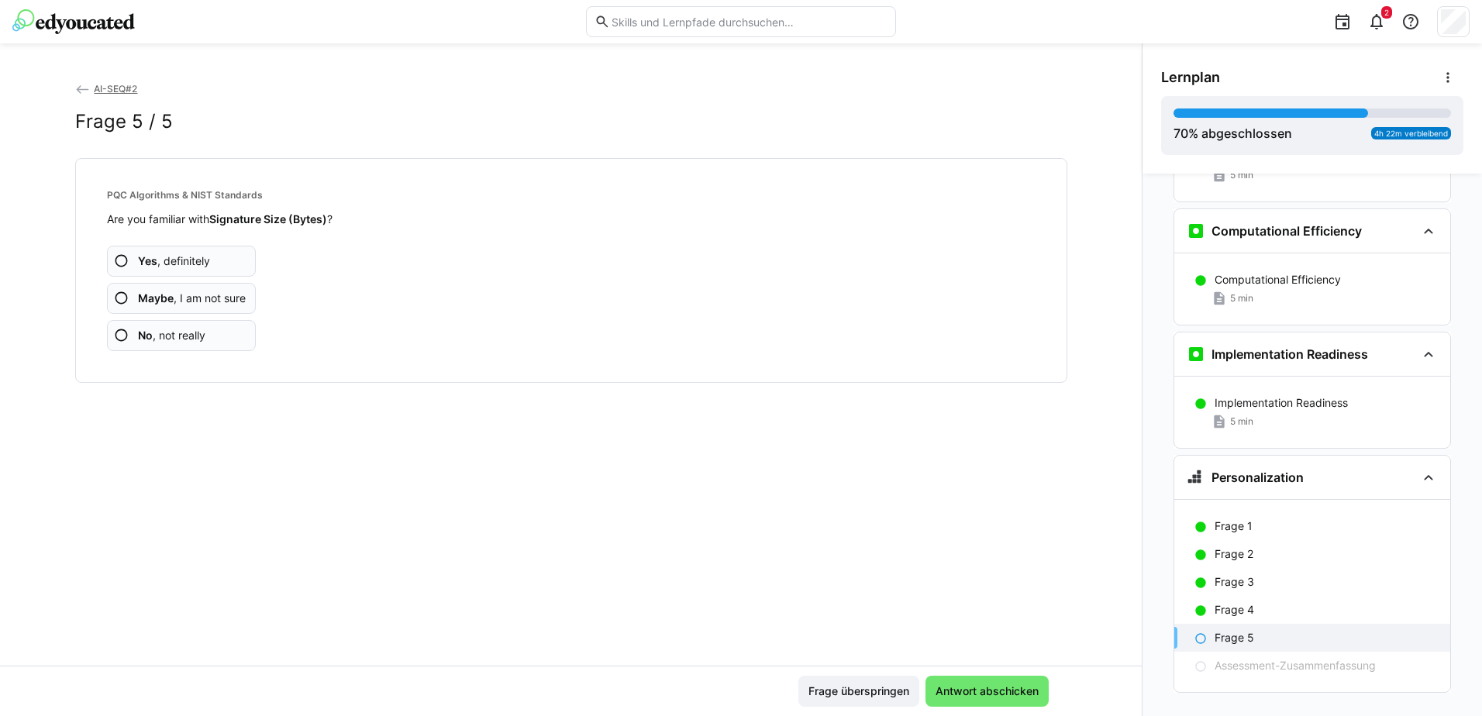
click at [191, 305] on span "Maybe , I am not sure" at bounding box center [192, 299] width 108 height 16
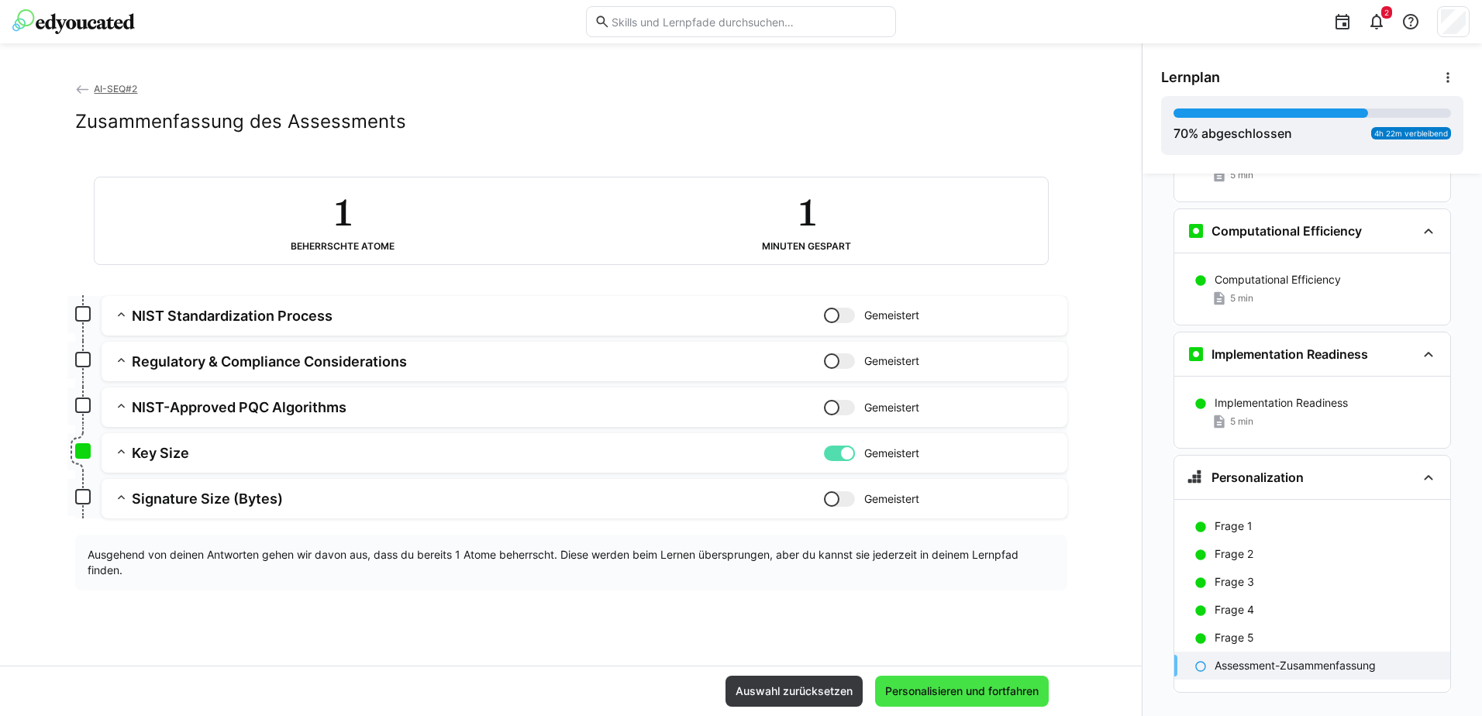
click at [950, 691] on span "Personalisieren und fortfahren" at bounding box center [962, 692] width 158 height 16
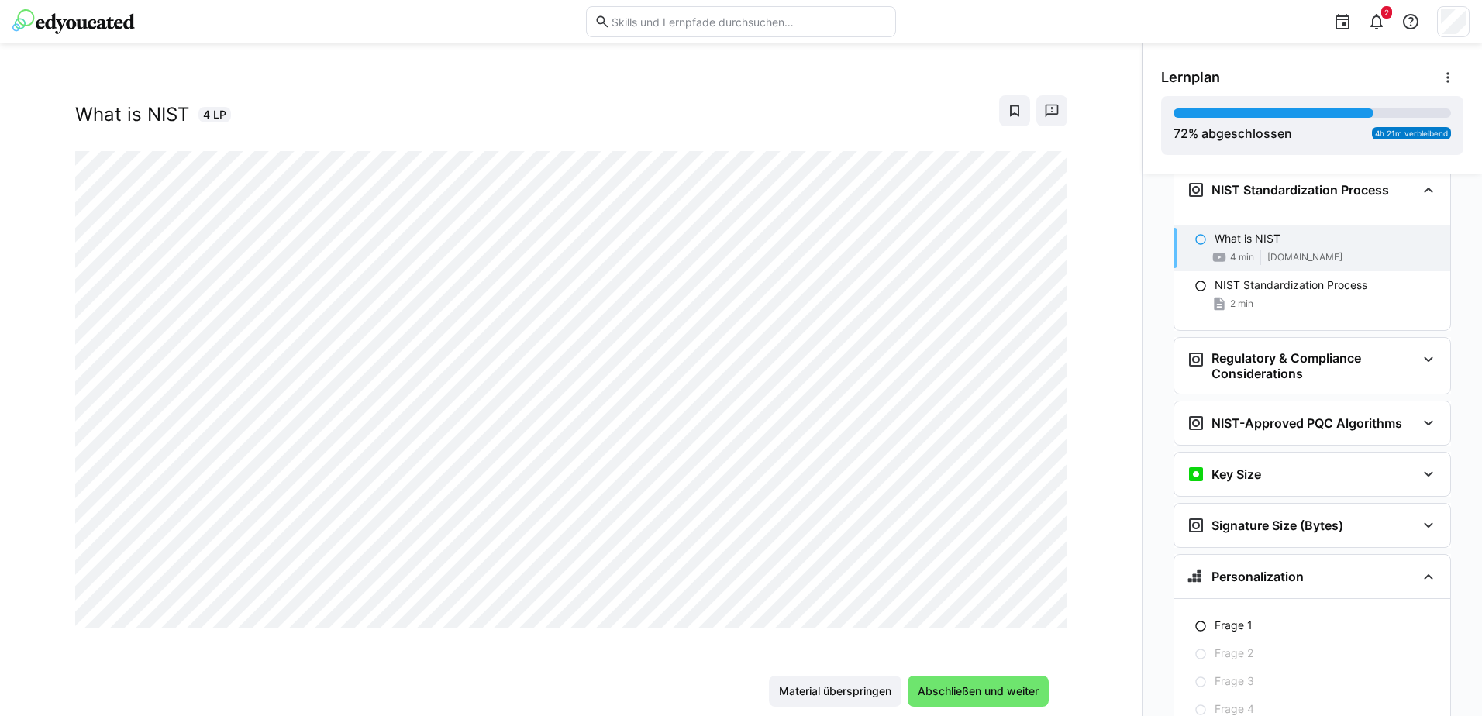
scroll to position [26, 0]
click at [951, 688] on span "Abschließen und weiter" at bounding box center [979, 692] width 126 height 16
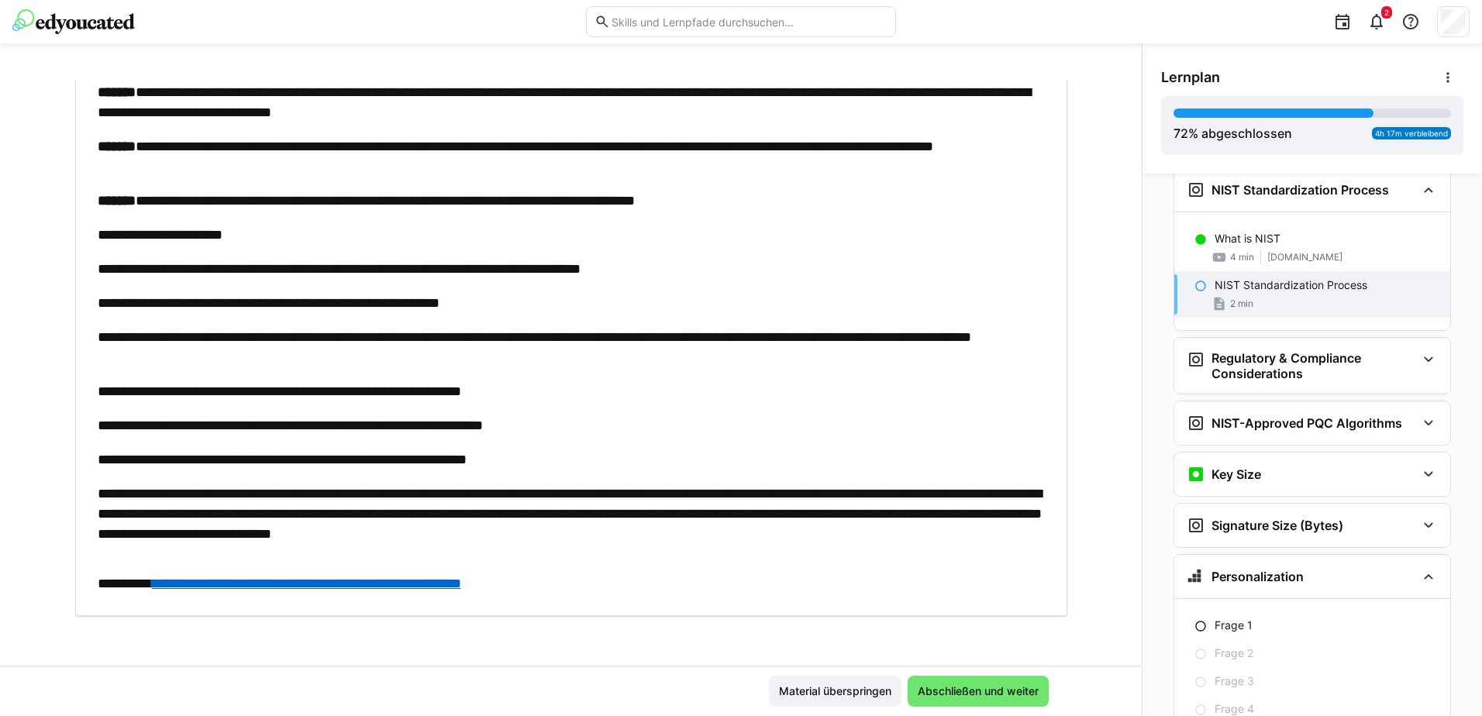
scroll to position [0, 0]
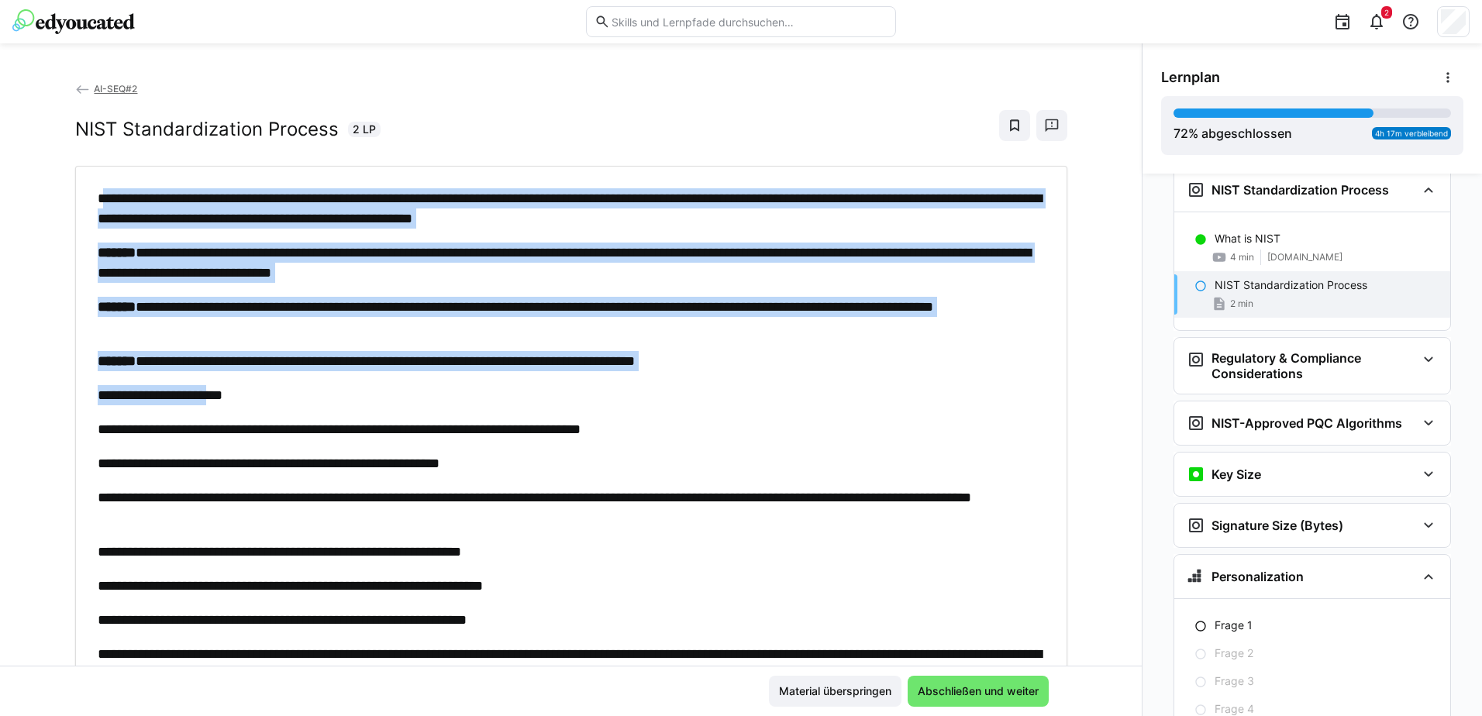
drag, startPoint x: 94, startPoint y: 198, endPoint x: 210, endPoint y: 394, distance: 228.0
click at [210, 394] on div "**********" at bounding box center [571, 471] width 947 height 566
drag, startPoint x: 210, startPoint y: 394, endPoint x: 264, endPoint y: 356, distance: 66.2
click at [264, 356] on p "**********" at bounding box center [571, 361] width 947 height 20
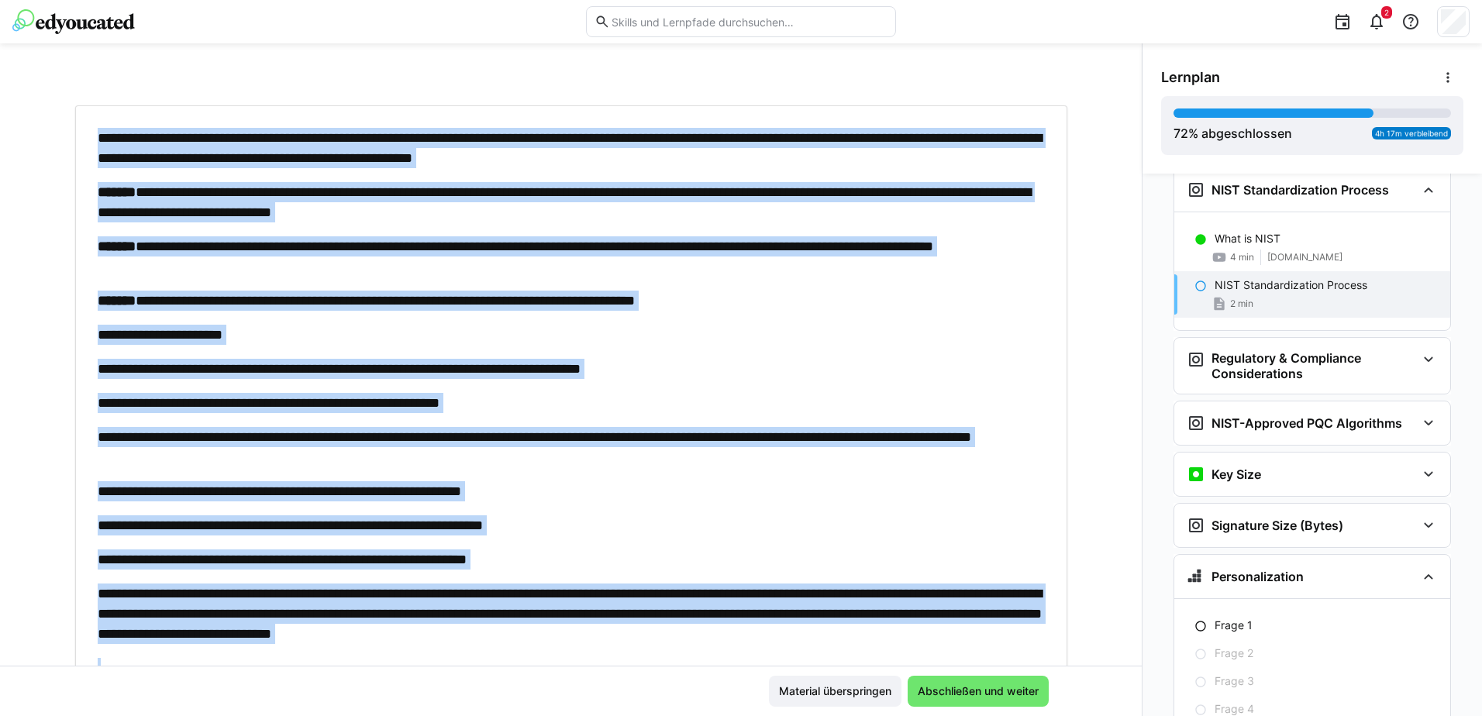
scroll to position [160, 0]
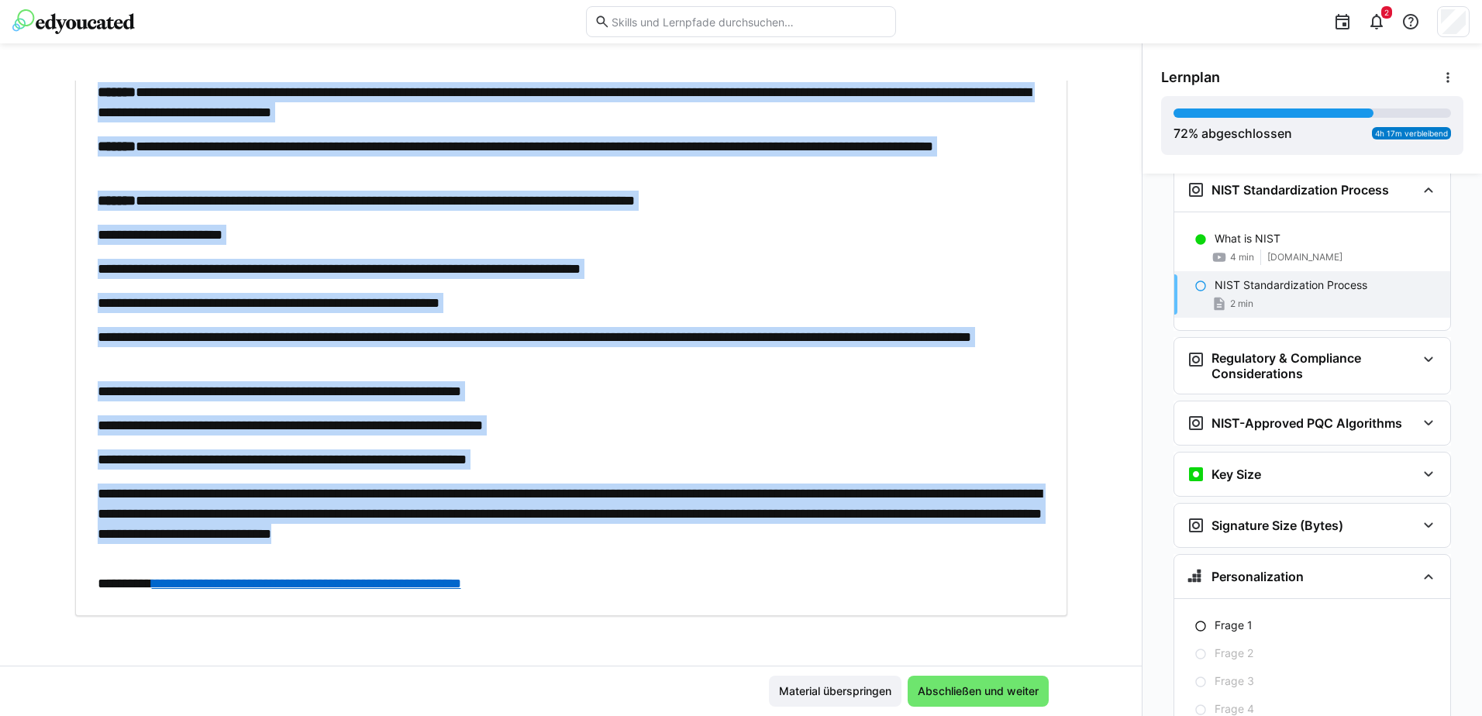
drag, startPoint x: 91, startPoint y: 199, endPoint x: 850, endPoint y: 567, distance: 844.2
click at [850, 567] on div "**********" at bounding box center [571, 311] width 947 height 566
copy div "**********"
drag, startPoint x: 957, startPoint y: 685, endPoint x: 940, endPoint y: 597, distance: 90.0
click at [957, 685] on span "Abschließen und weiter" at bounding box center [979, 692] width 126 height 16
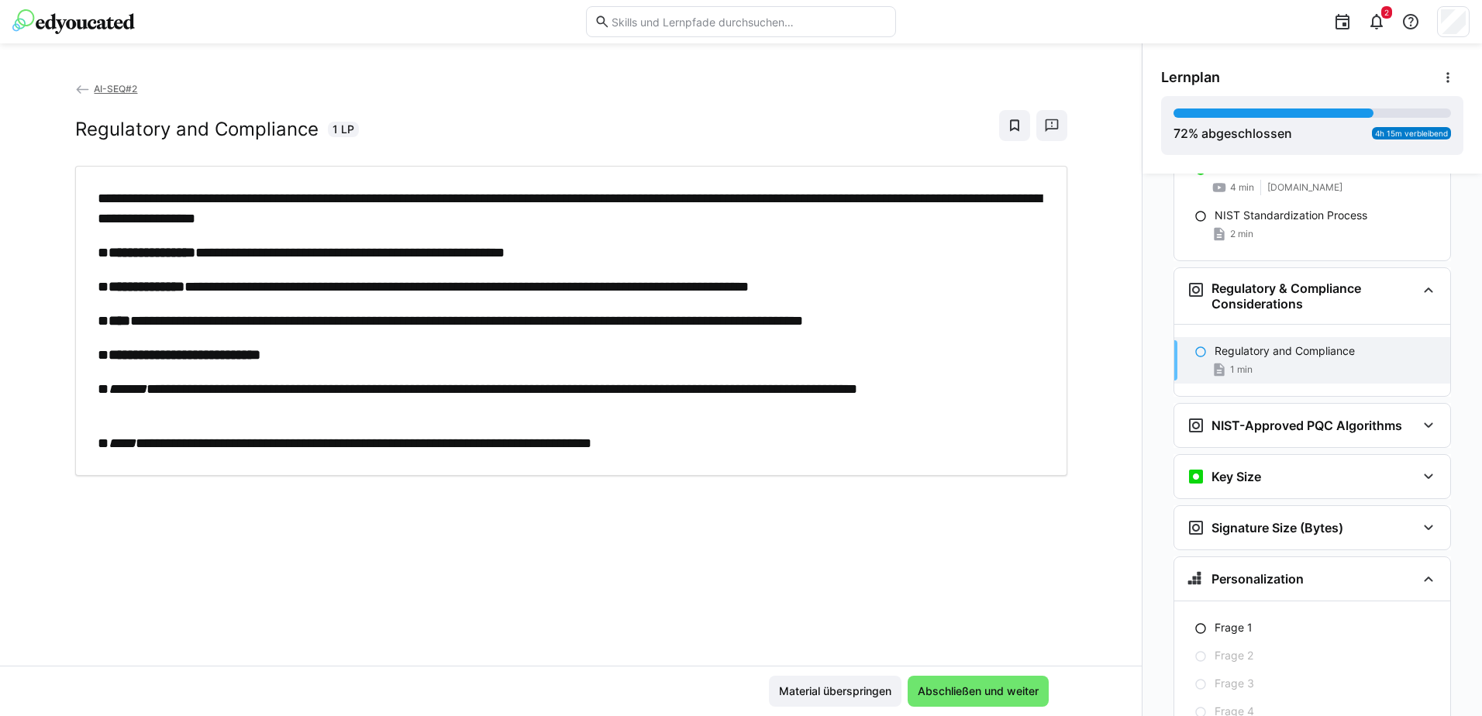
scroll to position [4362, 0]
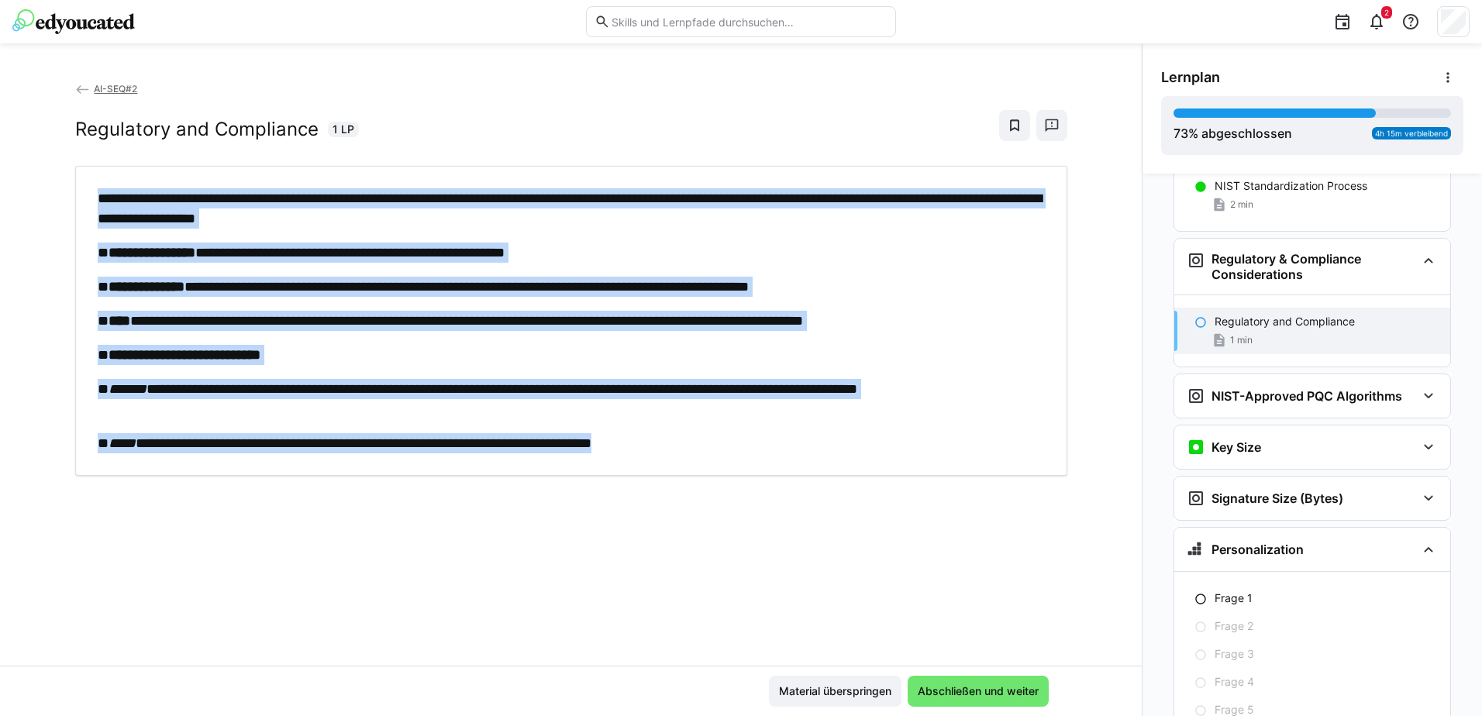
drag, startPoint x: 95, startPoint y: 195, endPoint x: 774, endPoint y: 456, distance: 728.3
click at [774, 456] on div "**********" at bounding box center [571, 321] width 992 height 310
copy div "**********"
click at [974, 692] on span "Abschließen und weiter" at bounding box center [979, 692] width 126 height 16
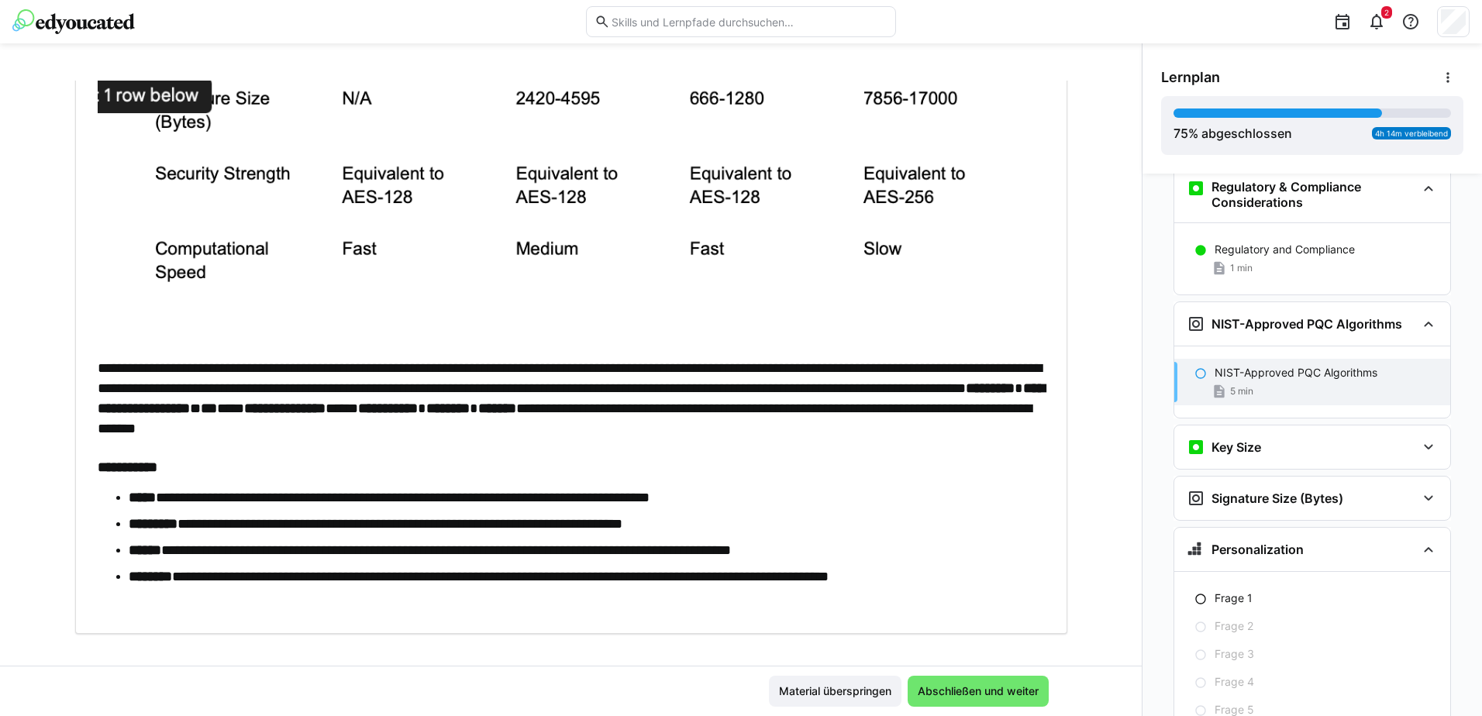
scroll to position [681, 0]
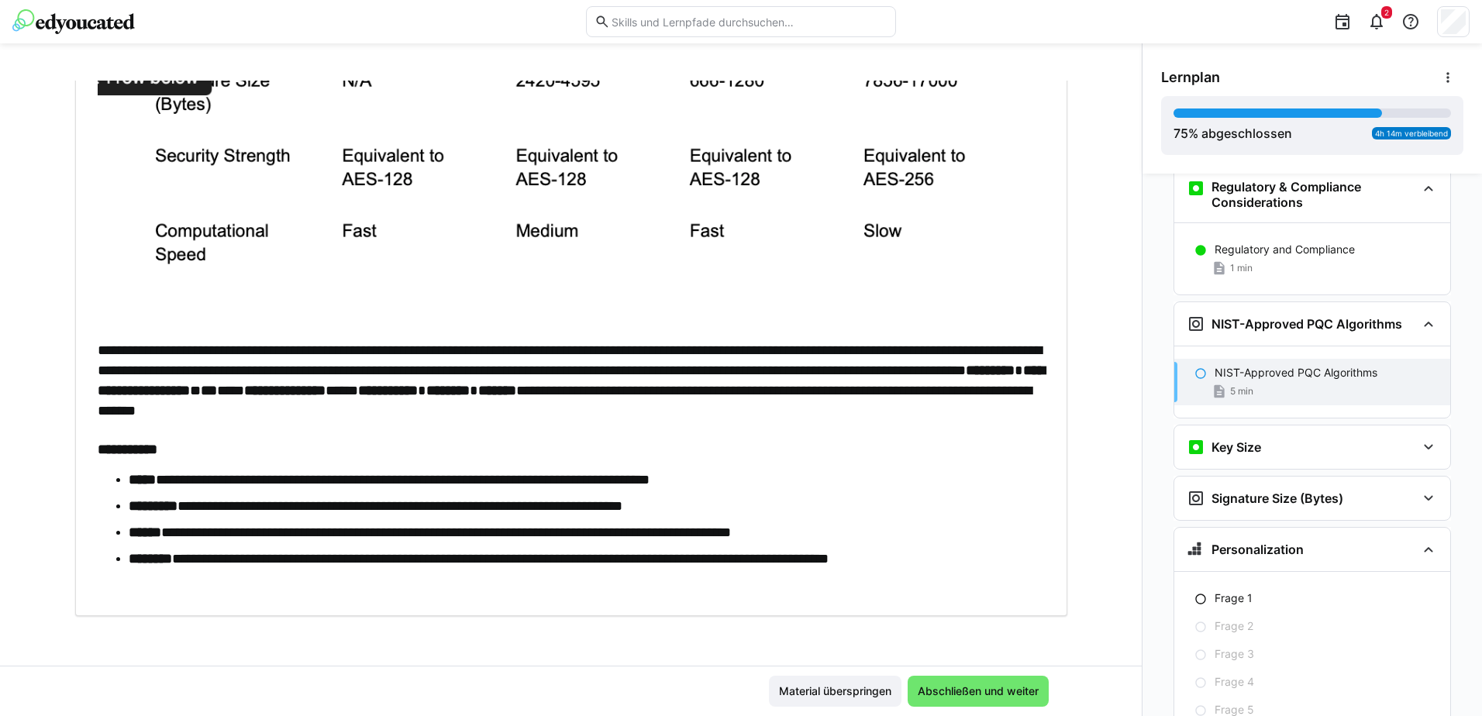
click at [98, 343] on p "**********" at bounding box center [571, 380] width 947 height 81
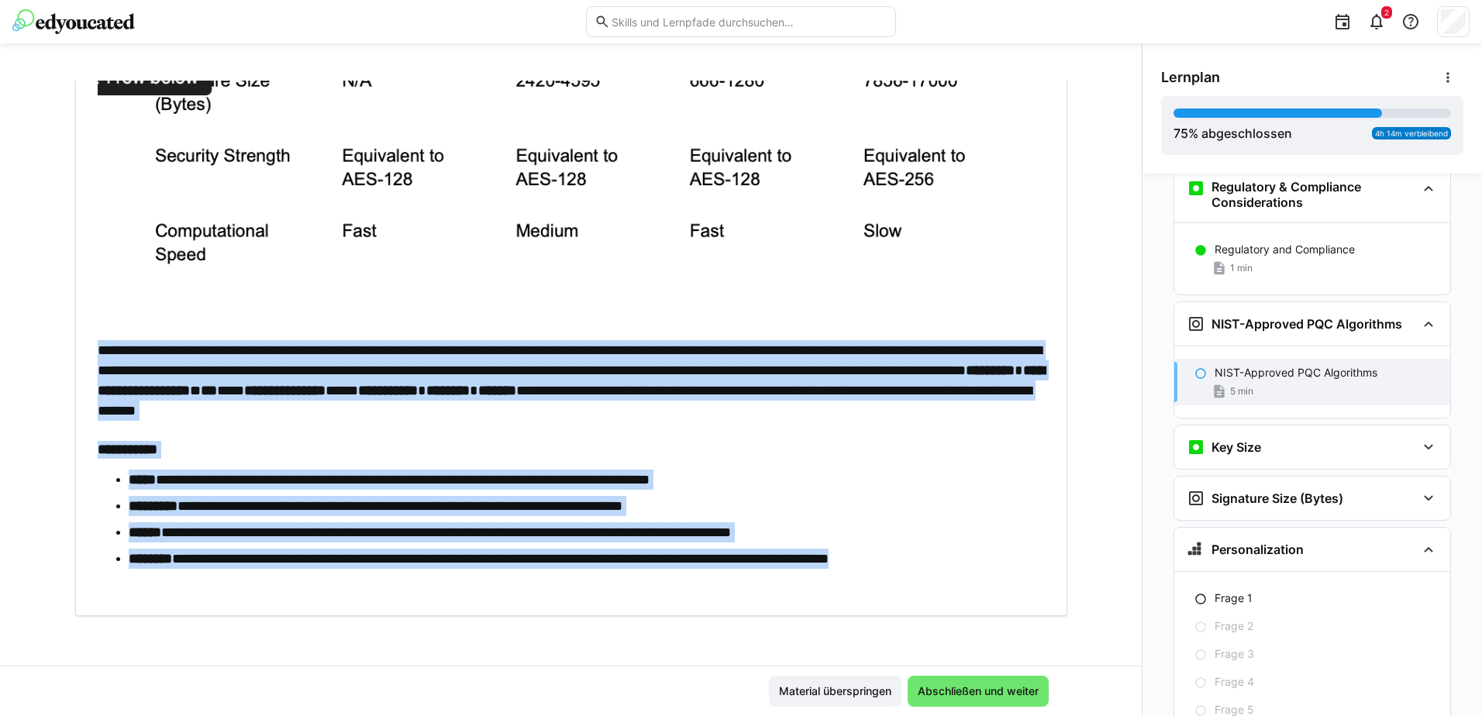
drag, startPoint x: 91, startPoint y: 344, endPoint x: 1015, endPoint y: 561, distance: 949.2
click at [1015, 561] on div "**********" at bounding box center [571, 50] width 947 height 1087
click at [979, 692] on span "Abschließen und weiter" at bounding box center [979, 692] width 126 height 16
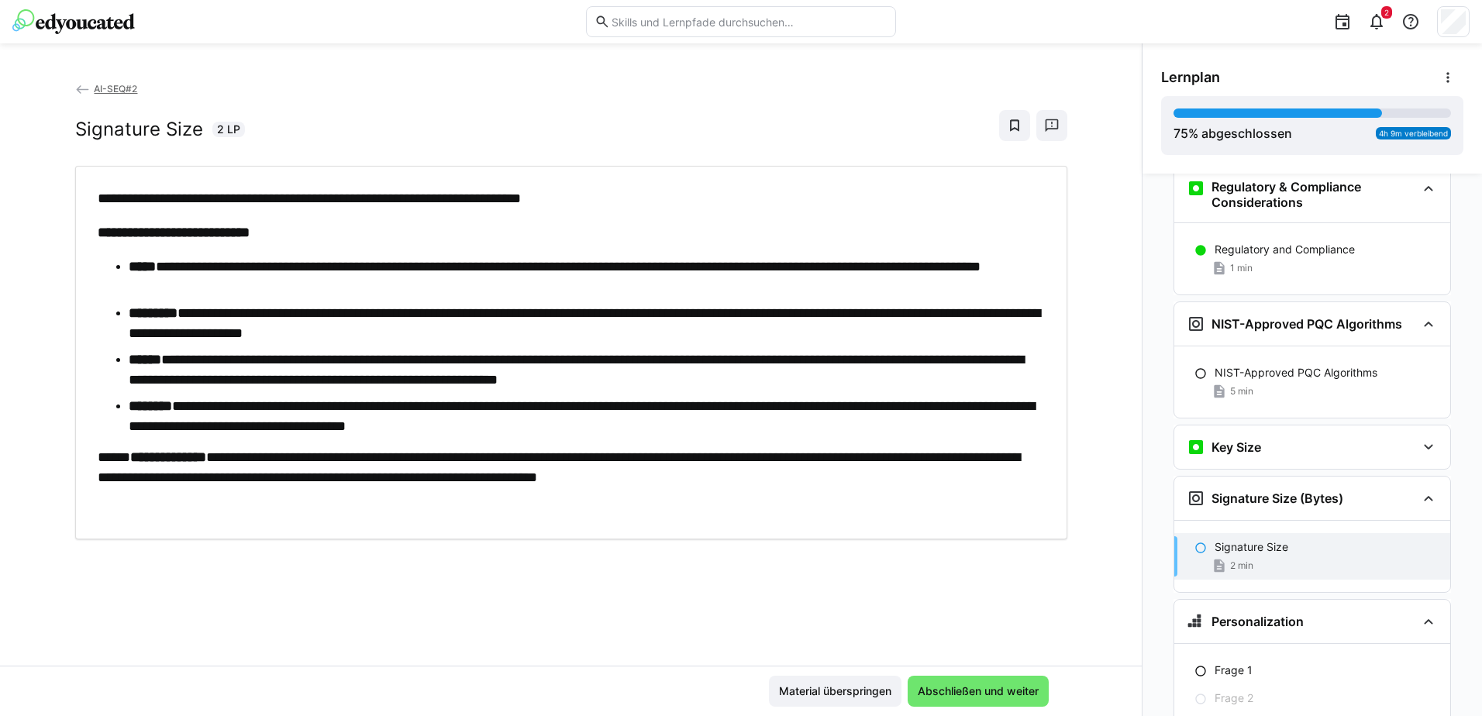
scroll to position [4506, 0]
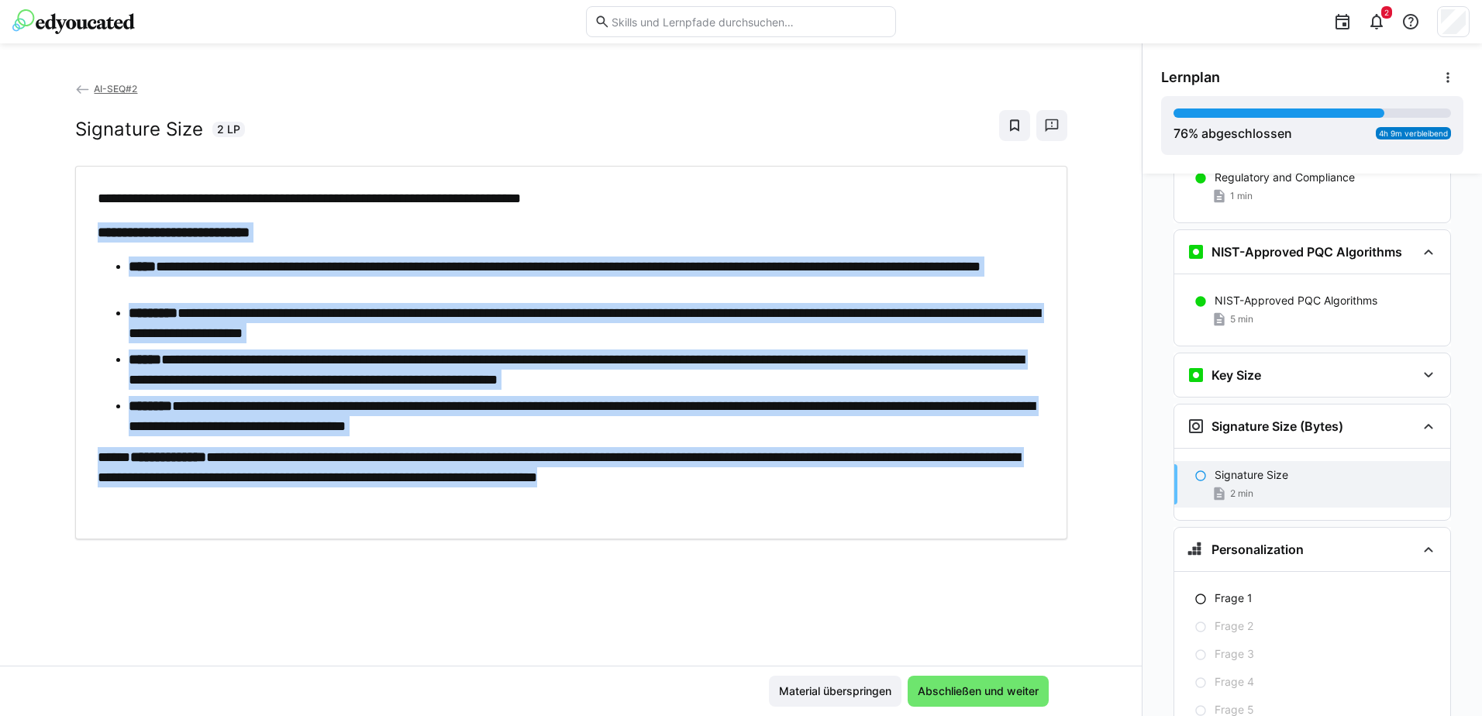
drag, startPoint x: 95, startPoint y: 226, endPoint x: 931, endPoint y: 491, distance: 877.5
click at [931, 491] on div "**********" at bounding box center [571, 352] width 947 height 329
drag, startPoint x: 736, startPoint y: 500, endPoint x: 706, endPoint y: 501, distance: 30.2
click at [736, 500] on div "**********" at bounding box center [571, 352] width 947 height 329
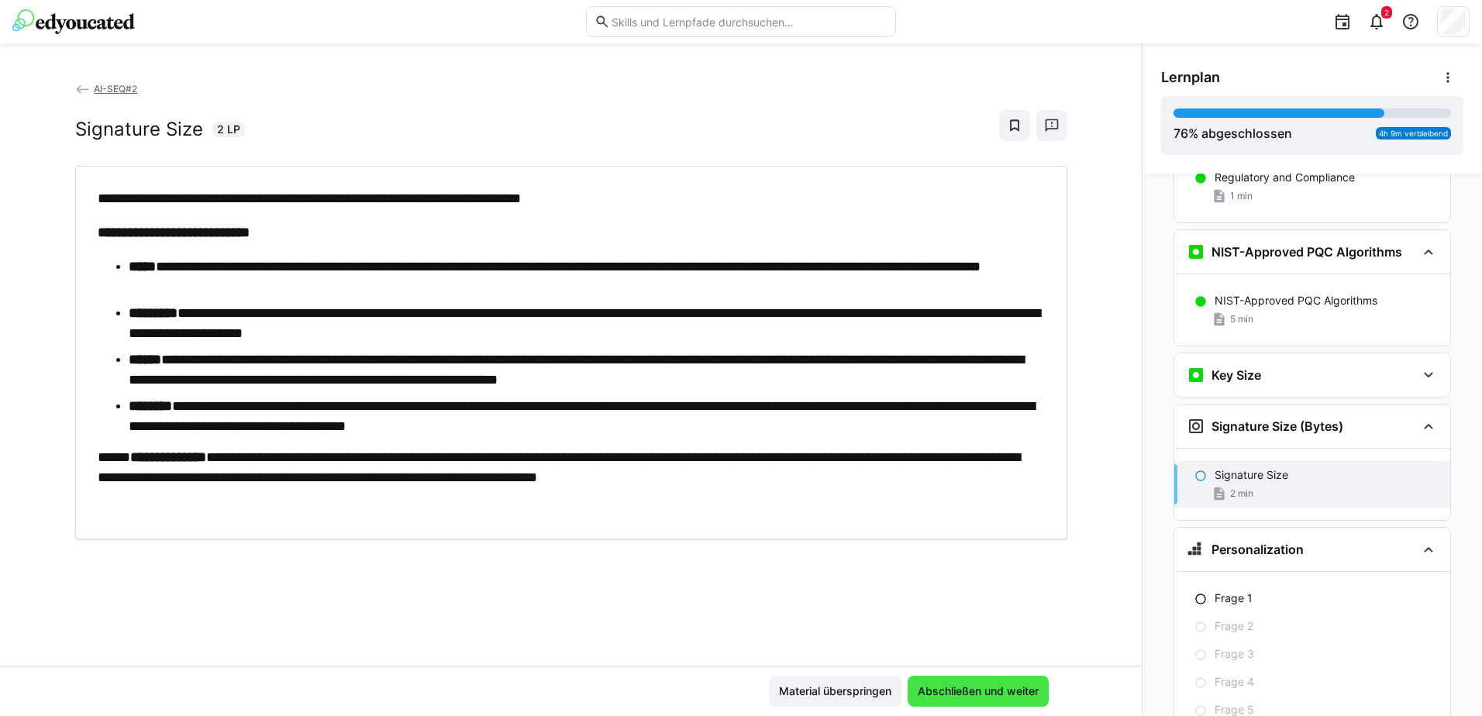
click at [1004, 687] on span "Abschließen und weiter" at bounding box center [979, 692] width 126 height 16
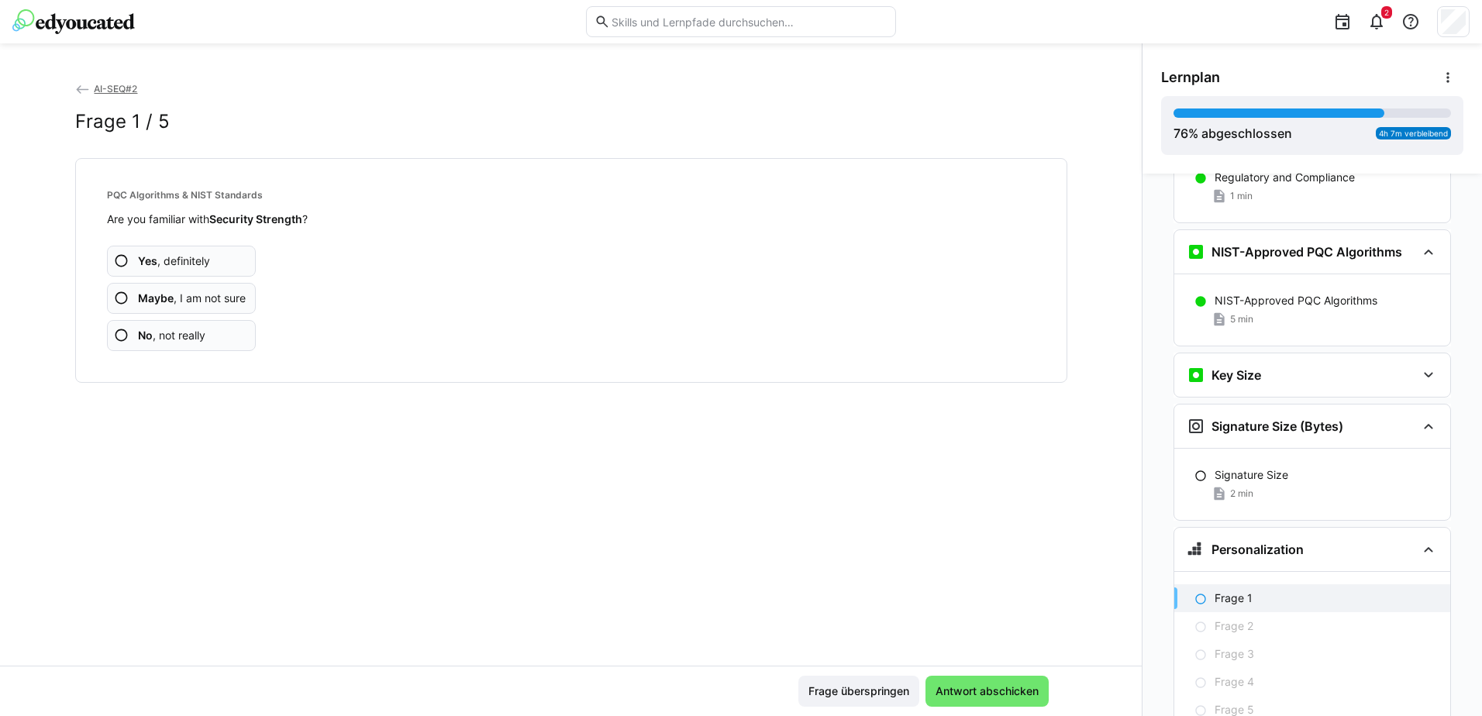
scroll to position [4578, 0]
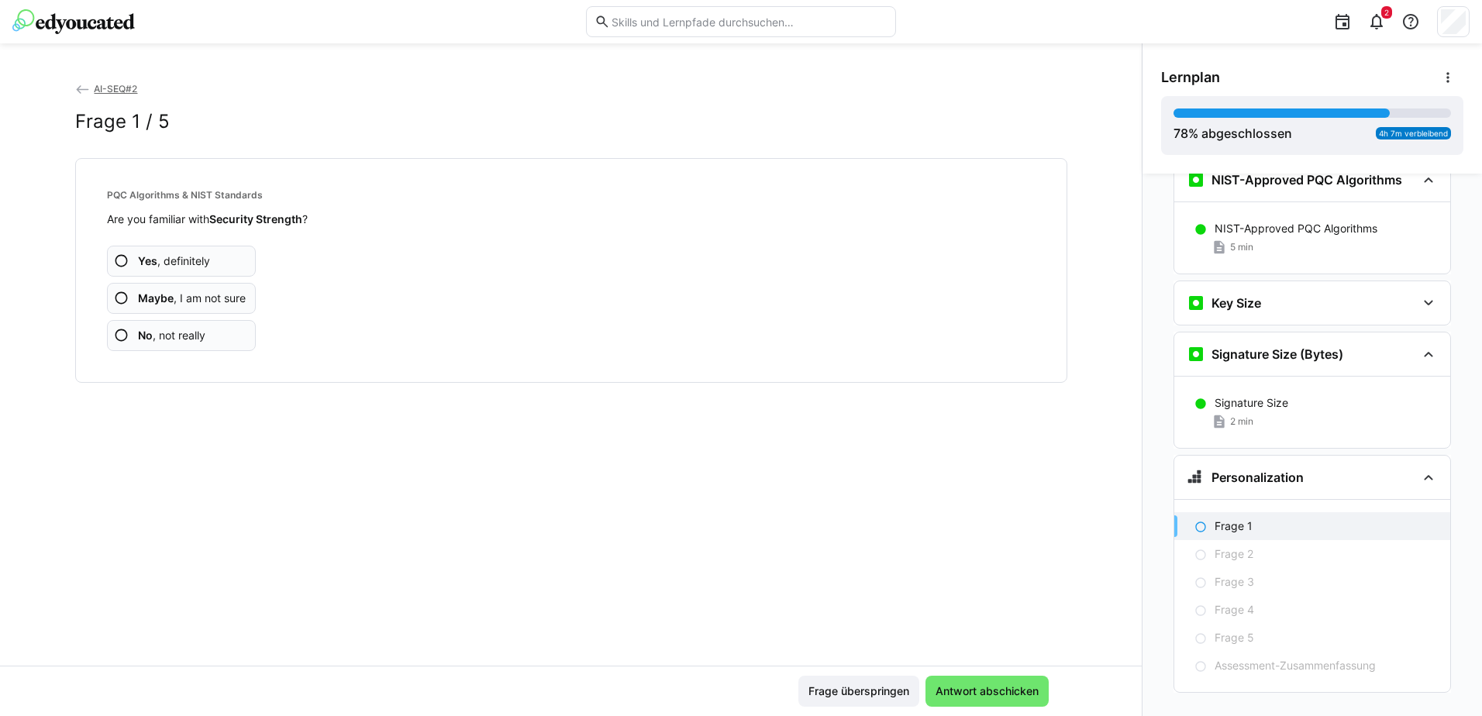
click at [214, 302] on span "Maybe , I am not sure" at bounding box center [192, 299] width 108 height 16
click at [195, 287] on app-assessment-question-radio "Maybe , I am not sure" at bounding box center [182, 298] width 150 height 31
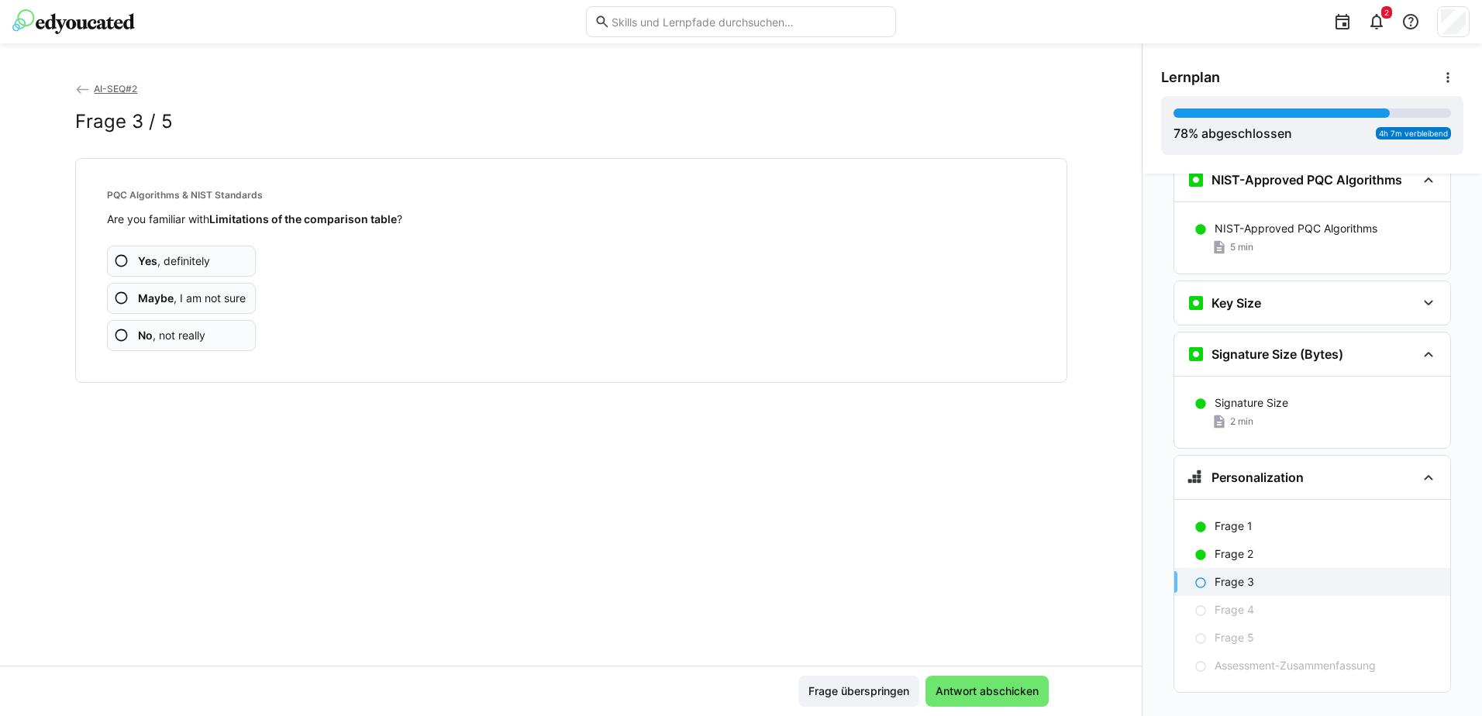
click at [198, 304] on span "Maybe , I am not sure" at bounding box center [192, 299] width 108 height 16
click at [207, 302] on span "Maybe , I am not sure" at bounding box center [192, 299] width 108 height 16
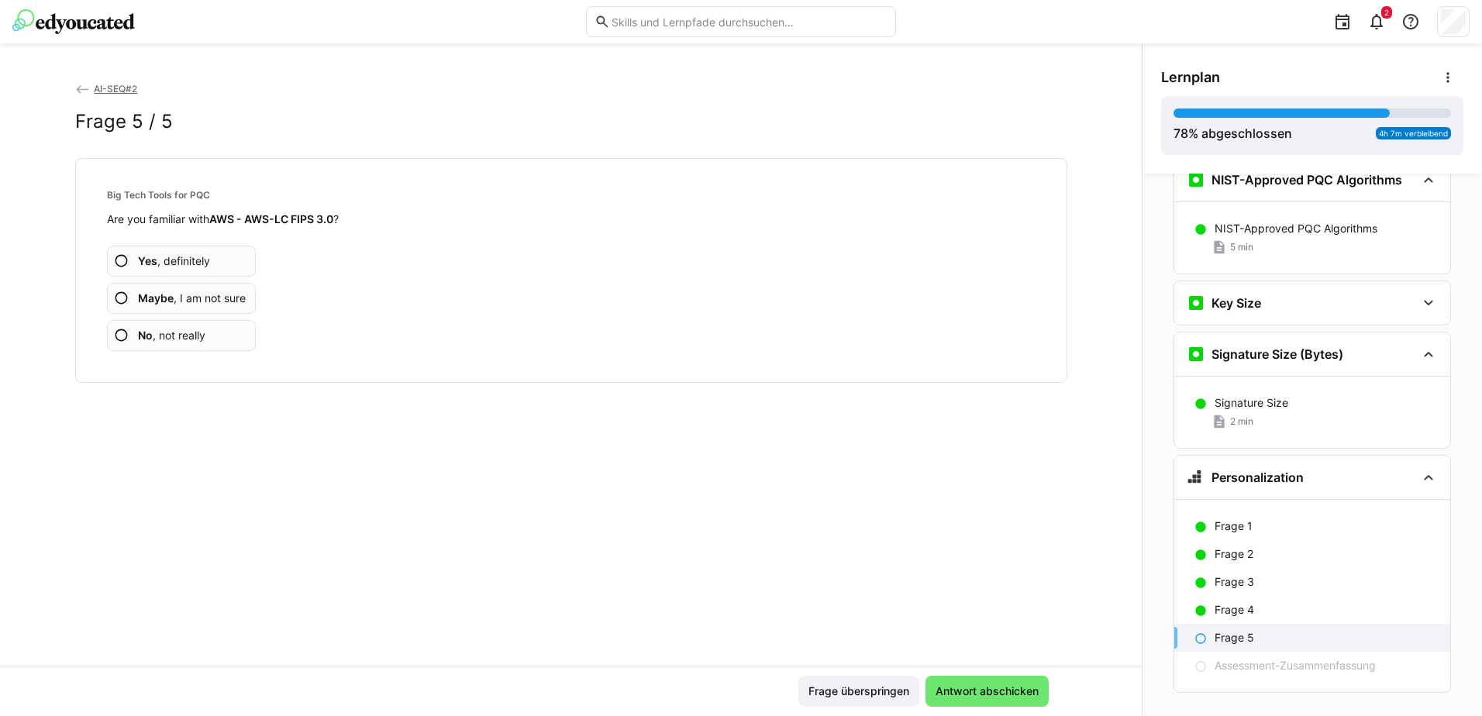
click at [212, 302] on span "Maybe , I am not sure" at bounding box center [192, 299] width 108 height 16
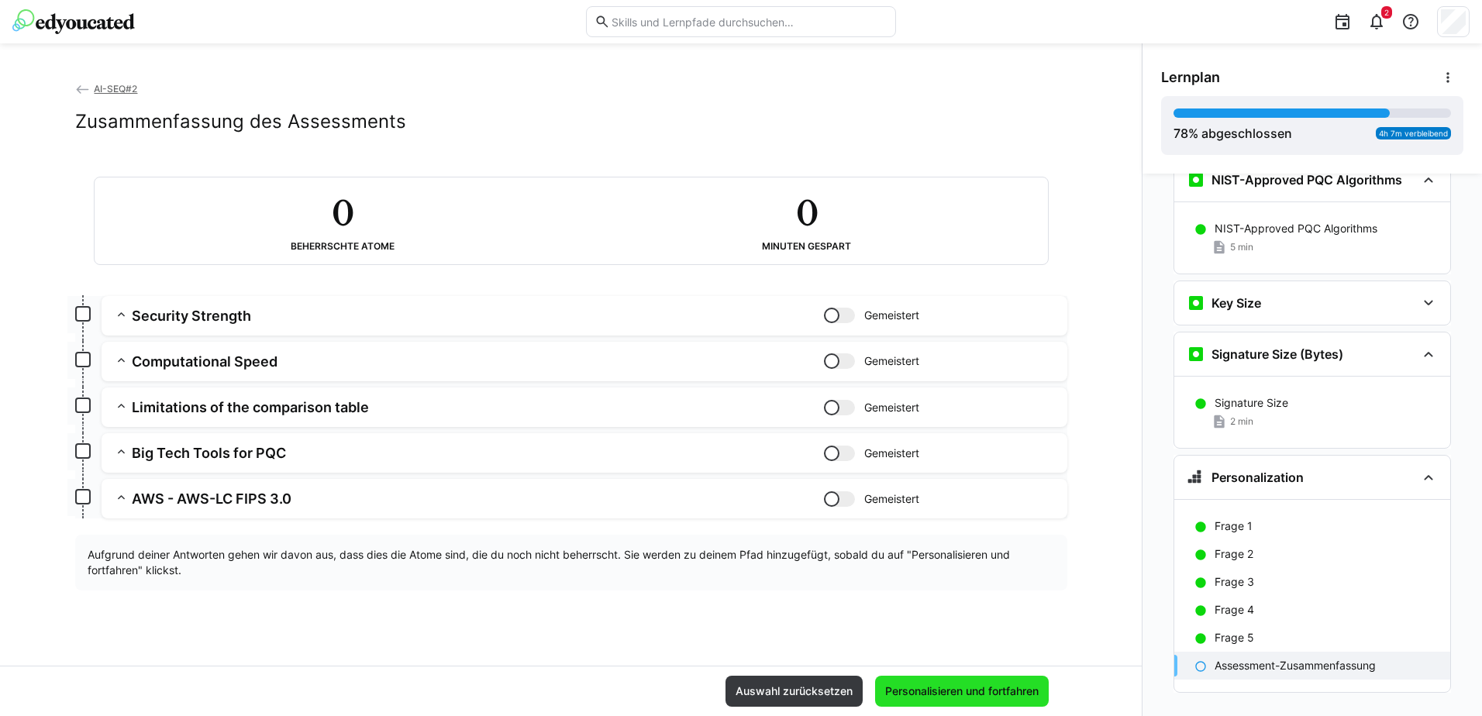
click at [1026, 695] on span "Personalisieren und fortfahren" at bounding box center [962, 692] width 158 height 16
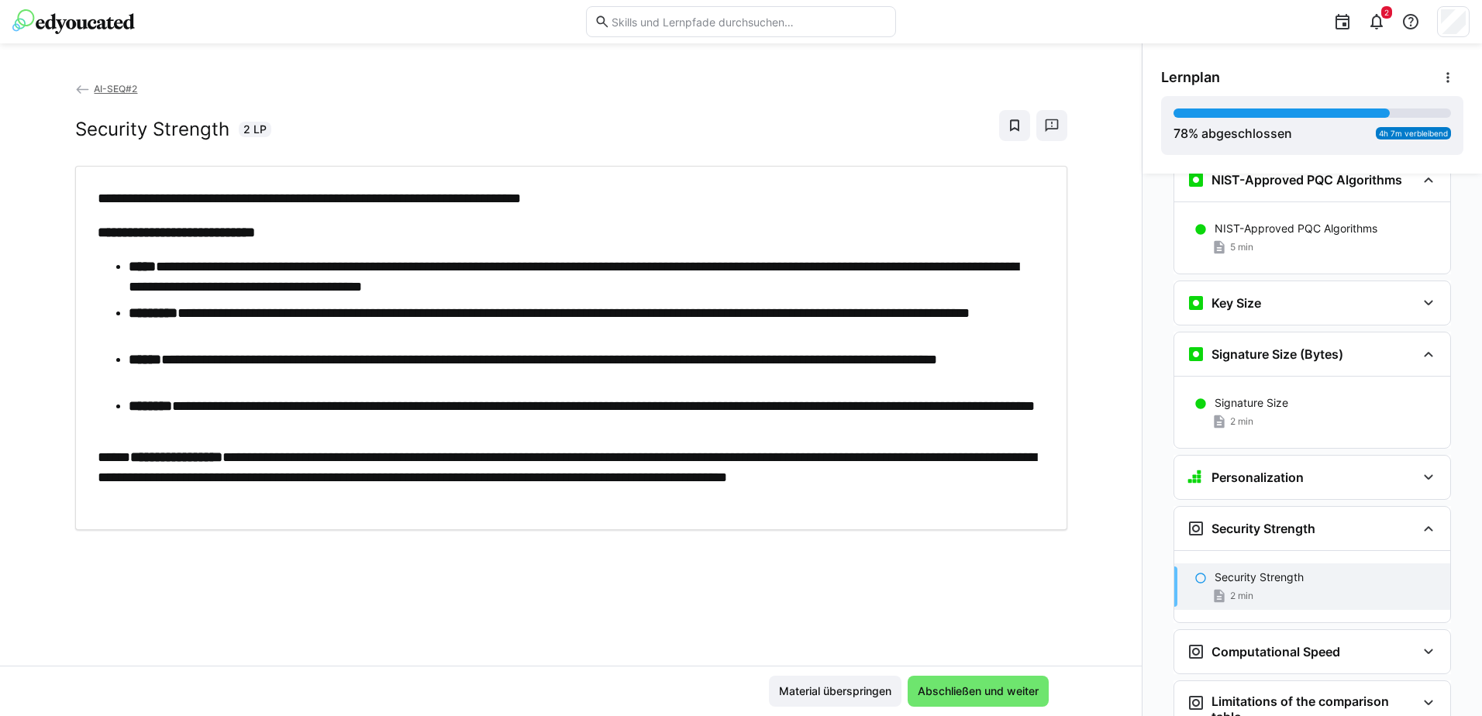
scroll to position [4929, 0]
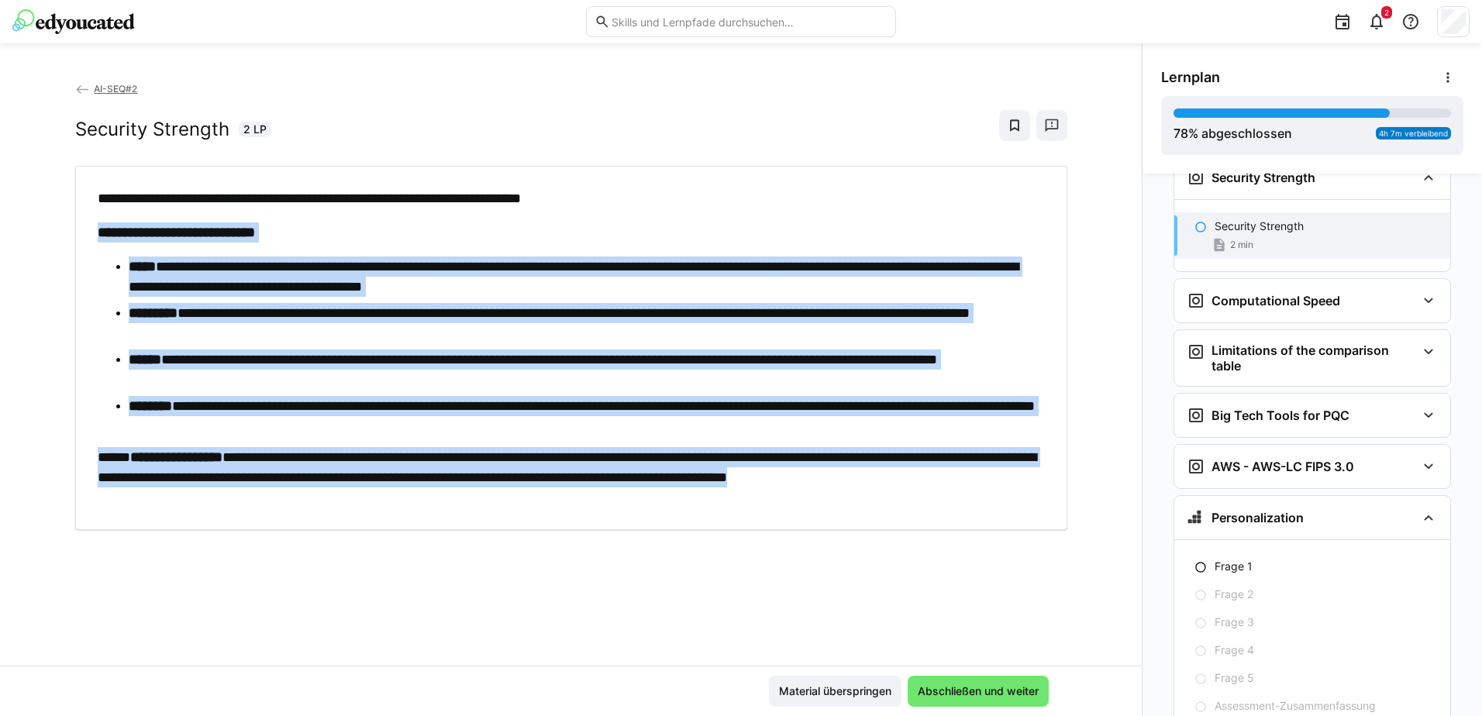
drag, startPoint x: 97, startPoint y: 233, endPoint x: 253, endPoint y: 496, distance: 305.5
click at [253, 496] on div "**********" at bounding box center [571, 347] width 947 height 319
click at [956, 692] on span "Abschließen und weiter" at bounding box center [979, 692] width 126 height 16
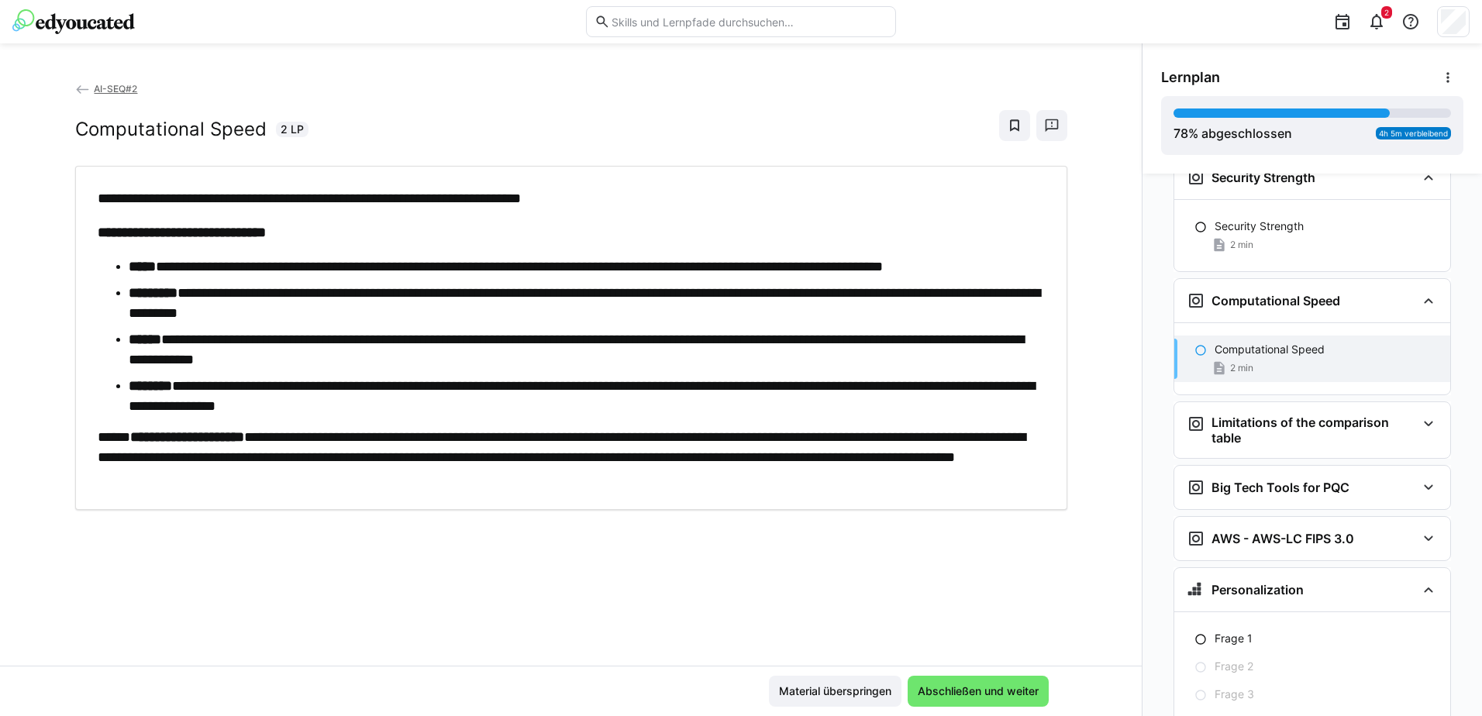
scroll to position [4970, 0]
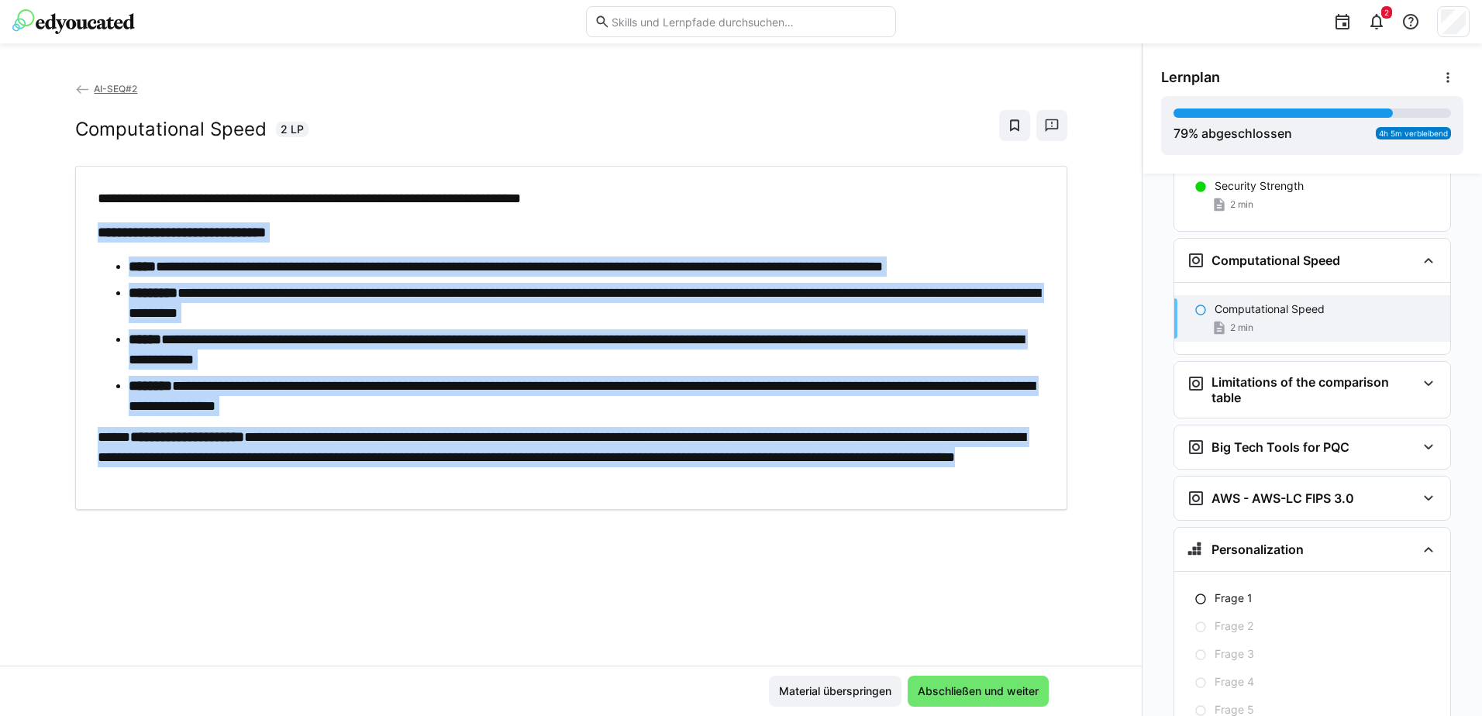
drag, startPoint x: 95, startPoint y: 234, endPoint x: 545, endPoint y: 478, distance: 512.3
click at [545, 478] on div "**********" at bounding box center [571, 337] width 947 height 299
click at [957, 686] on span "Abschließen und weiter" at bounding box center [979, 692] width 126 height 16
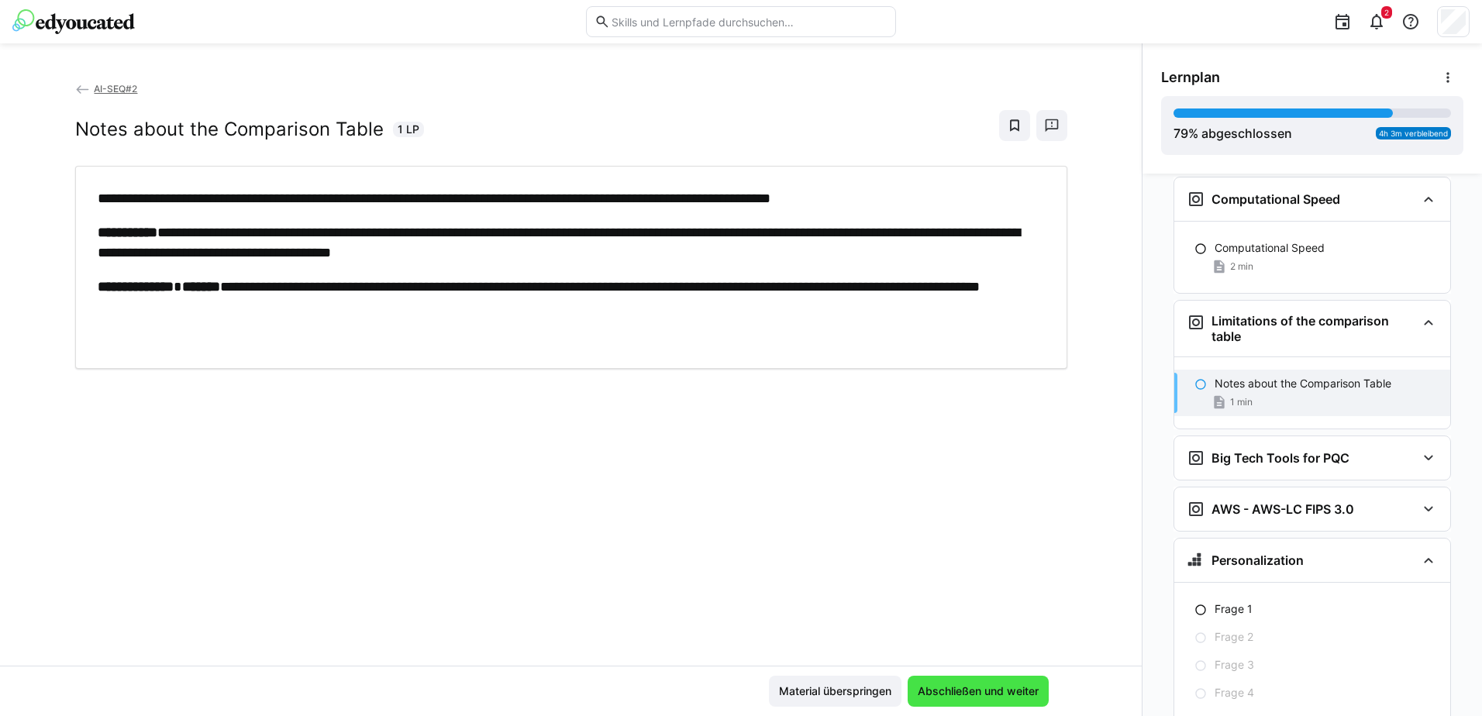
scroll to position [5042, 0]
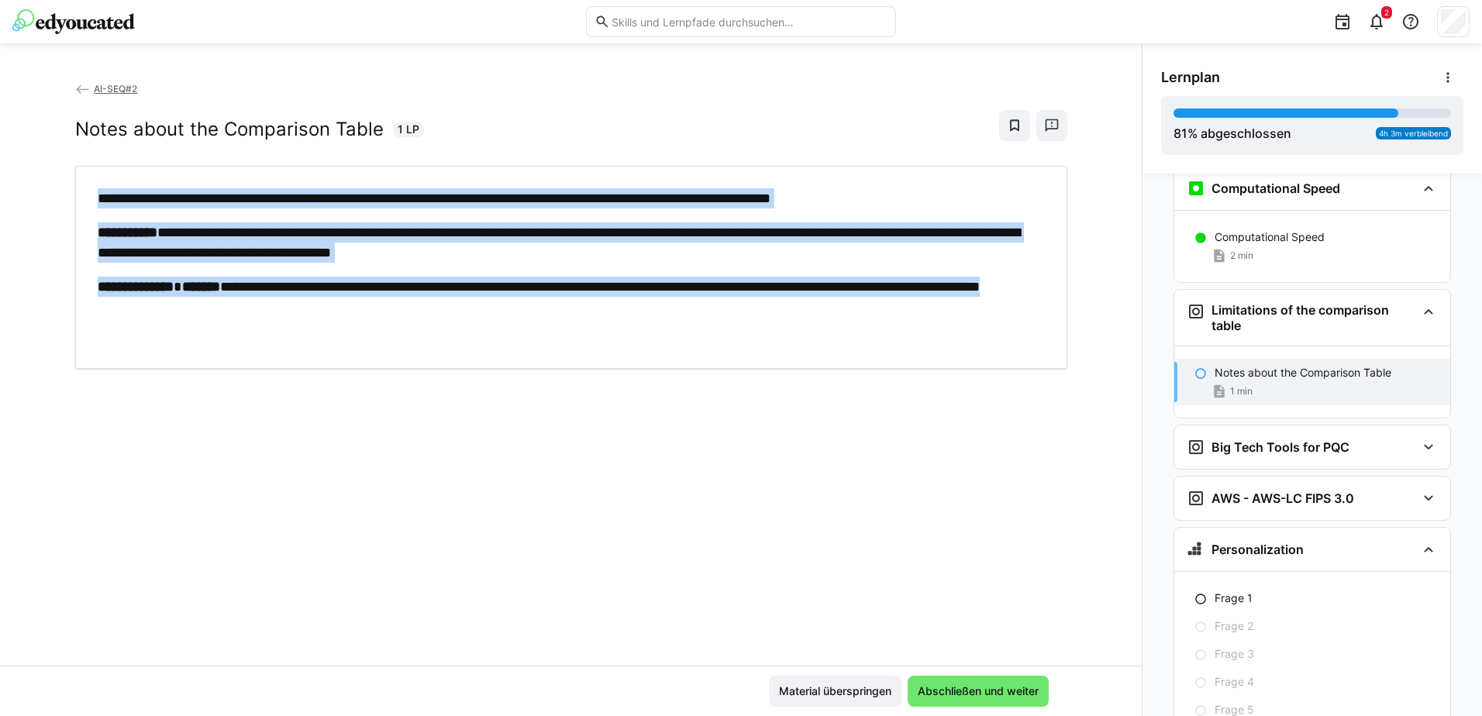
drag, startPoint x: 93, startPoint y: 200, endPoint x: 266, endPoint y: 315, distance: 207.5
click at [266, 315] on div "**********" at bounding box center [571, 267] width 947 height 158
click at [991, 688] on span "Abschließen und weiter" at bounding box center [979, 692] width 126 height 16
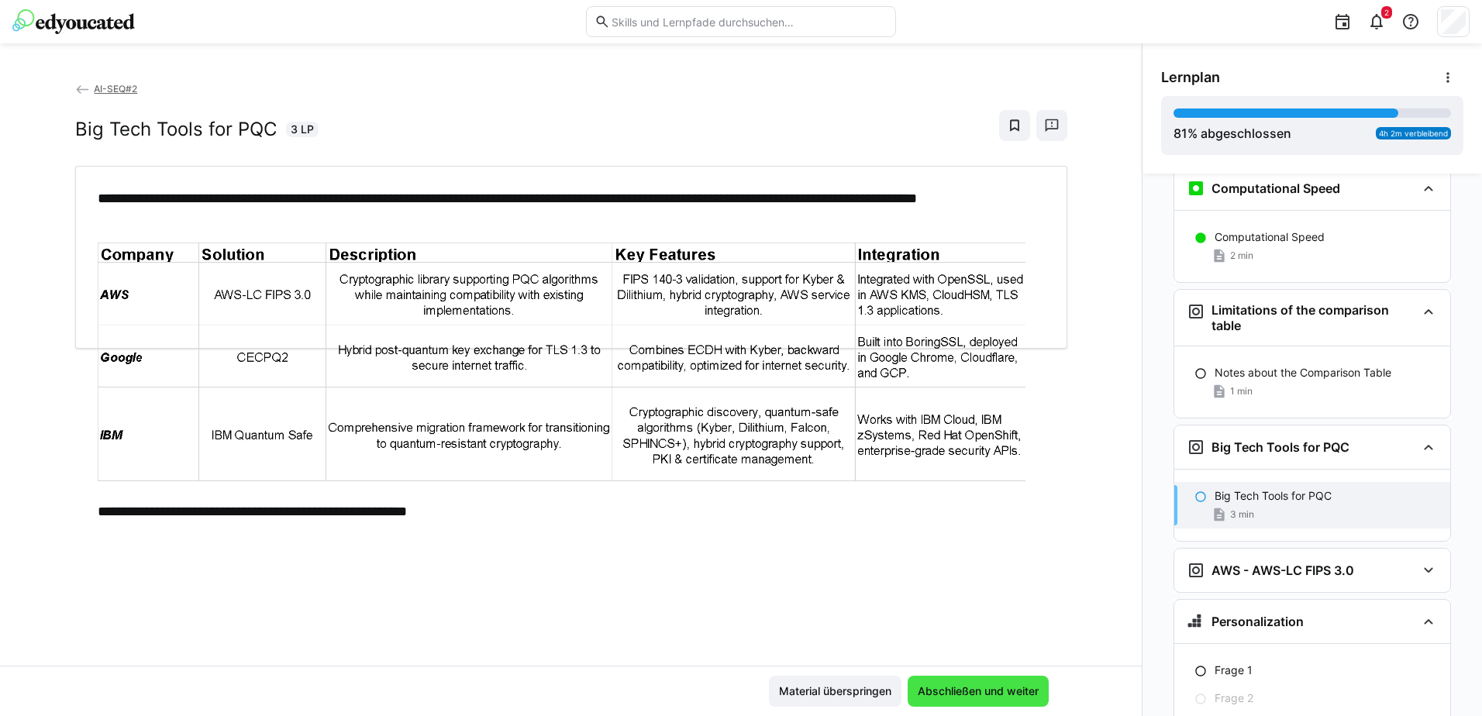
scroll to position [5114, 0]
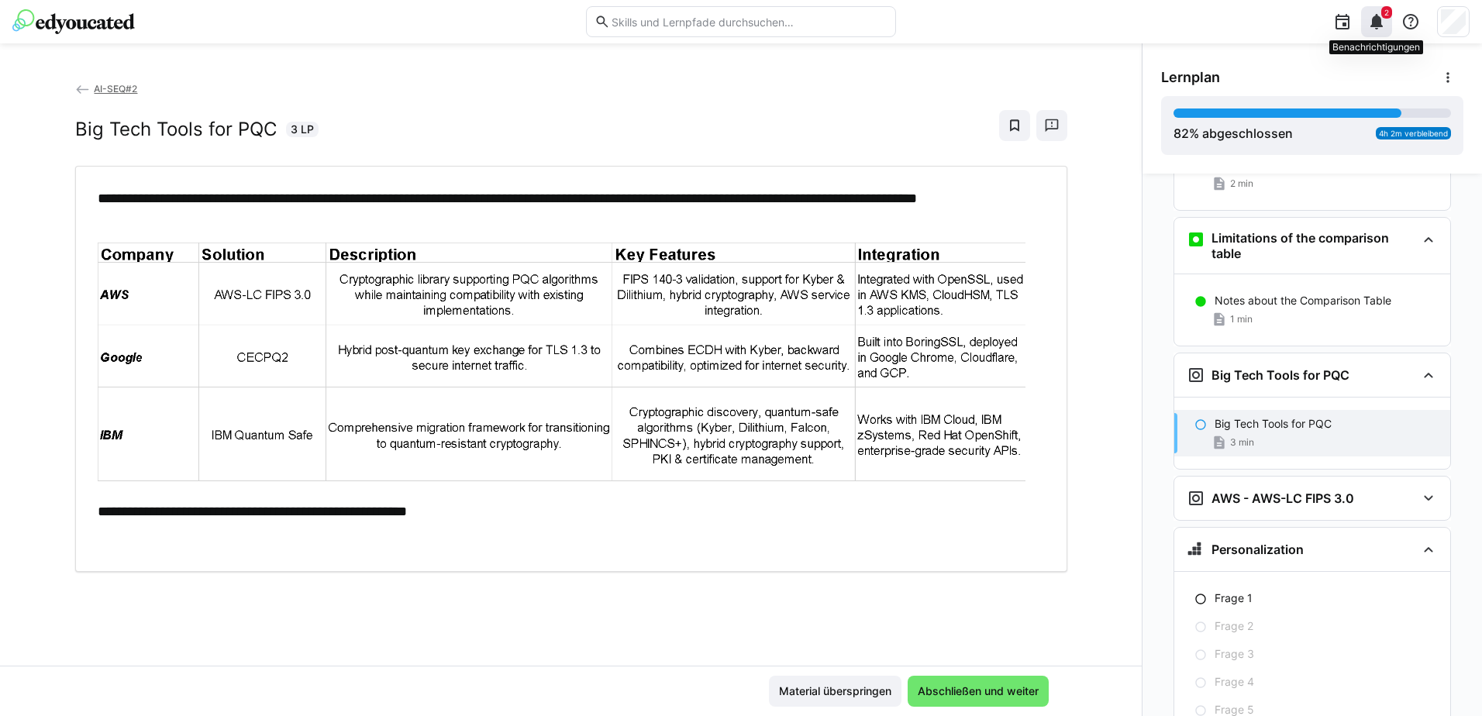
click at [1373, 20] on eds-icon at bounding box center [1376, 21] width 19 height 19
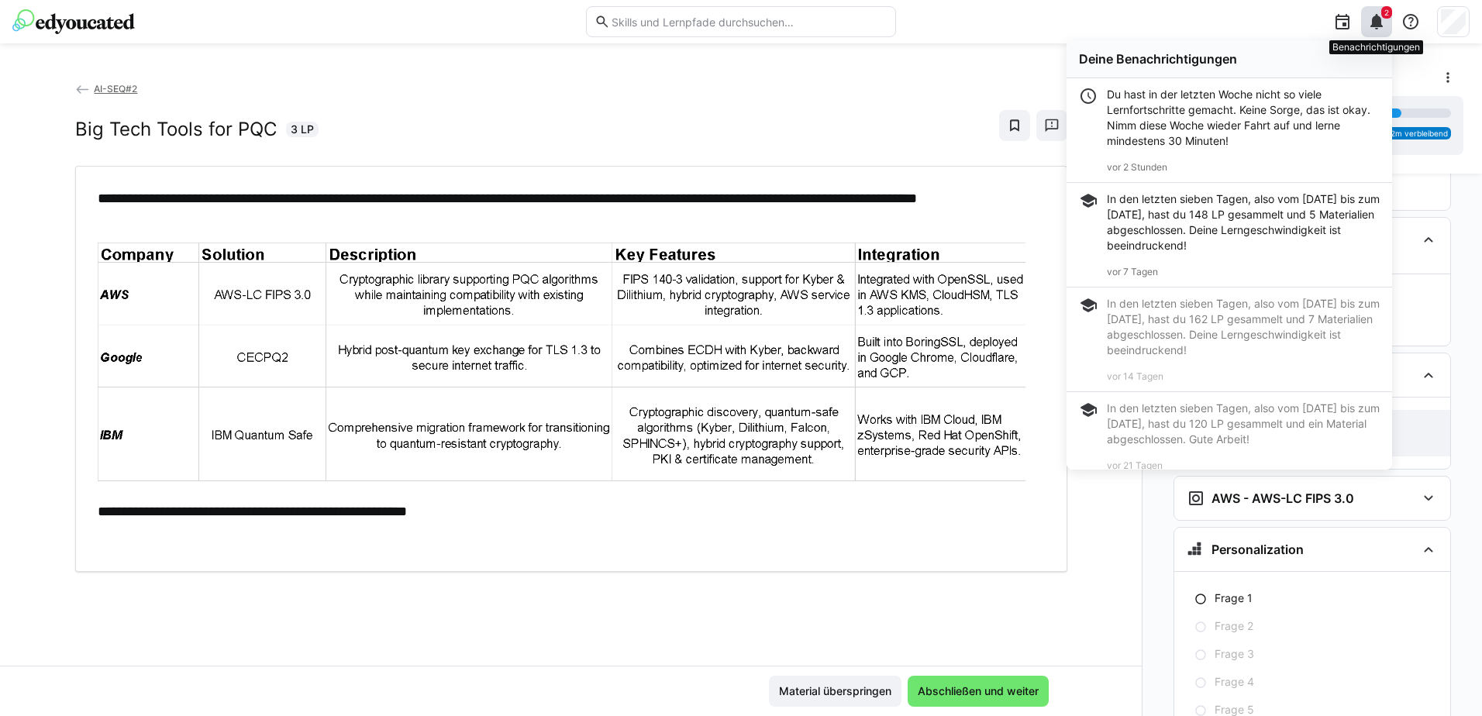
click at [1387, 9] on span "2" at bounding box center [1387, 12] width 5 height 9
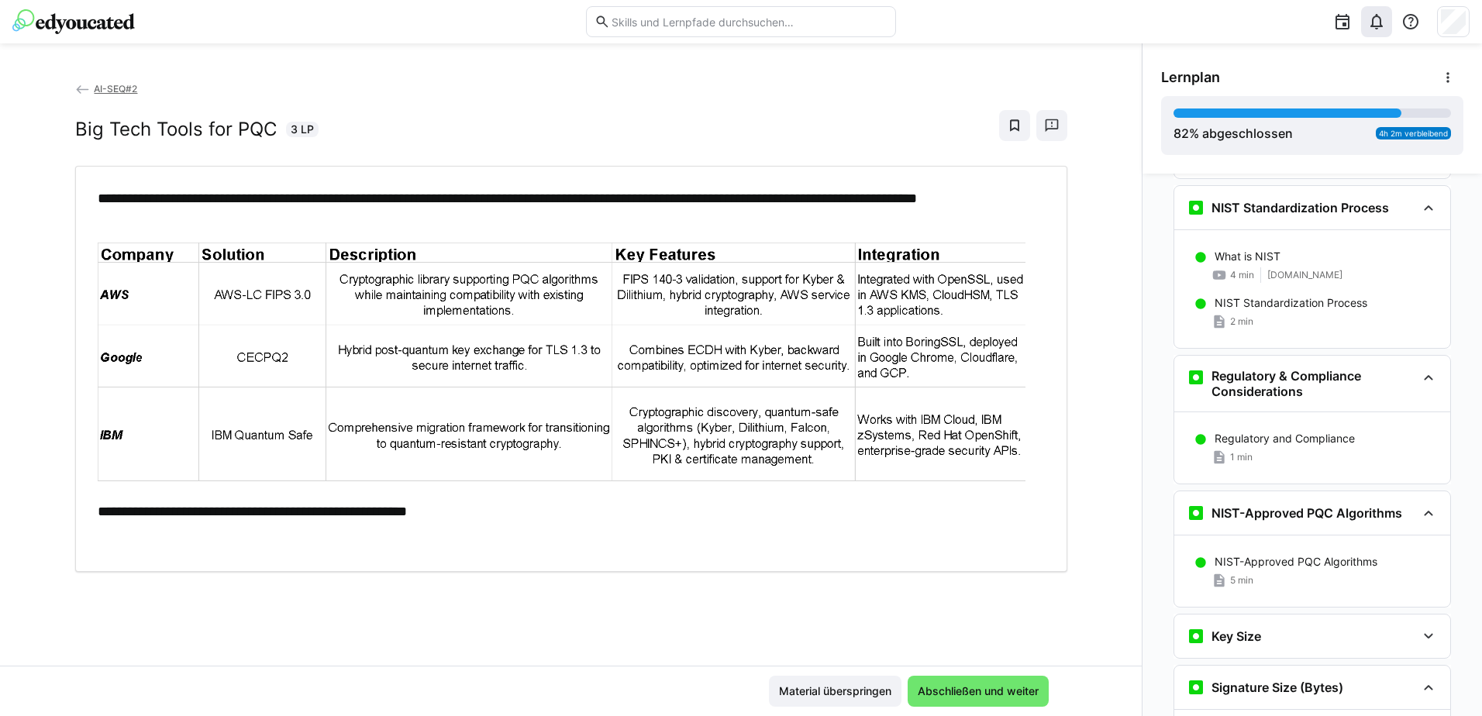
scroll to position [4256, 0]
